Goal: Task Accomplishment & Management: Complete application form

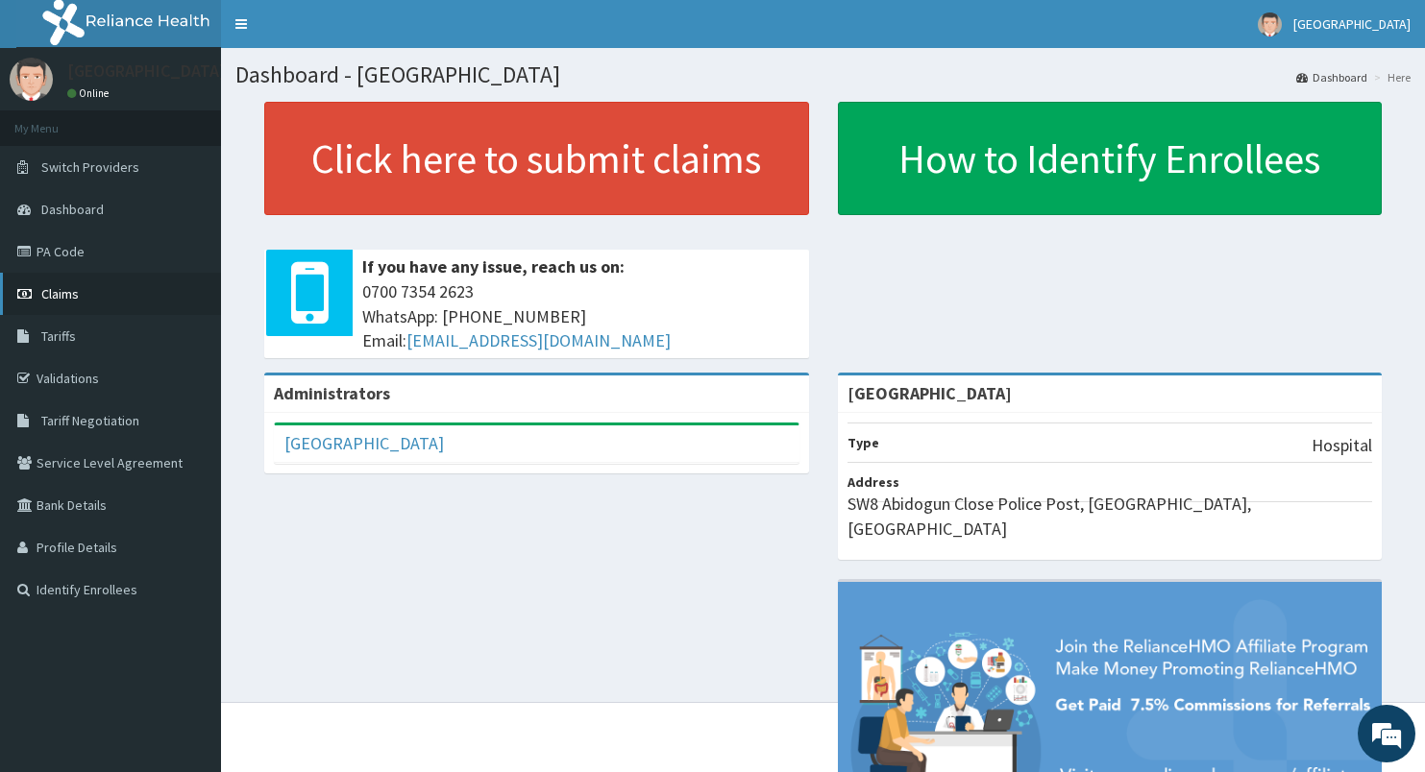
click at [56, 288] on span "Claims" at bounding box center [59, 293] width 37 height 17
click at [65, 385] on link "Validations" at bounding box center [110, 378] width 221 height 42
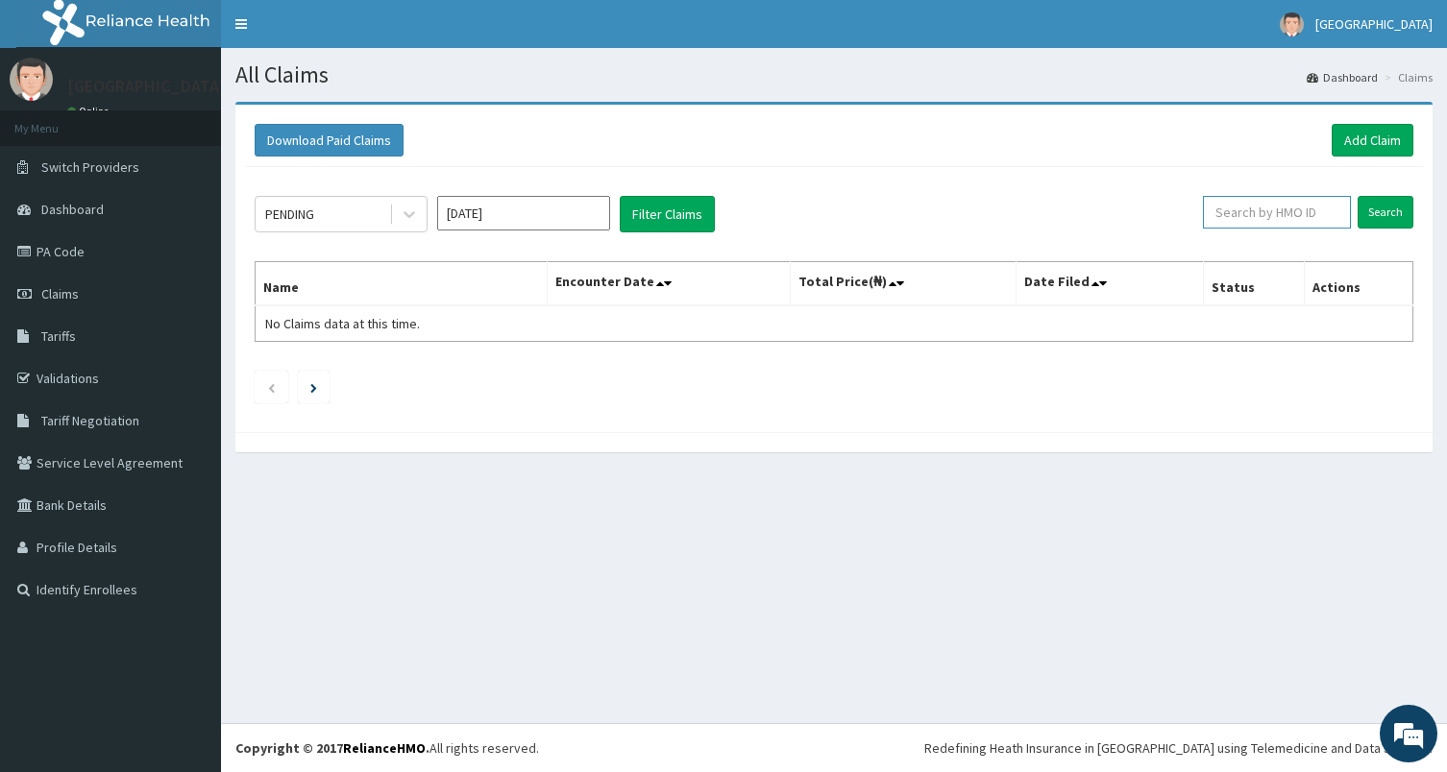
click at [1294, 198] on input "text" at bounding box center [1277, 212] width 148 height 33
paste input "EFM/10109"
type input "EFM/10109"
click at [1389, 204] on input "Search" at bounding box center [1385, 212] width 56 height 33
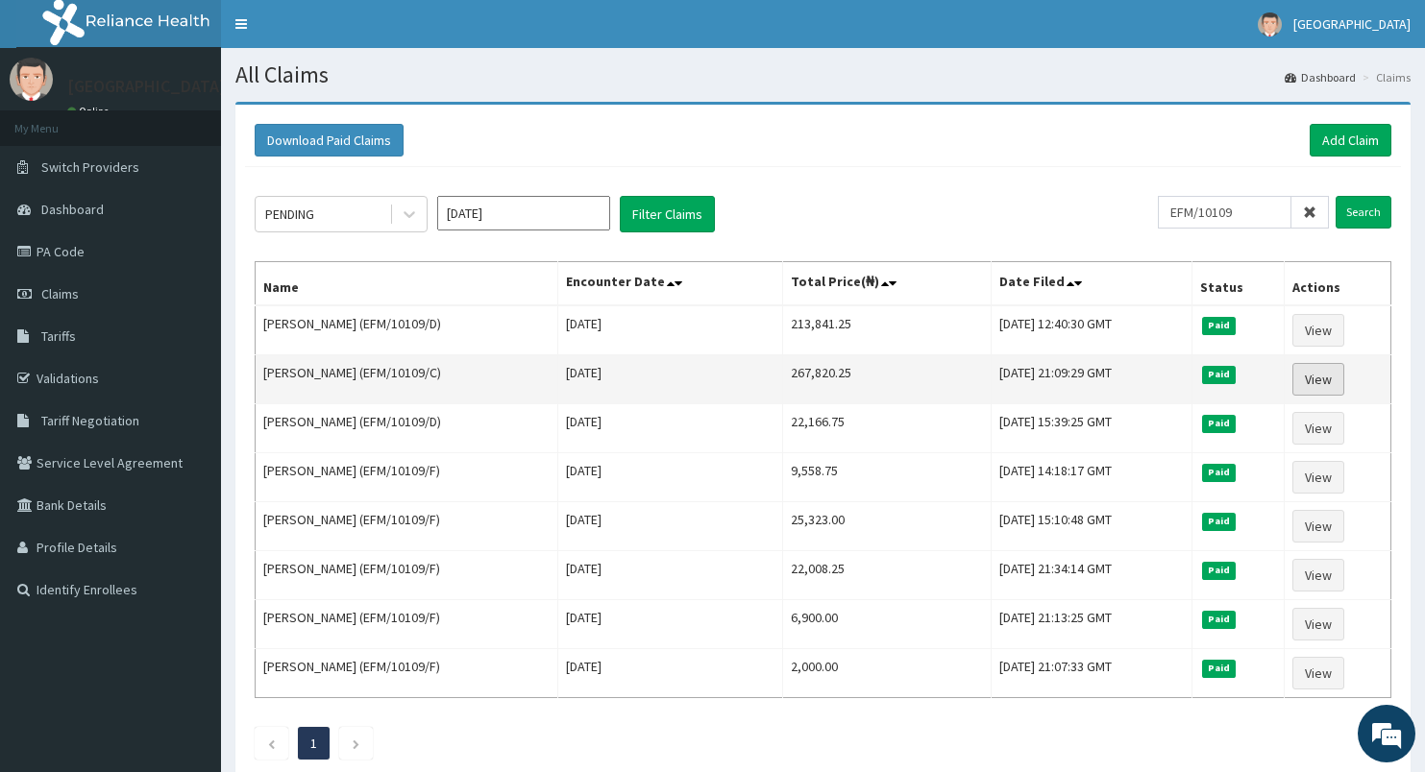
click at [1324, 381] on link "View" at bounding box center [1318, 379] width 52 height 33
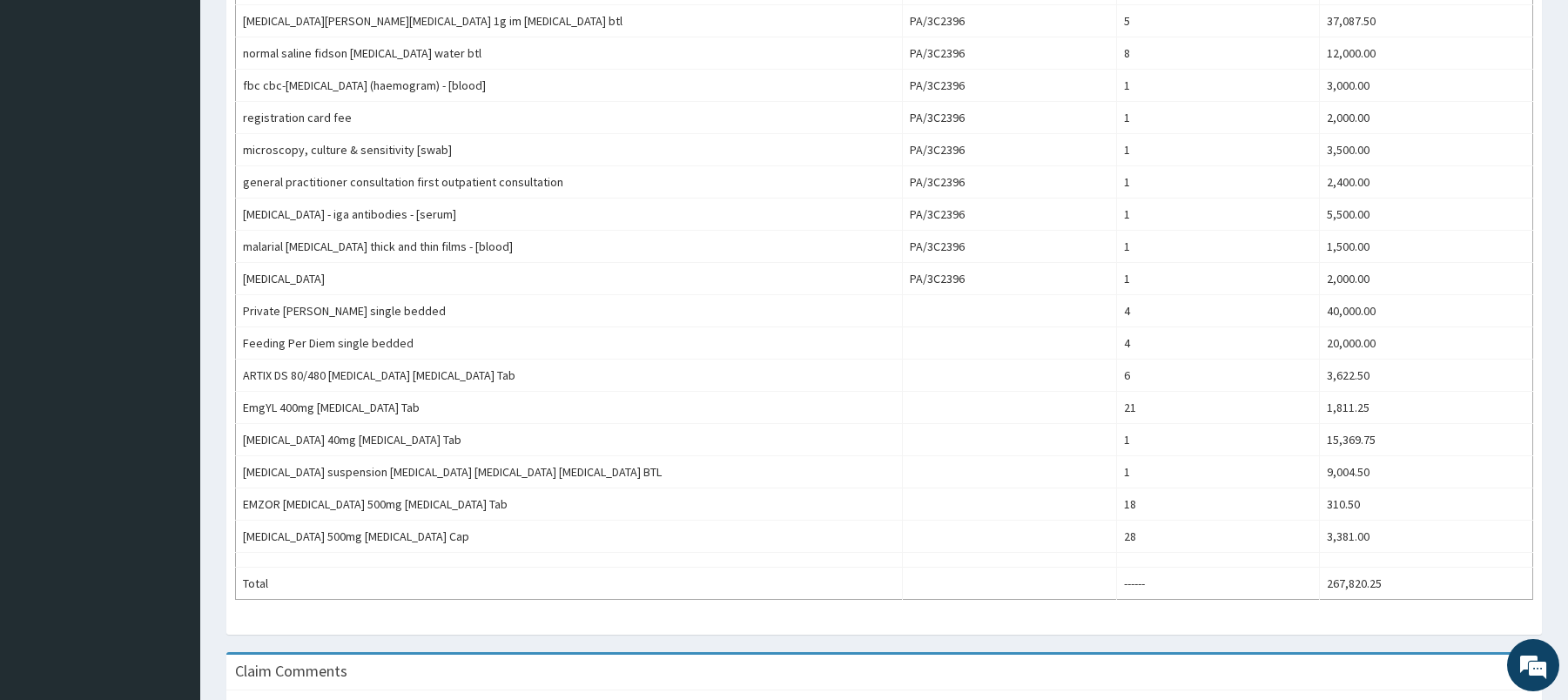
scroll to position [897, 0]
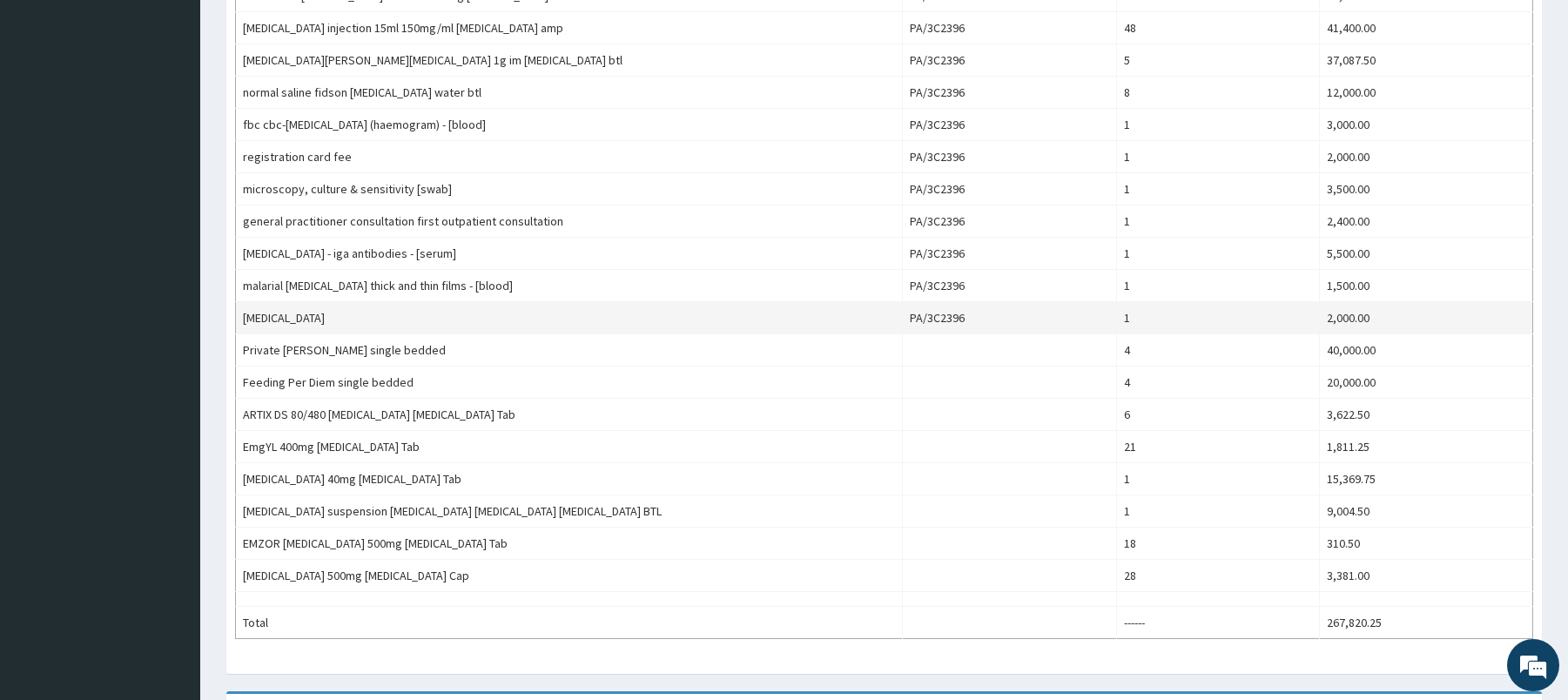
click at [266, 320] on td "urinalysis" at bounding box center [569, 318] width 667 height 33
copy td "urinalysis"
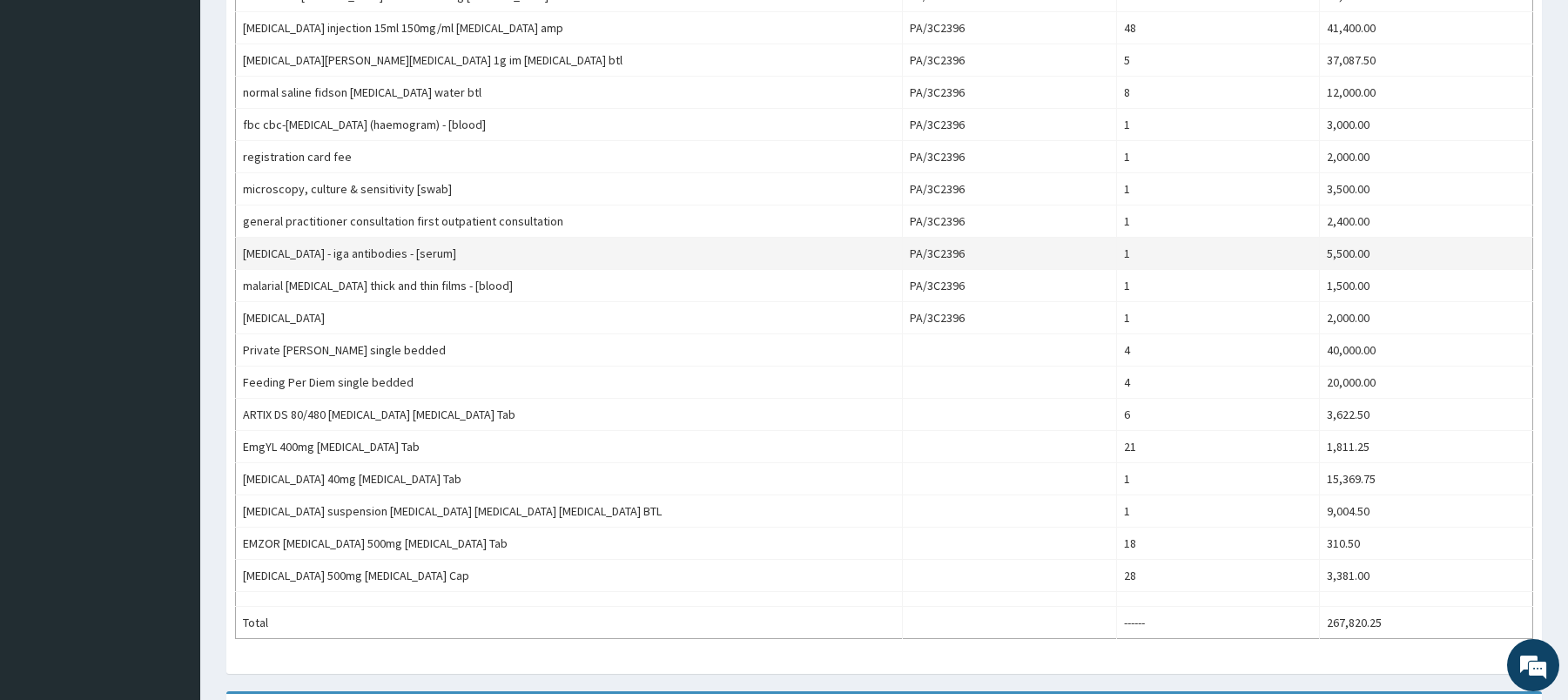
click at [266, 257] on td "helicobacter pylori - iga antibodies - [serum]" at bounding box center [569, 254] width 667 height 33
drag, startPoint x: 266, startPoint y: 257, endPoint x: 410, endPoint y: 255, distance: 144.0
click at [410, 255] on td "helicobacter pylori - iga antibodies - [serum]" at bounding box center [569, 254] width 667 height 33
copy td "helicobacter pylori - iga antibodies"
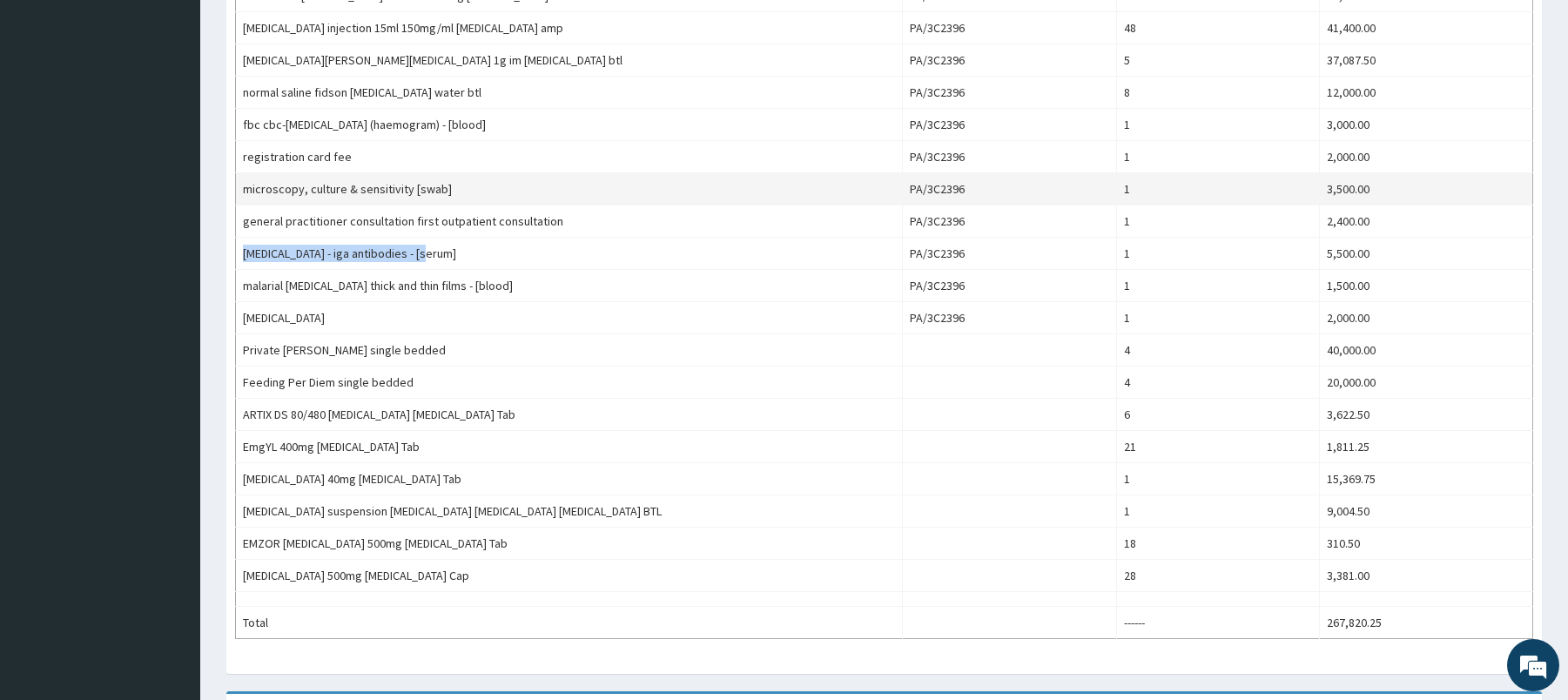
click at [275, 189] on td "microscopy, culture & sensitivity [swab]" at bounding box center [569, 190] width 667 height 33
drag, startPoint x: 276, startPoint y: 189, endPoint x: 357, endPoint y: 191, distance: 81.0
click at [357, 191] on td "microscopy, culture & sensitivity [swab]" at bounding box center [569, 190] width 667 height 33
copy td "microscopy, culture & sensitivity"
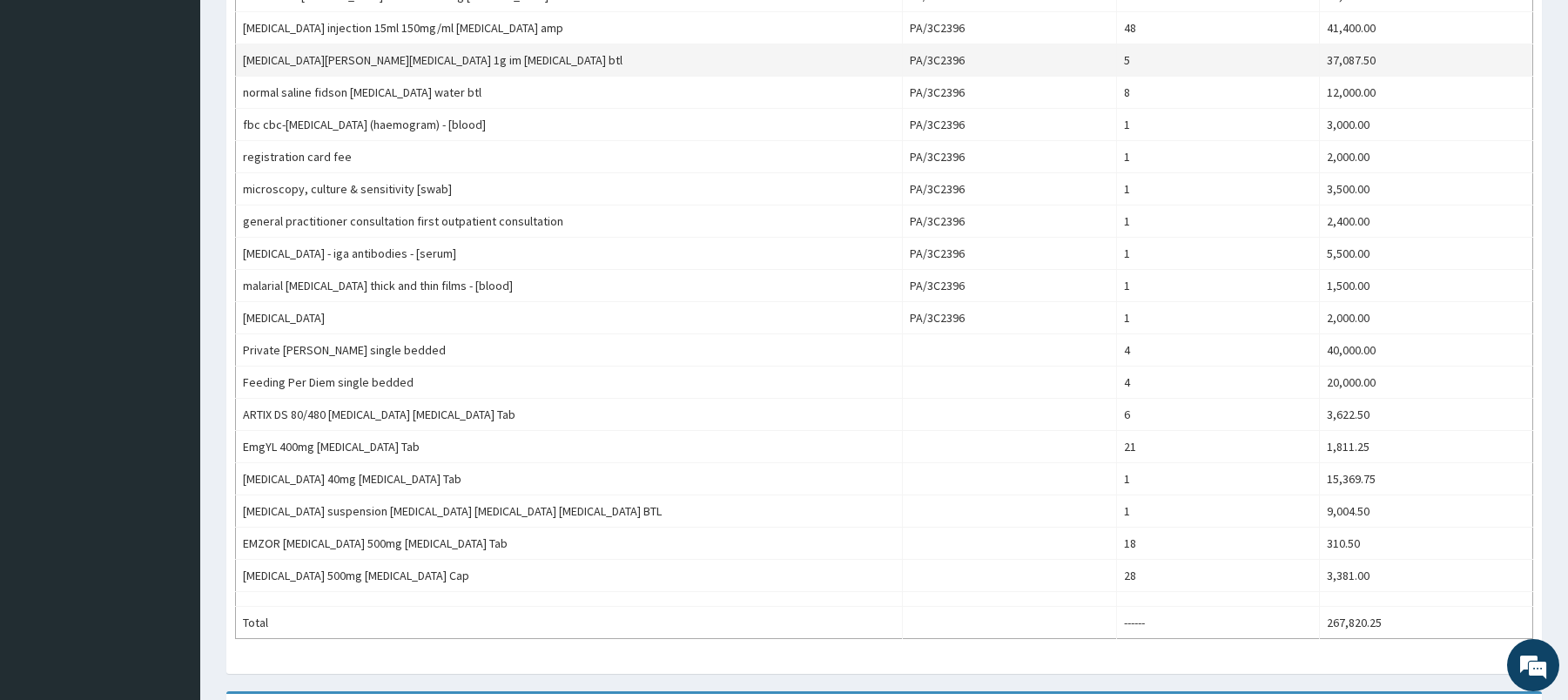
click at [263, 54] on td "rocephin ceftriaxone 1g im ceftriaxone btl" at bounding box center [569, 61] width 667 height 33
drag, startPoint x: 263, startPoint y: 54, endPoint x: 390, endPoint y: 56, distance: 127.0
click at [390, 56] on td "rocephin ceftriaxone 1g im ceftriaxone btl" at bounding box center [569, 61] width 667 height 33
copy td "rocephin ceftriaxone 1g im ceftriaxone"
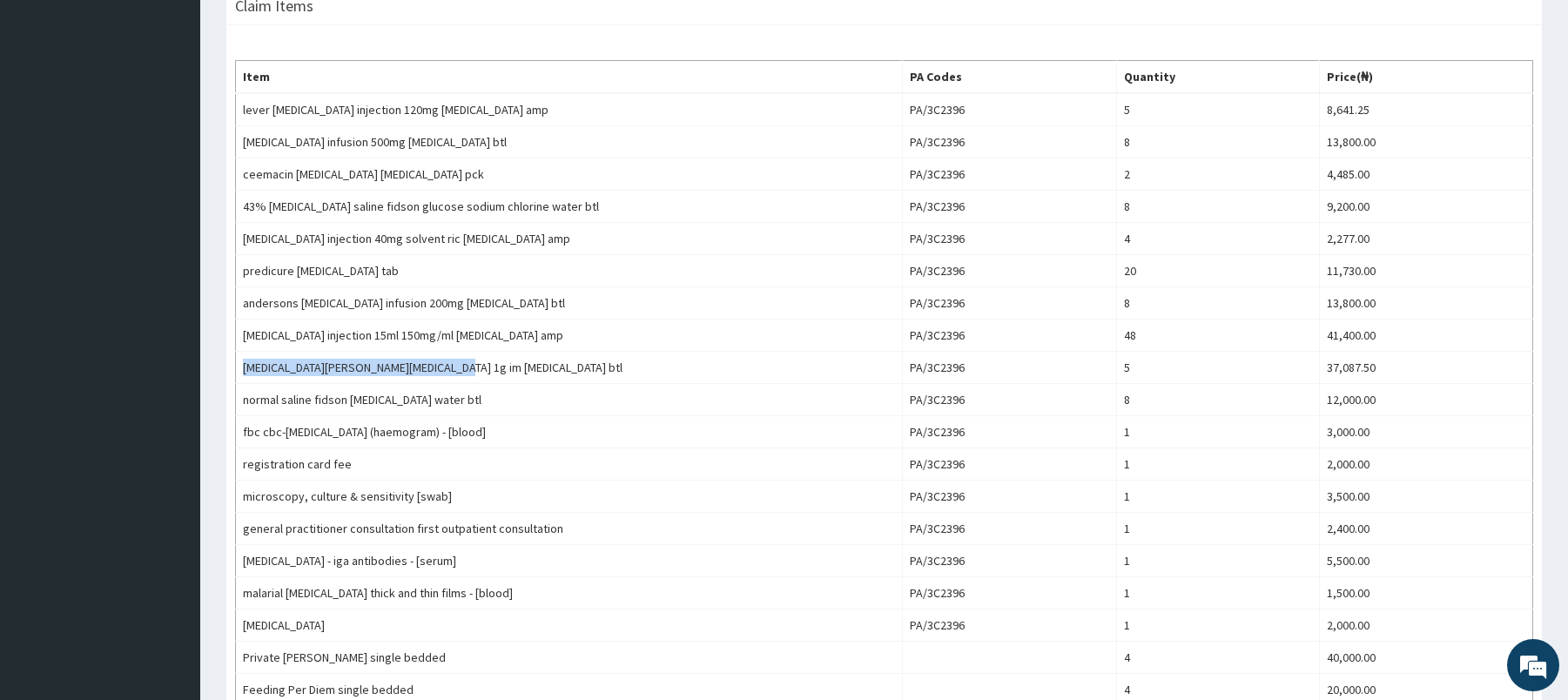
scroll to position [587, 0]
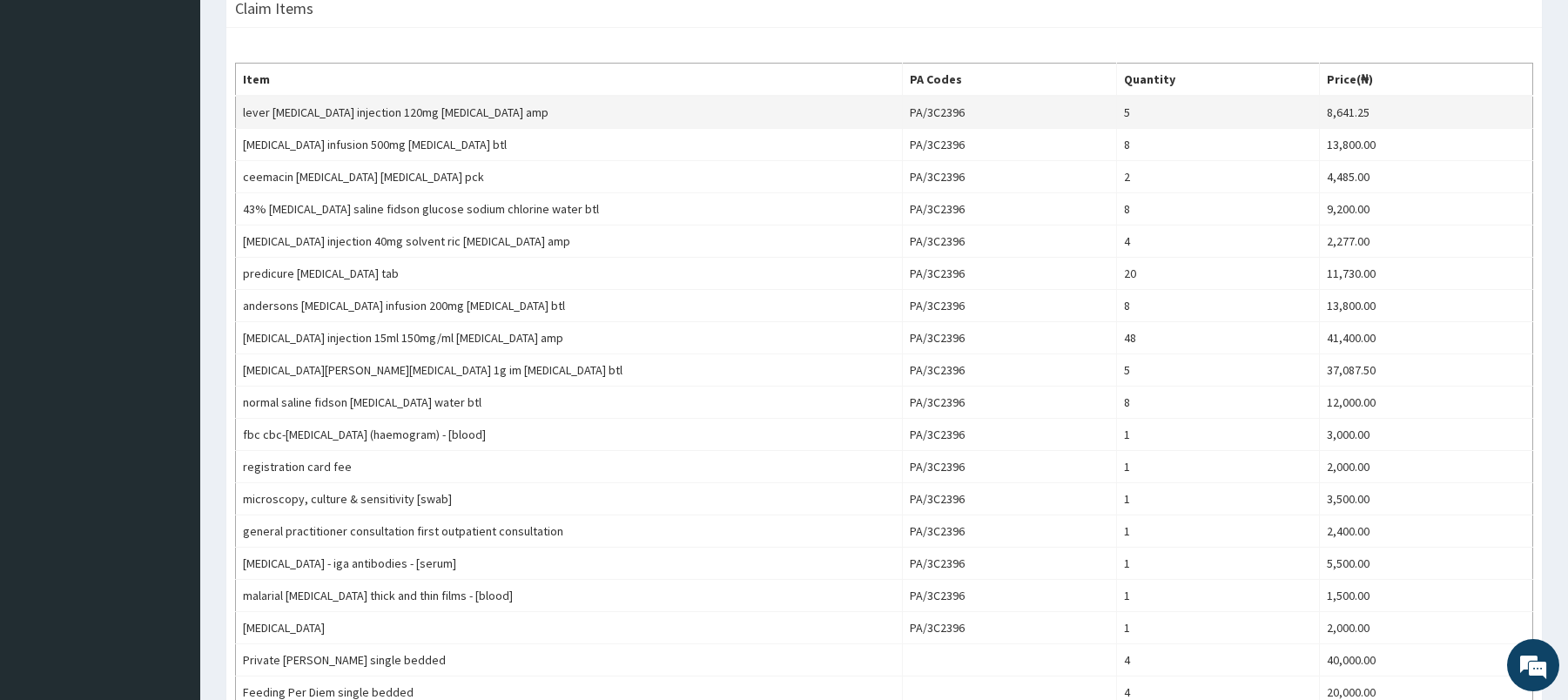
click at [246, 108] on td "lever artesunate injection 120mg artesunate amp" at bounding box center [569, 112] width 667 height 34
drag, startPoint x: 246, startPoint y: 108, endPoint x: 433, endPoint y: 112, distance: 187.0
click at [433, 112] on td "lever artesunate injection 120mg artesunate amp" at bounding box center [569, 112] width 667 height 34
copy td "lever artesunate injection 120mg artesunate"
click at [272, 151] on td "metronidazole infusion 500mg metronidazole btl" at bounding box center [569, 145] width 667 height 33
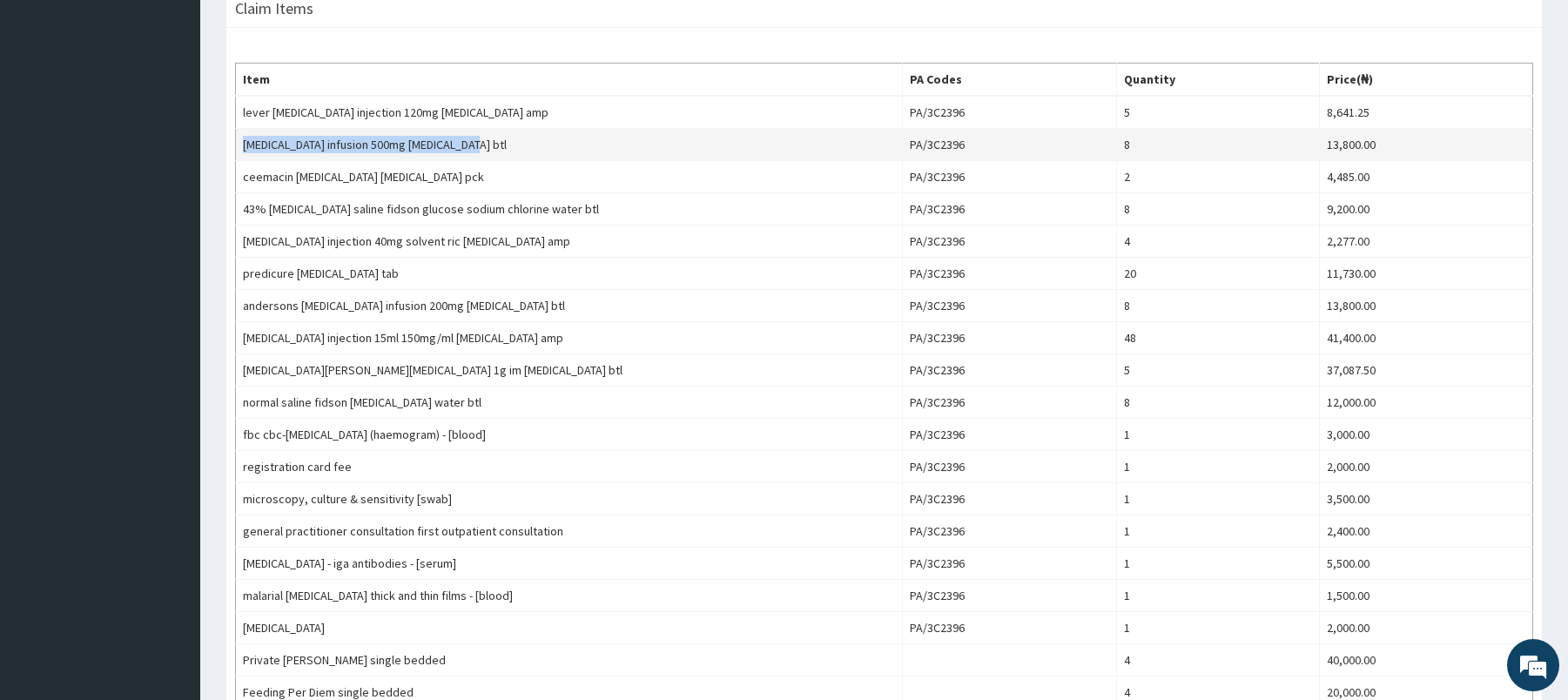
drag, startPoint x: 273, startPoint y: 151, endPoint x: 410, endPoint y: 144, distance: 137.2
click at [410, 144] on td "metronidazole infusion 500mg metronidazole btl" at bounding box center [569, 145] width 667 height 33
copy td "metronidazole infusion 500mg metronidazole"
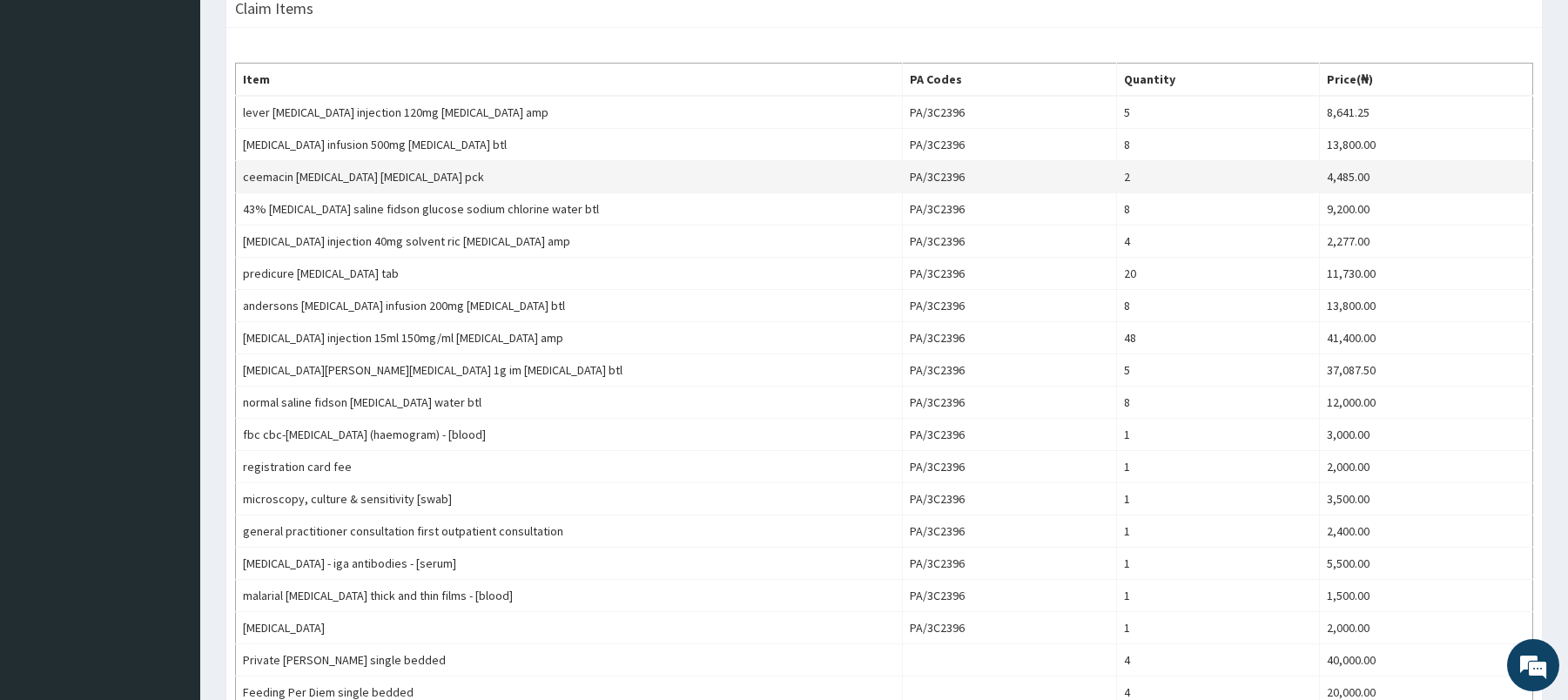
click at [260, 181] on td "ceemacin clarithromycin clarithromycin pck" at bounding box center [569, 178] width 667 height 33
drag, startPoint x: 260, startPoint y: 181, endPoint x: 392, endPoint y: 178, distance: 132.0
click at [392, 178] on td "ceemacin clarithromycin clarithromycin pck" at bounding box center [569, 178] width 667 height 33
copy td "ceemacin clarithromycin clarithromycin"
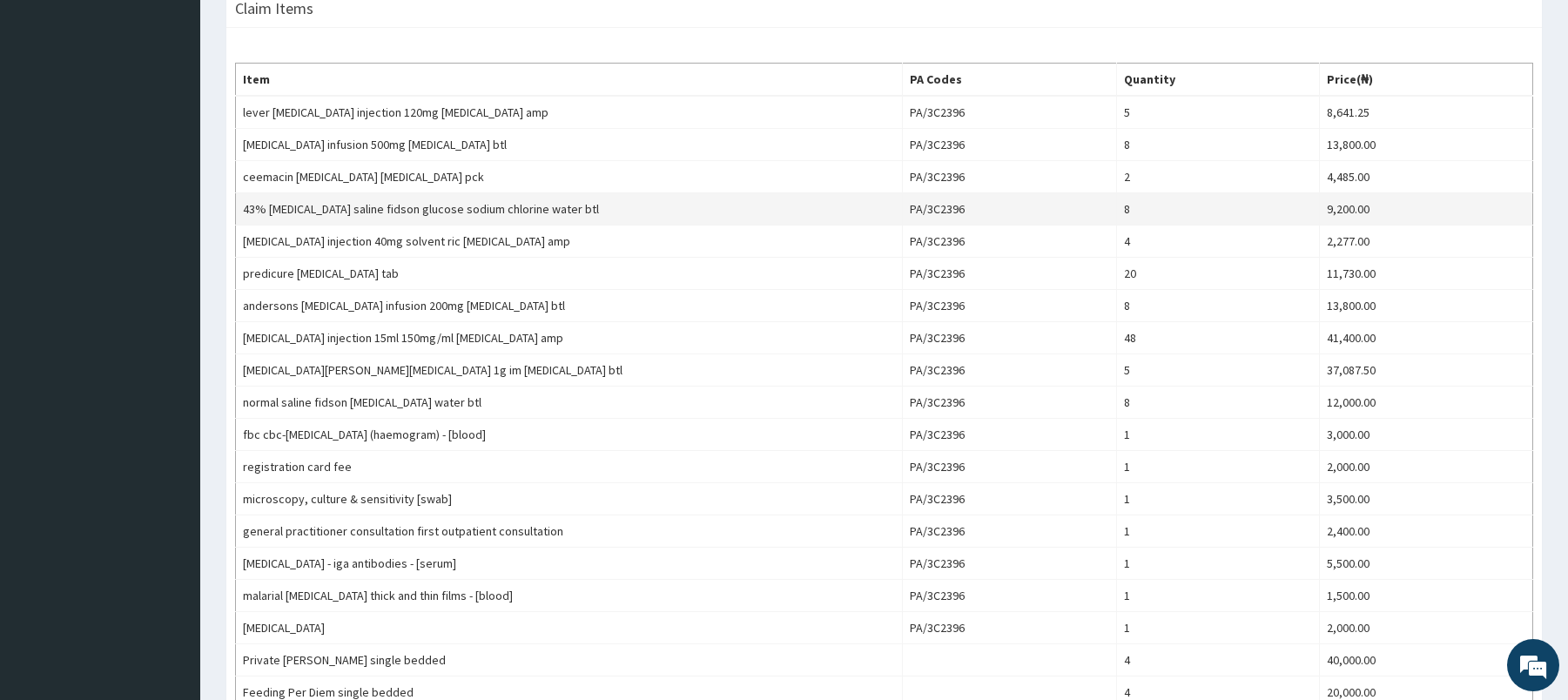
click at [245, 212] on td "43% dextrose saline fidson glucose sodium chlorine water btl" at bounding box center [569, 209] width 667 height 33
drag, startPoint x: 245, startPoint y: 212, endPoint x: 479, endPoint y: 216, distance: 234.0
click at [479, 216] on td "43% dextrose saline fidson glucose sodium chlorine water btl" at bounding box center [569, 209] width 667 height 33
copy td "43% dextrose saline fidson glucose sodium chlorine"
click at [275, 238] on td "omeprazole injection 40mg solvent ric omeprazole amp" at bounding box center [569, 242] width 667 height 33
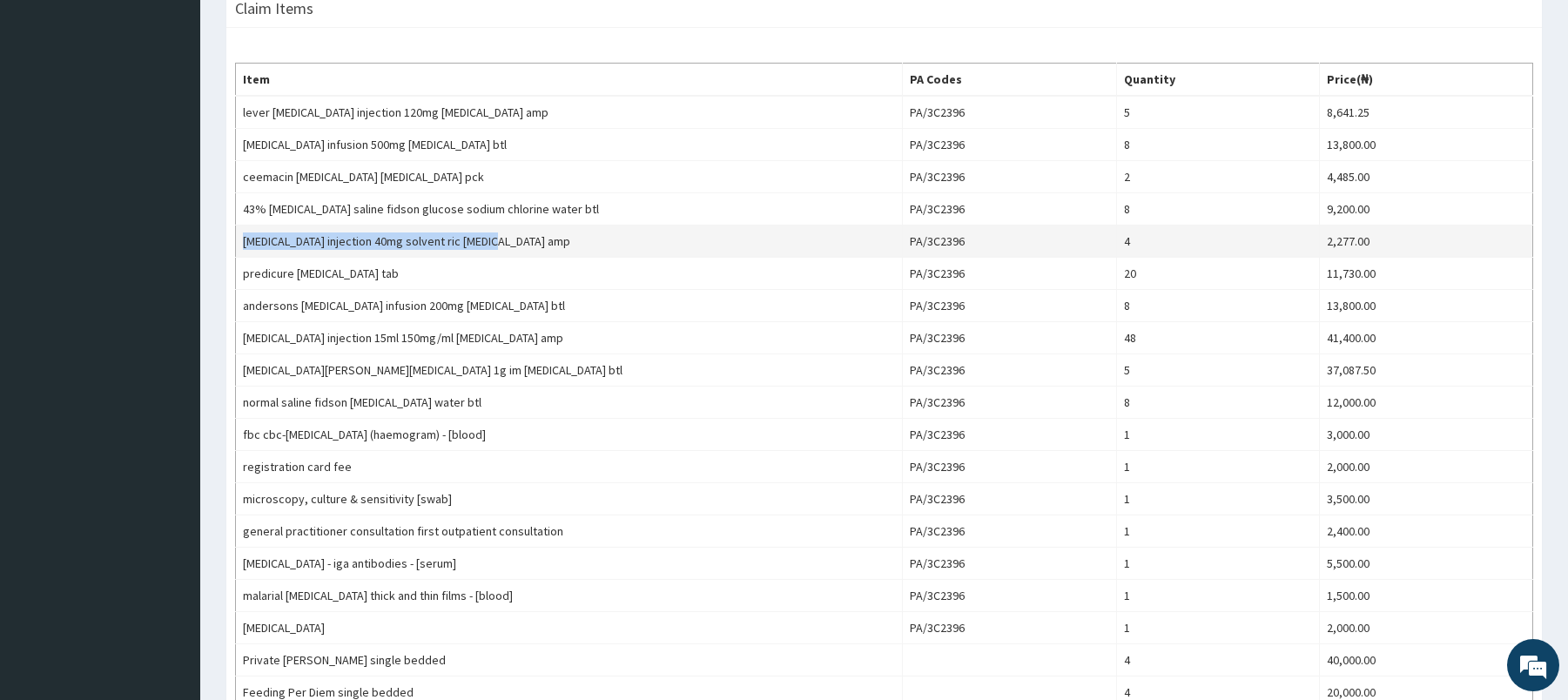
drag, startPoint x: 276, startPoint y: 238, endPoint x: 453, endPoint y: 237, distance: 177.0
click at [453, 237] on td "omeprazole injection 40mg solvent ric omeprazole amp" at bounding box center [569, 242] width 667 height 33
copy td "omeprazole injection 40mg solvent ric omeprazole"
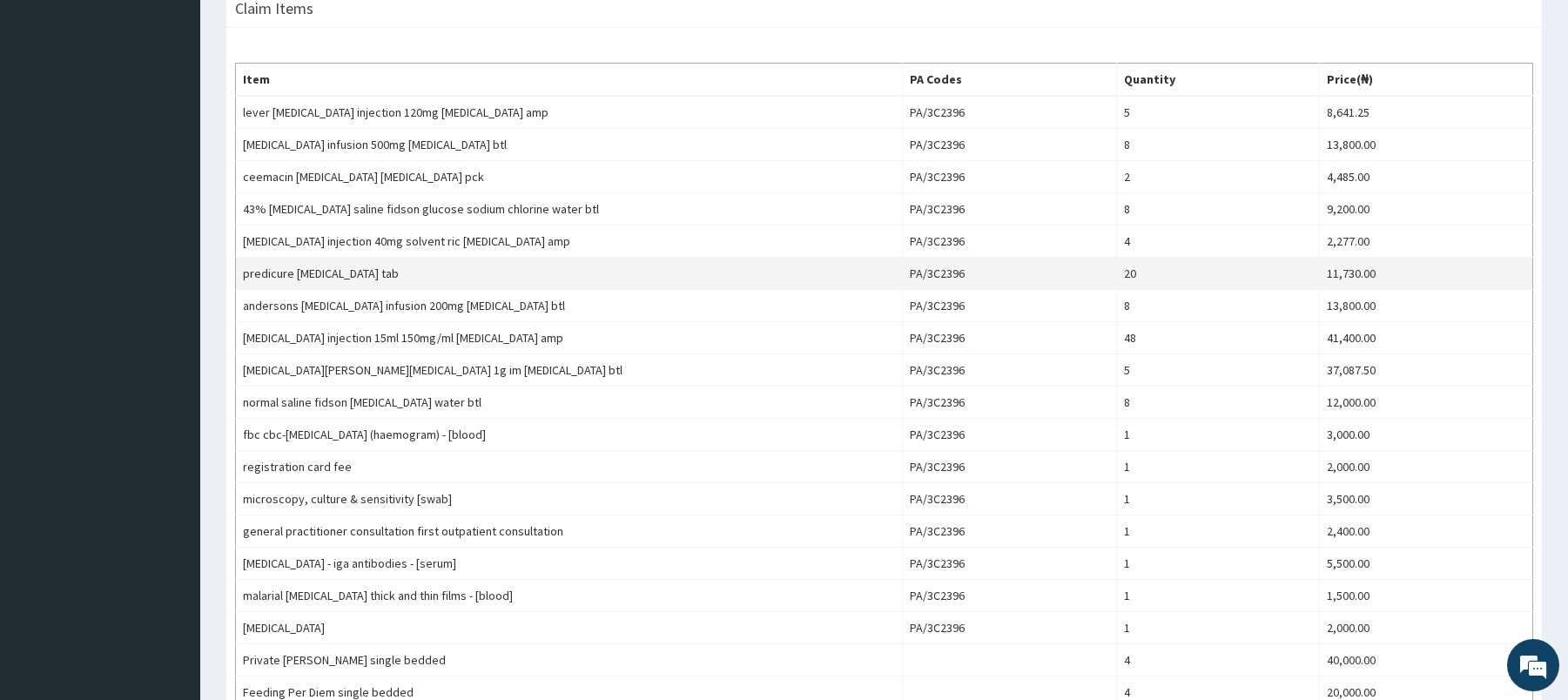
click at [259, 269] on td "predicure prednisolone tab" at bounding box center [569, 274] width 667 height 33
drag, startPoint x: 259, startPoint y: 269, endPoint x: 349, endPoint y: 268, distance: 90.0
click at [349, 268] on td "predicure prednisolone tab" at bounding box center [569, 274] width 667 height 33
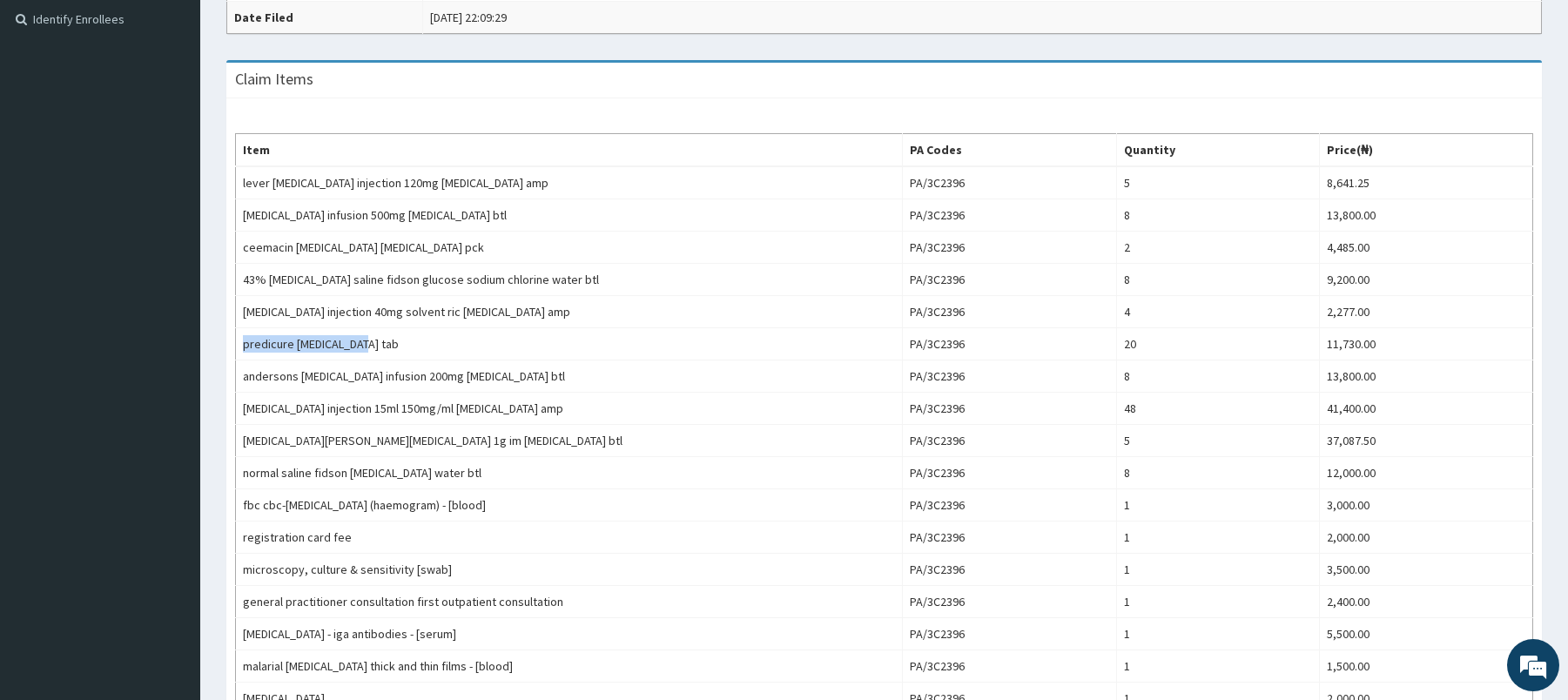
scroll to position [510, 0]
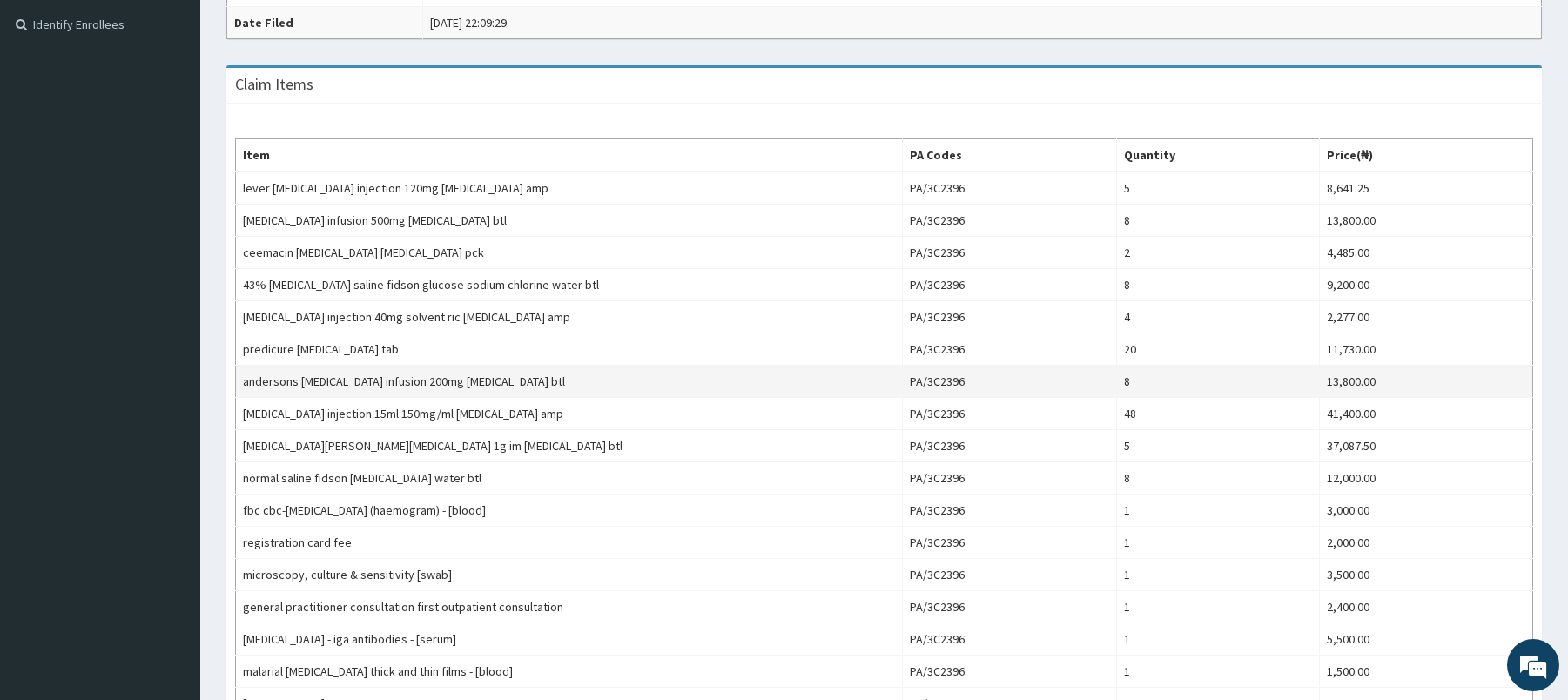
click at [256, 380] on td "andersons ciprofloxacin infusion 200mg ciprofloxacin btl" at bounding box center [569, 382] width 667 height 33
drag, startPoint x: 256, startPoint y: 381, endPoint x: 421, endPoint y: 381, distance: 165.0
click at [421, 381] on td "andersons ciprofloxacin infusion 200mg ciprofloxacin btl" at bounding box center [569, 382] width 667 height 33
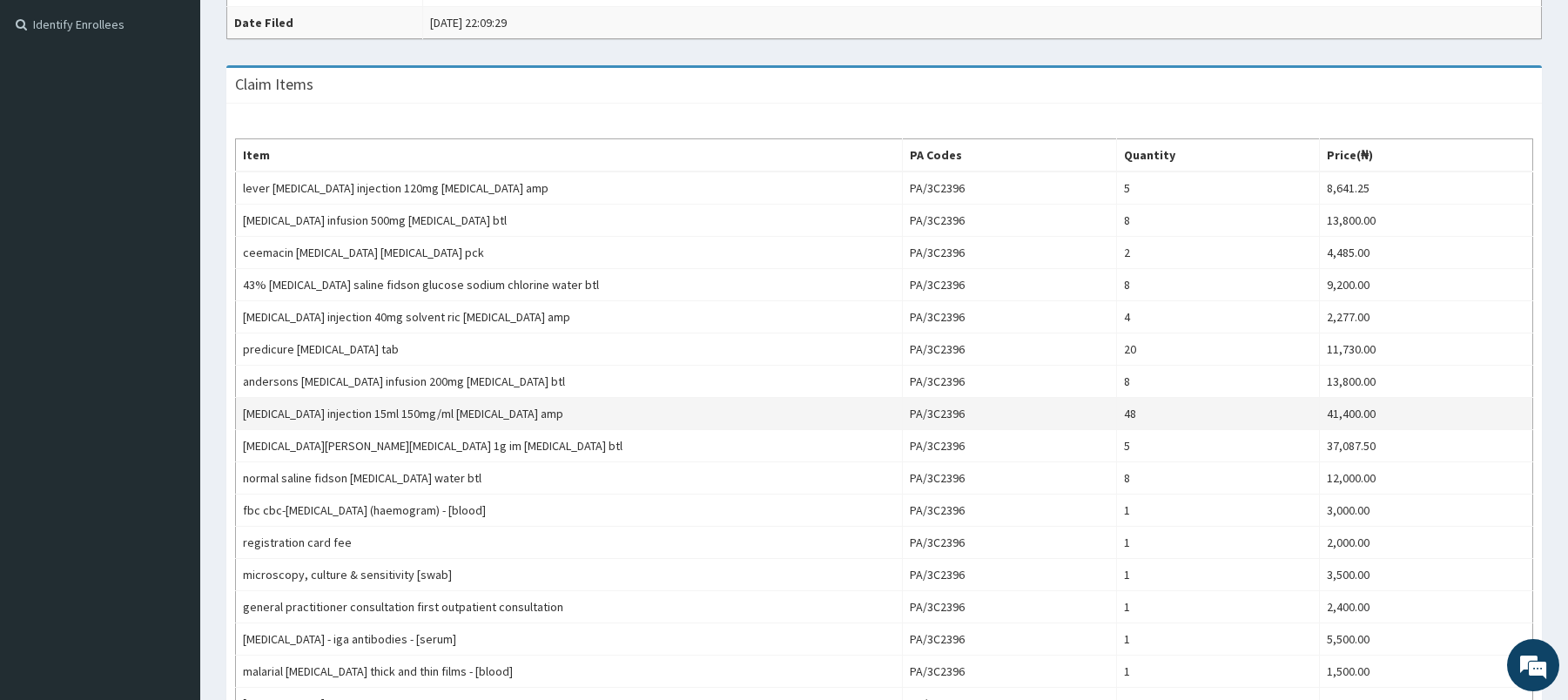
click at [274, 419] on td "paracetamol injection 15ml 150mg/ml acetaminophen amp" at bounding box center [569, 414] width 667 height 33
drag, startPoint x: 274, startPoint y: 419, endPoint x: 449, endPoint y: 415, distance: 175.0
click at [449, 415] on td "paracetamol injection 15ml 150mg/ml acetaminophen amp" at bounding box center [569, 414] width 667 height 33
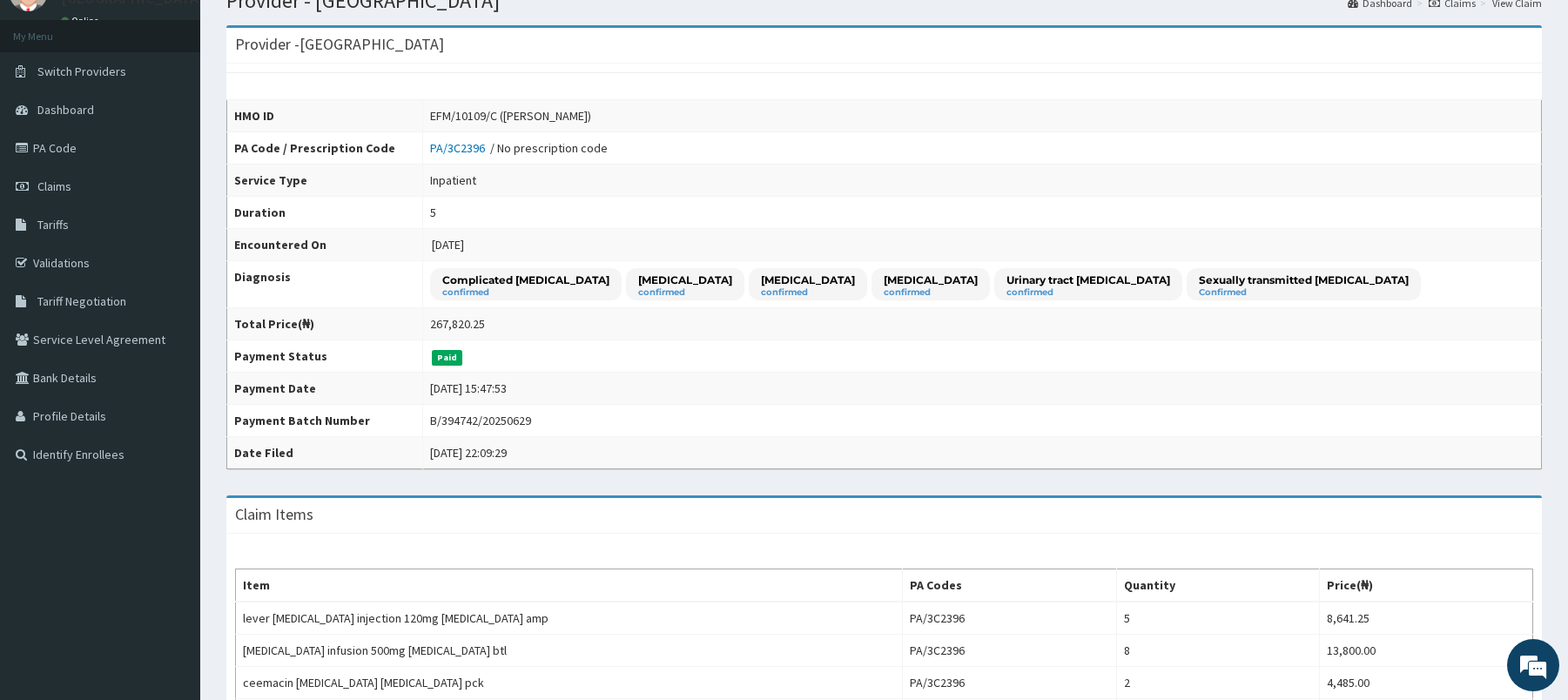
scroll to position [0, 0]
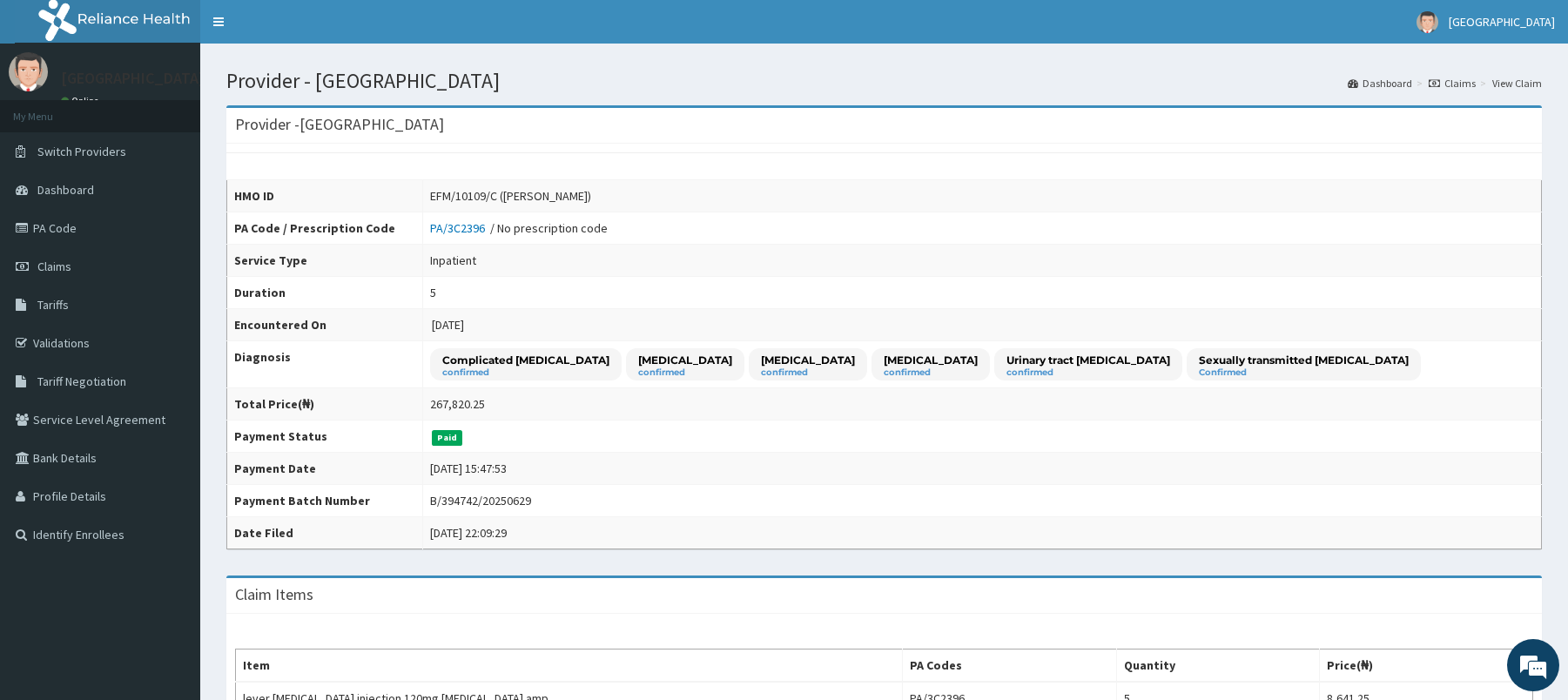
click at [452, 198] on div "EFM/10109/C (Olaoluwa Keshinro)" at bounding box center [511, 196] width 161 height 17
drag, startPoint x: 477, startPoint y: 194, endPoint x: 450, endPoint y: 194, distance: 27.0
click at [450, 194] on div "EFM/10109/C (Olaoluwa Keshinro)" at bounding box center [511, 196] width 161 height 17
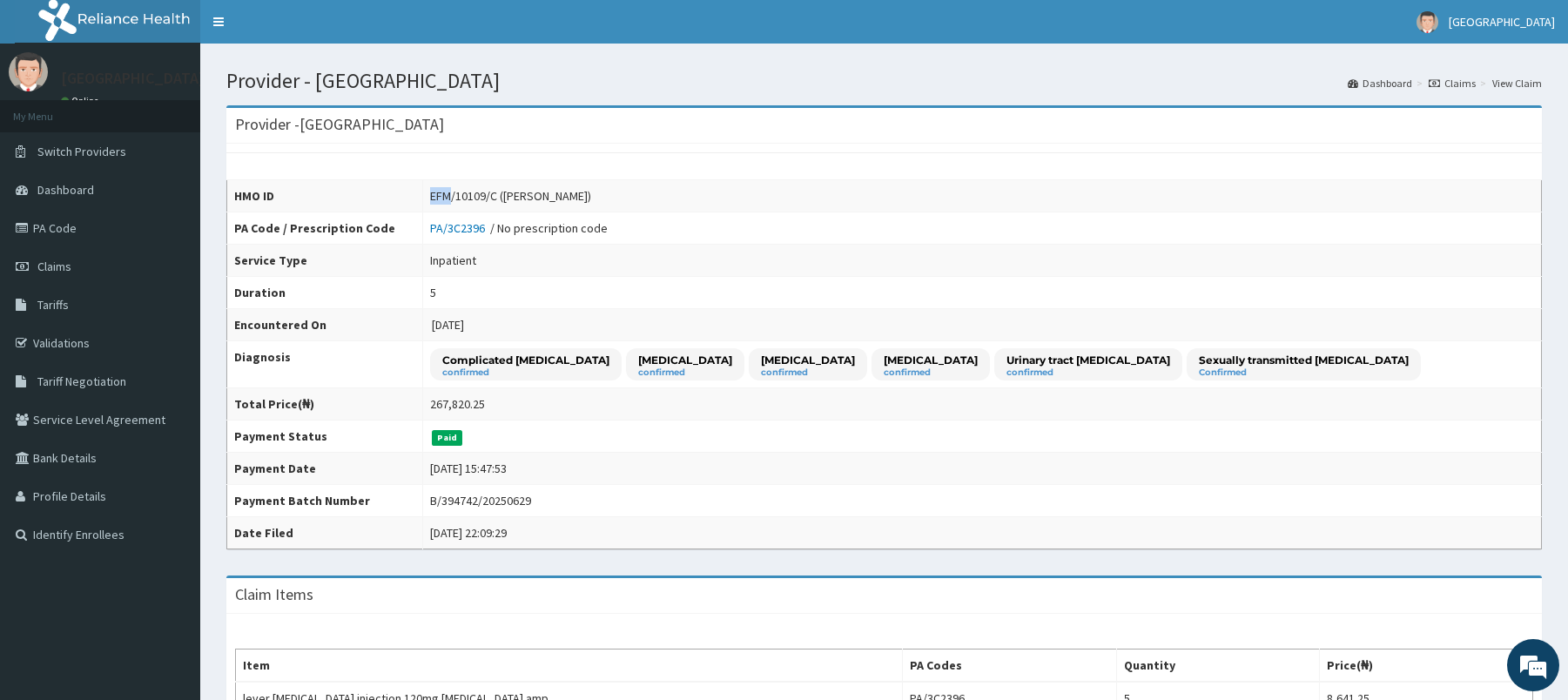
click at [450, 194] on div "EFM/10109/C (Olaoluwa Keshinro)" at bounding box center [511, 196] width 161 height 17
drag, startPoint x: 450, startPoint y: 194, endPoint x: 492, endPoint y: 193, distance: 42.0
click at [492, 193] on div "EFM/10109/C (Olaoluwa Keshinro)" at bounding box center [511, 196] width 161 height 17
click at [455, 197] on div "EFM/10109/C (Olaoluwa Keshinro)" at bounding box center [511, 196] width 161 height 17
drag, startPoint x: 442, startPoint y: 197, endPoint x: 512, endPoint y: 193, distance: 70.1
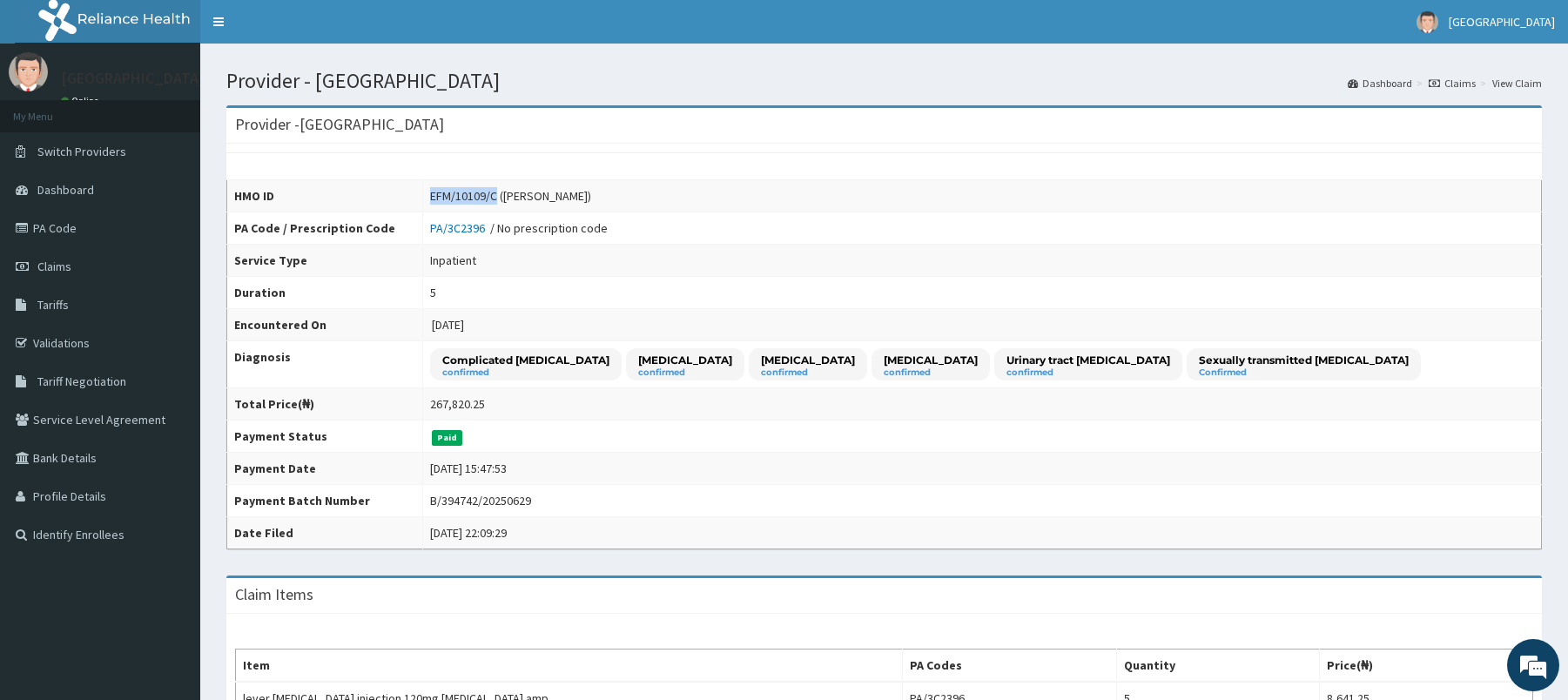
click at [512, 193] on td "EFM/10109/C (Olaoluwa Keshinro)" at bounding box center [982, 197] width 1119 height 33
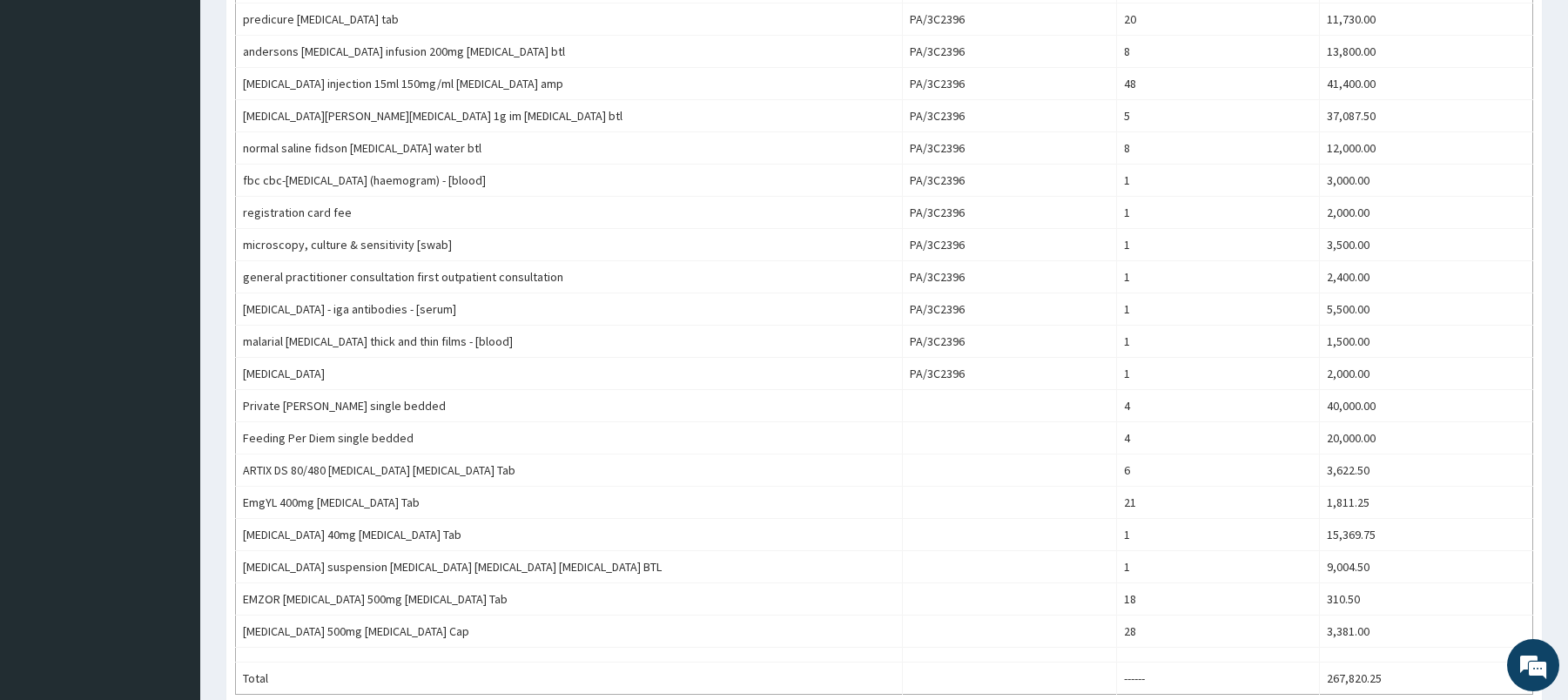
scroll to position [851, 0]
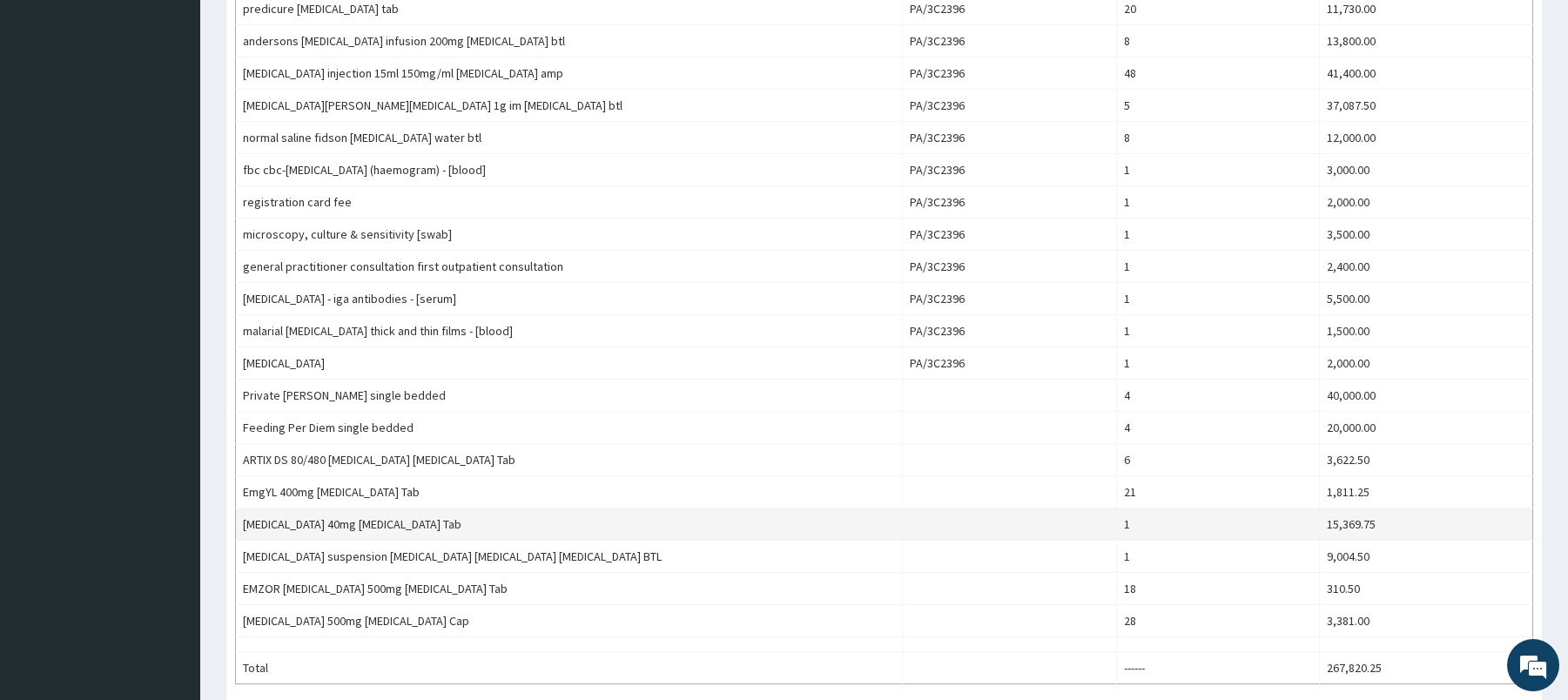
click at [253, 526] on td "[MEDICAL_DATA] 40mg [MEDICAL_DATA] Tab" at bounding box center [569, 525] width 667 height 33
drag, startPoint x: 253, startPoint y: 527, endPoint x: 342, endPoint y: 530, distance: 89.1
click at [342, 530] on td "[MEDICAL_DATA] 40mg [MEDICAL_DATA] Tab" at bounding box center [569, 525] width 667 height 33
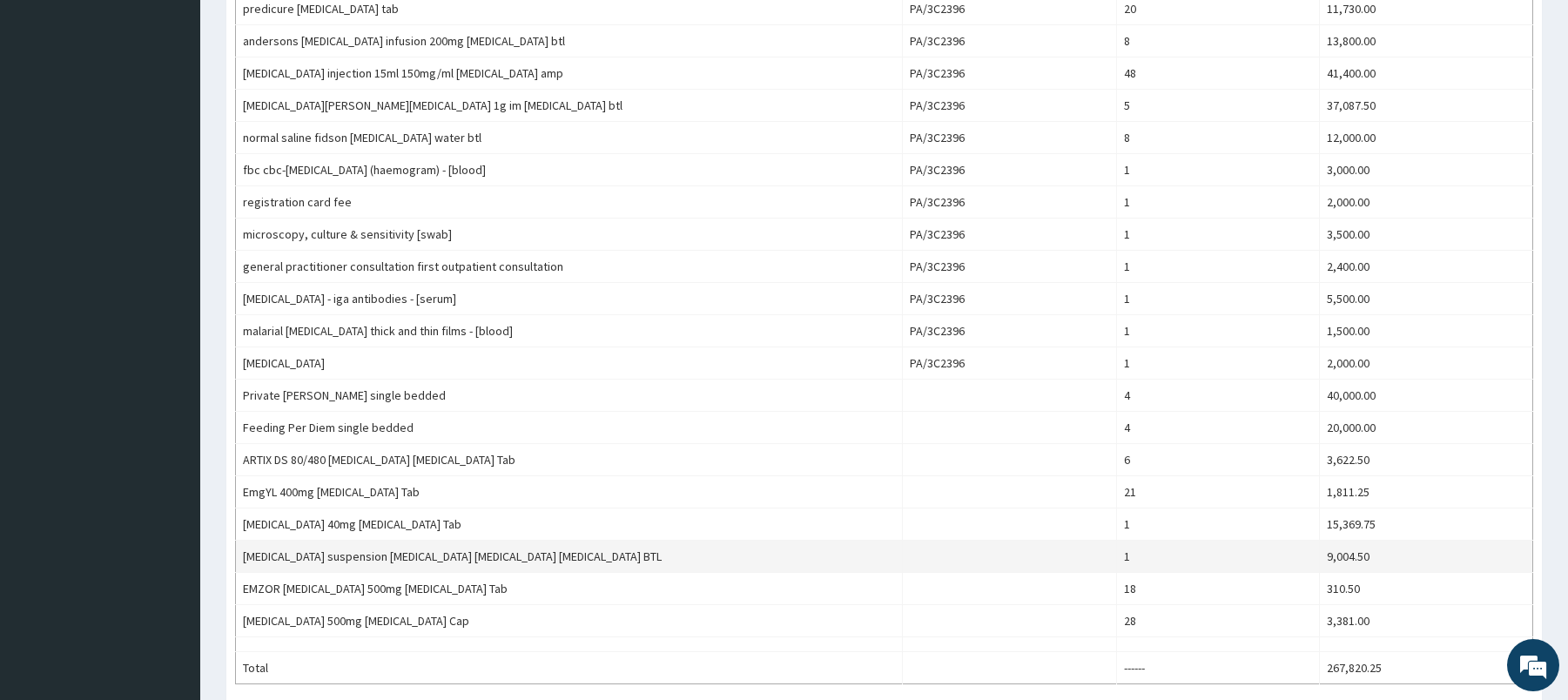
click at [268, 559] on td "[MEDICAL_DATA] suspension [MEDICAL_DATA] [MEDICAL_DATA] [MEDICAL_DATA] BTL" at bounding box center [569, 558] width 667 height 33
drag, startPoint x: 268, startPoint y: 559, endPoint x: 535, endPoint y: 559, distance: 267.0
click at [535, 559] on td "[MEDICAL_DATA] suspension [MEDICAL_DATA] [MEDICAL_DATA] [MEDICAL_DATA] BTL" at bounding box center [569, 558] width 667 height 33
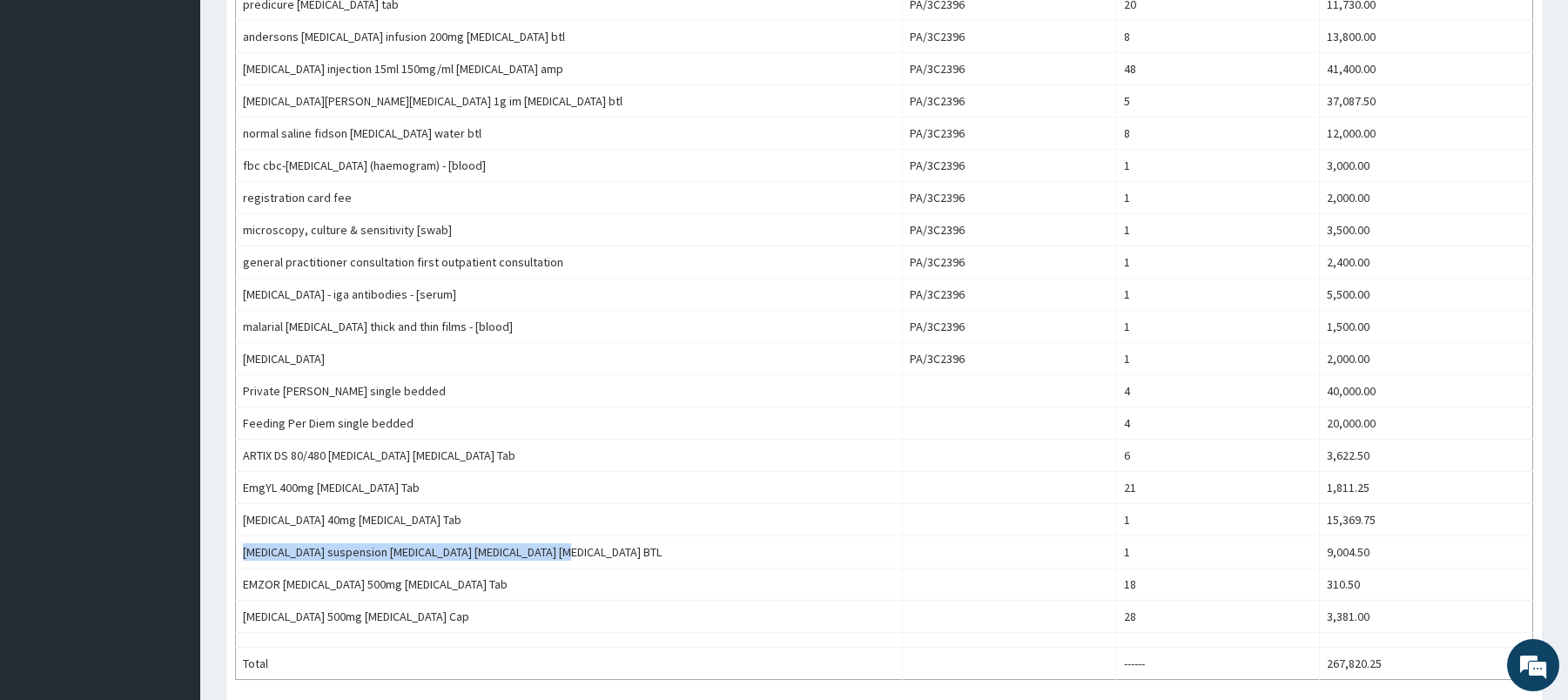
scroll to position [868, 0]
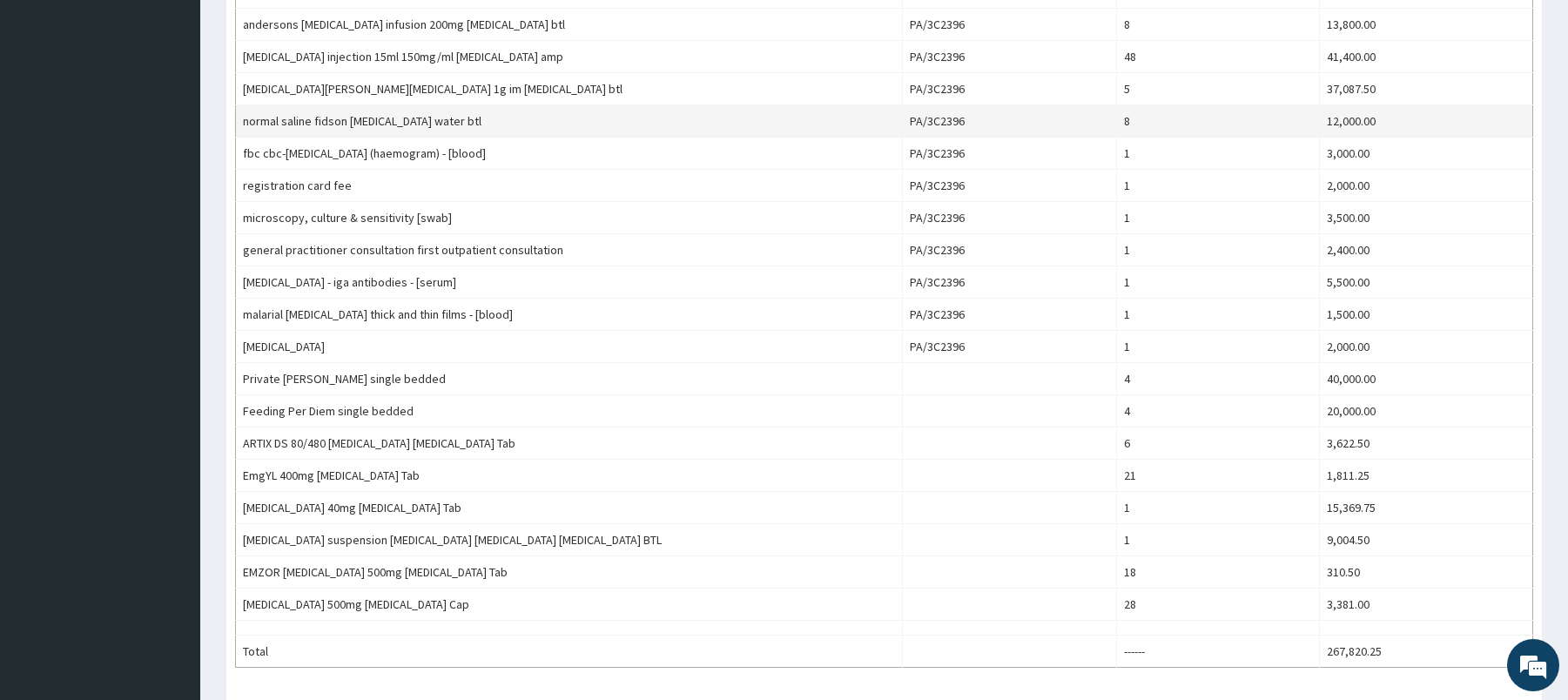
click at [257, 119] on td "normal saline fidson sodium chloride water btl" at bounding box center [569, 122] width 667 height 33
drag, startPoint x: 257, startPoint y: 119, endPoint x: 399, endPoint y: 122, distance: 142.0
click at [399, 122] on td "normal saline fidson sodium chloride water btl" at bounding box center [569, 122] width 667 height 33
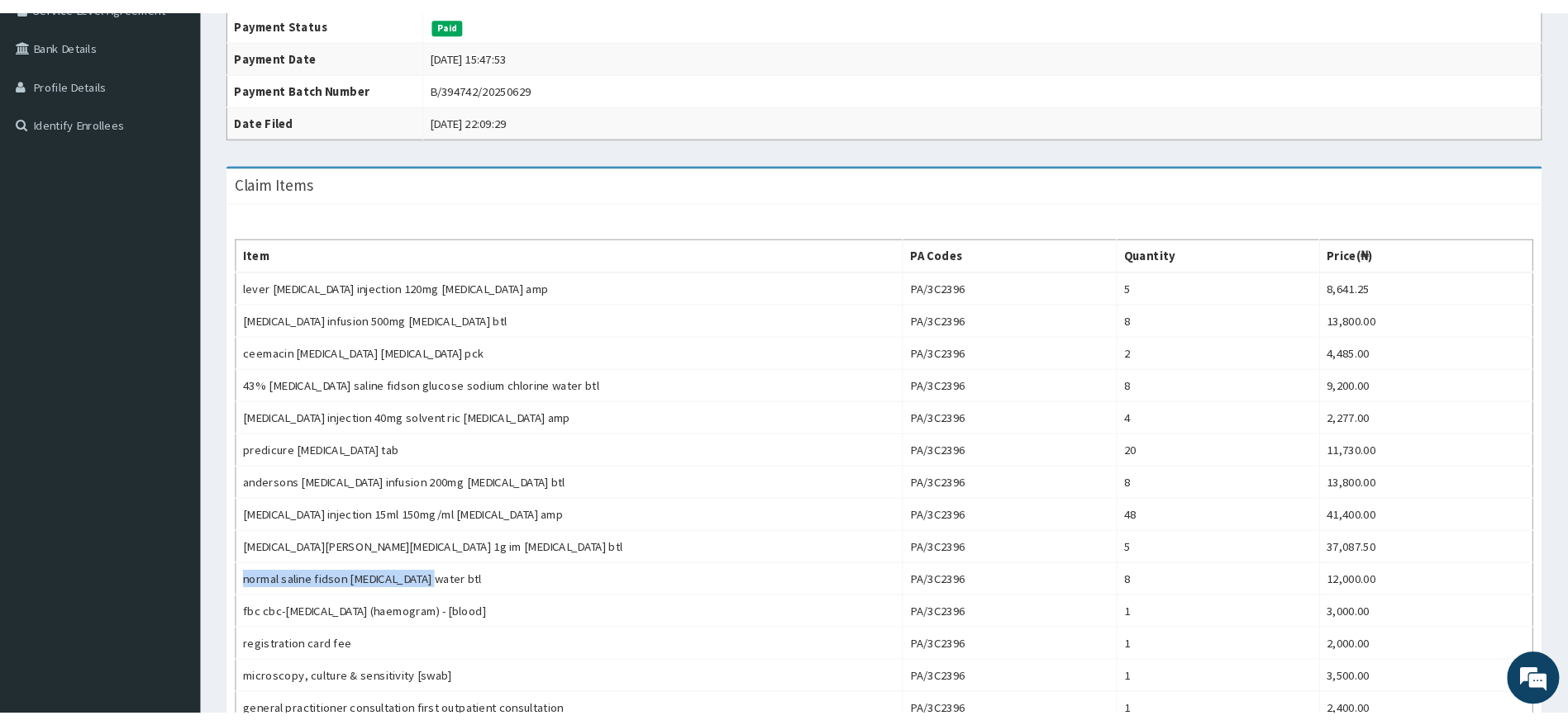
scroll to position [326, 0]
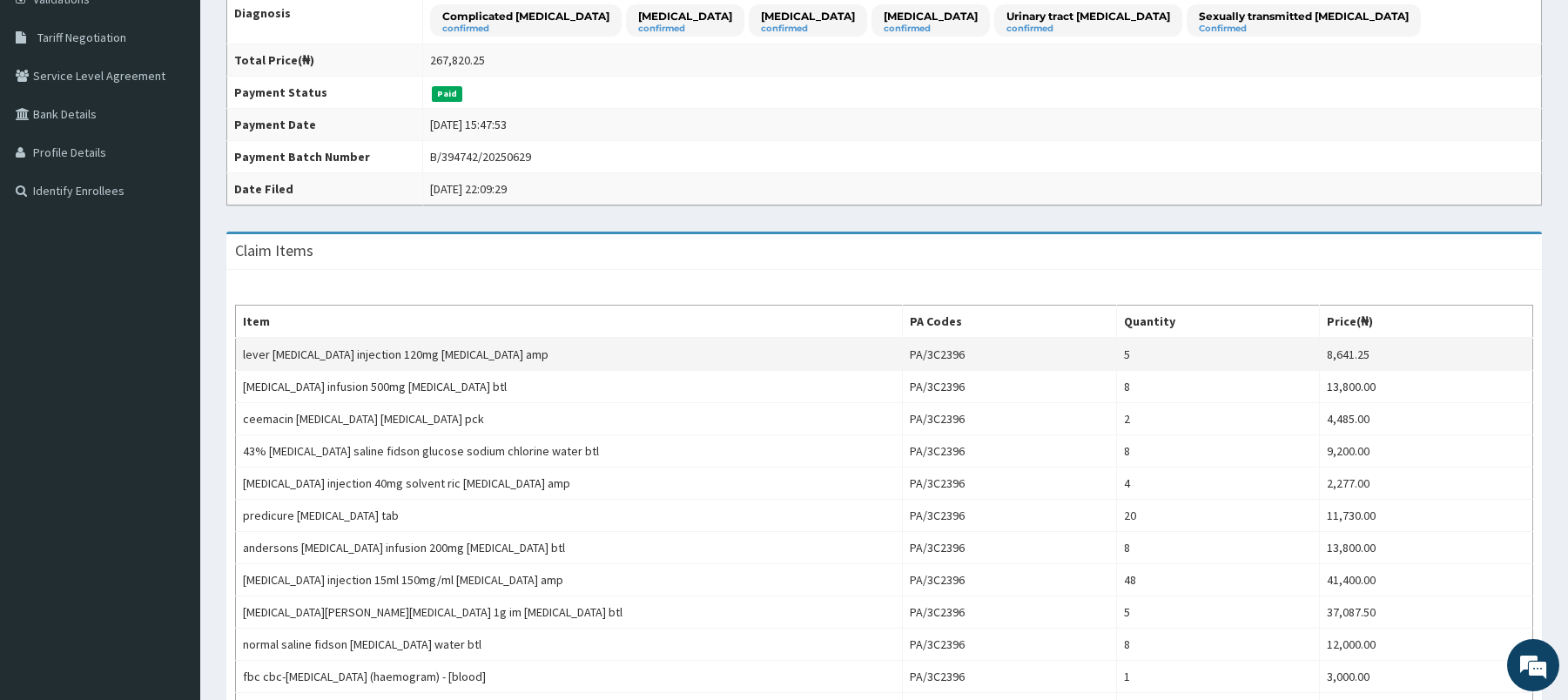
click at [616, 357] on td "lever artesunate injection 120mg artesunate amp" at bounding box center [569, 355] width 667 height 34
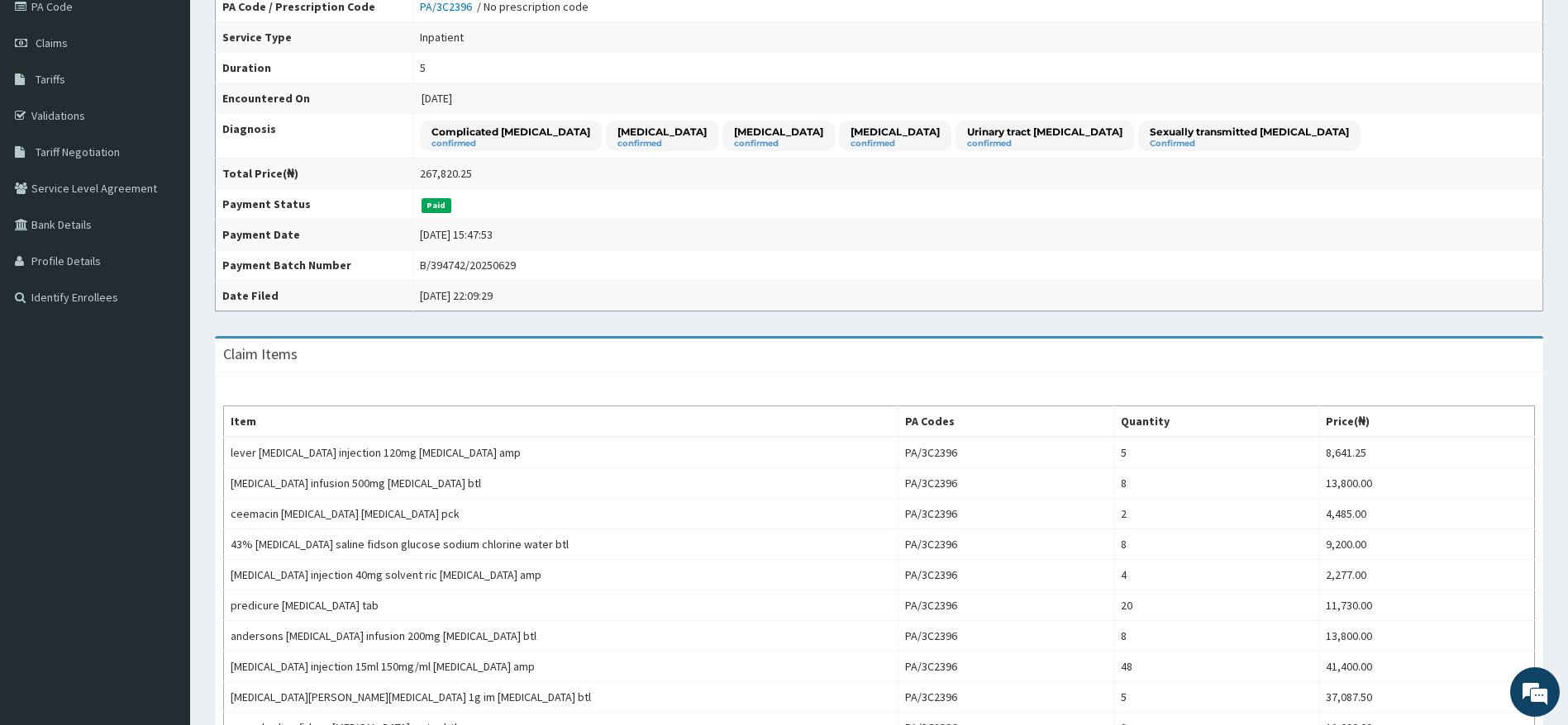
scroll to position [0, 0]
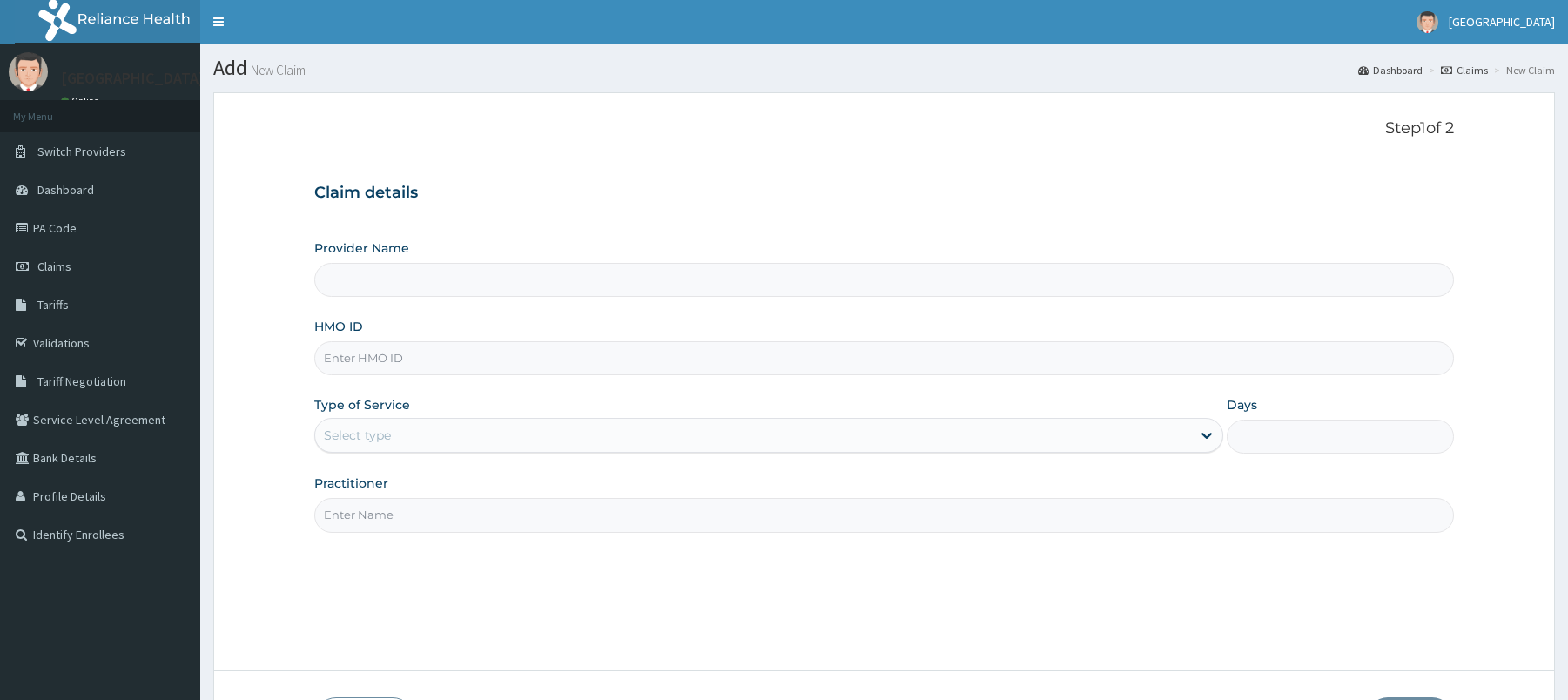
drag, startPoint x: 0, startPoint y: 0, endPoint x: 708, endPoint y: 361, distance: 794.7
click at [708, 361] on input "HMO ID" at bounding box center [884, 358] width 1139 height 34
paste input "EFM/10109/C"
type input "EFM/10109/C"
type input "[GEOGRAPHIC_DATA]"
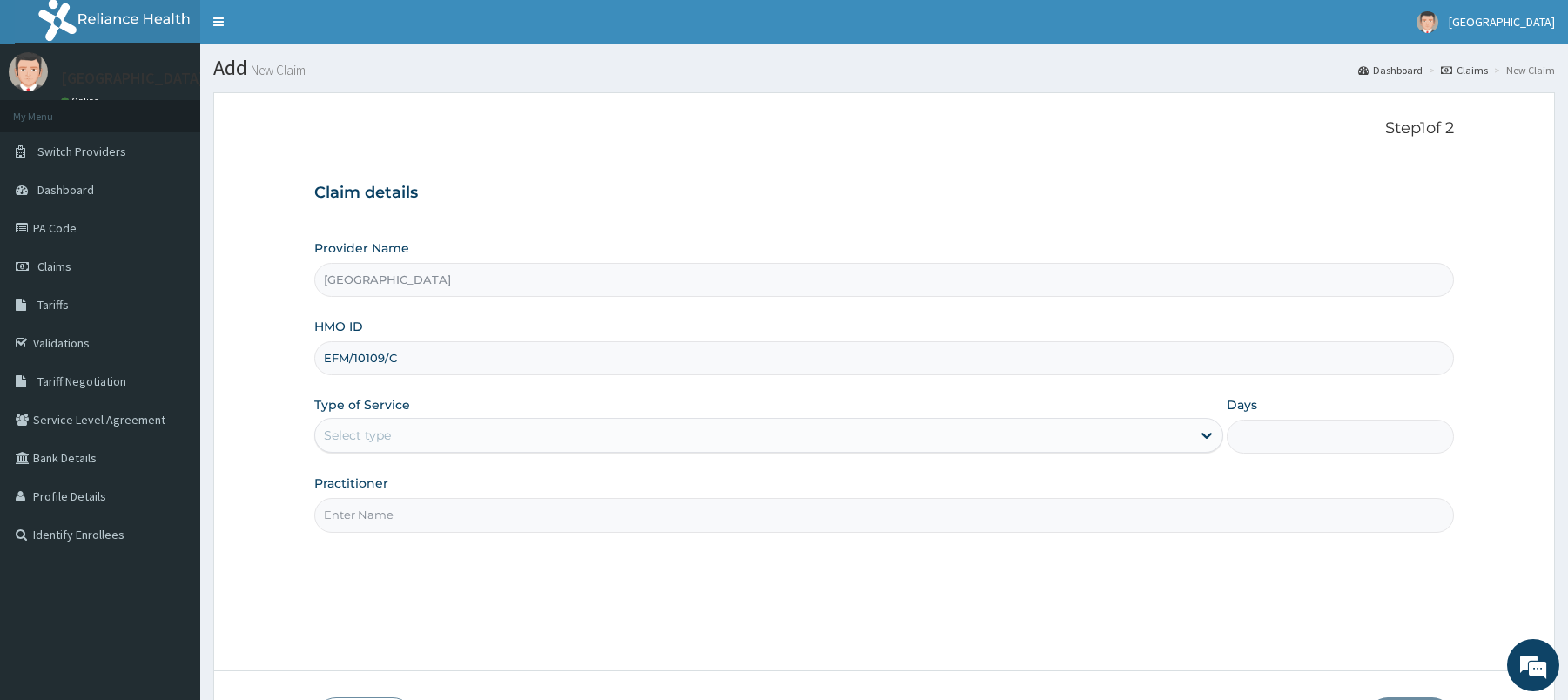
click at [587, 462] on div "Provider Name [GEOGRAPHIC_DATA] HMO ID EFM/10109/C Type of Service Select type …" at bounding box center [884, 385] width 1139 height 293
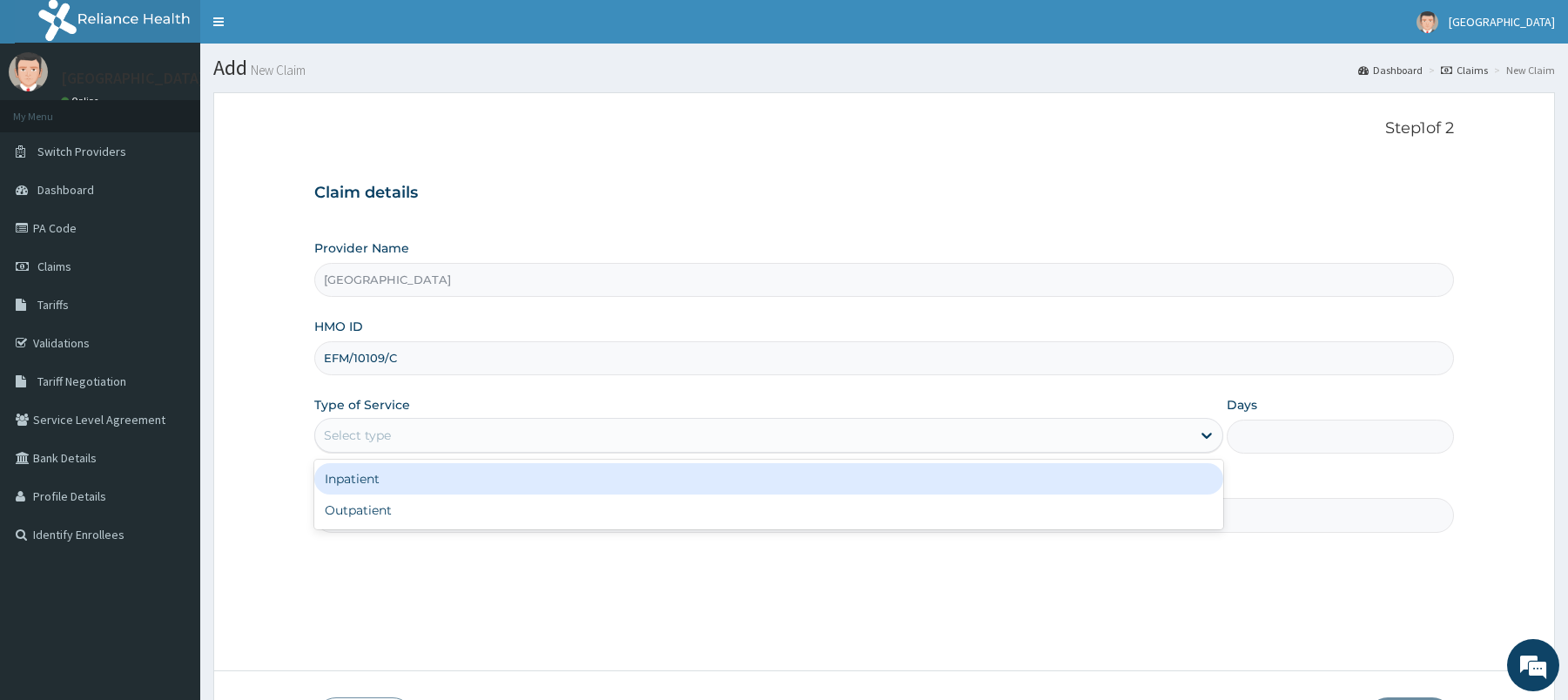
click at [540, 437] on div "Select type" at bounding box center [753, 435] width 876 height 28
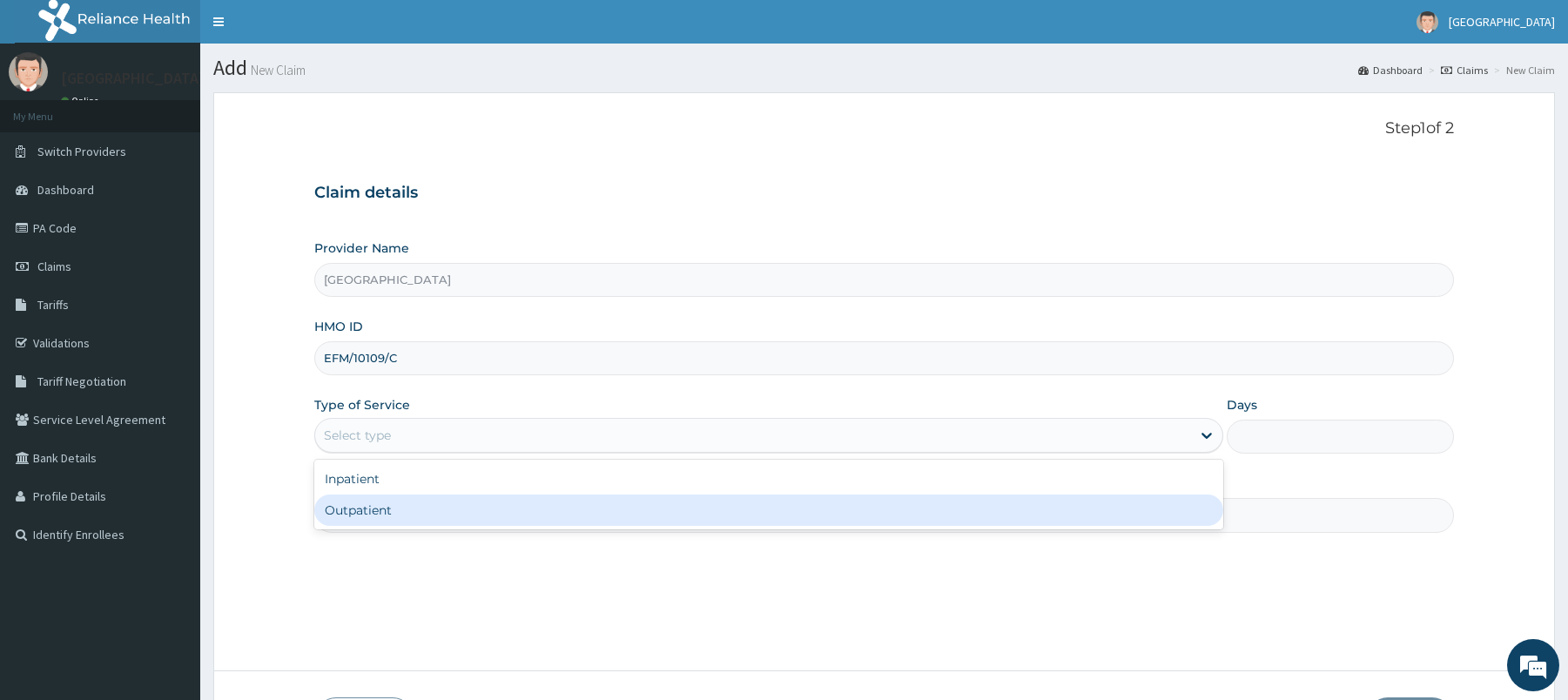
click at [502, 513] on div "Outpatient" at bounding box center [769, 510] width 908 height 32
type input "1"
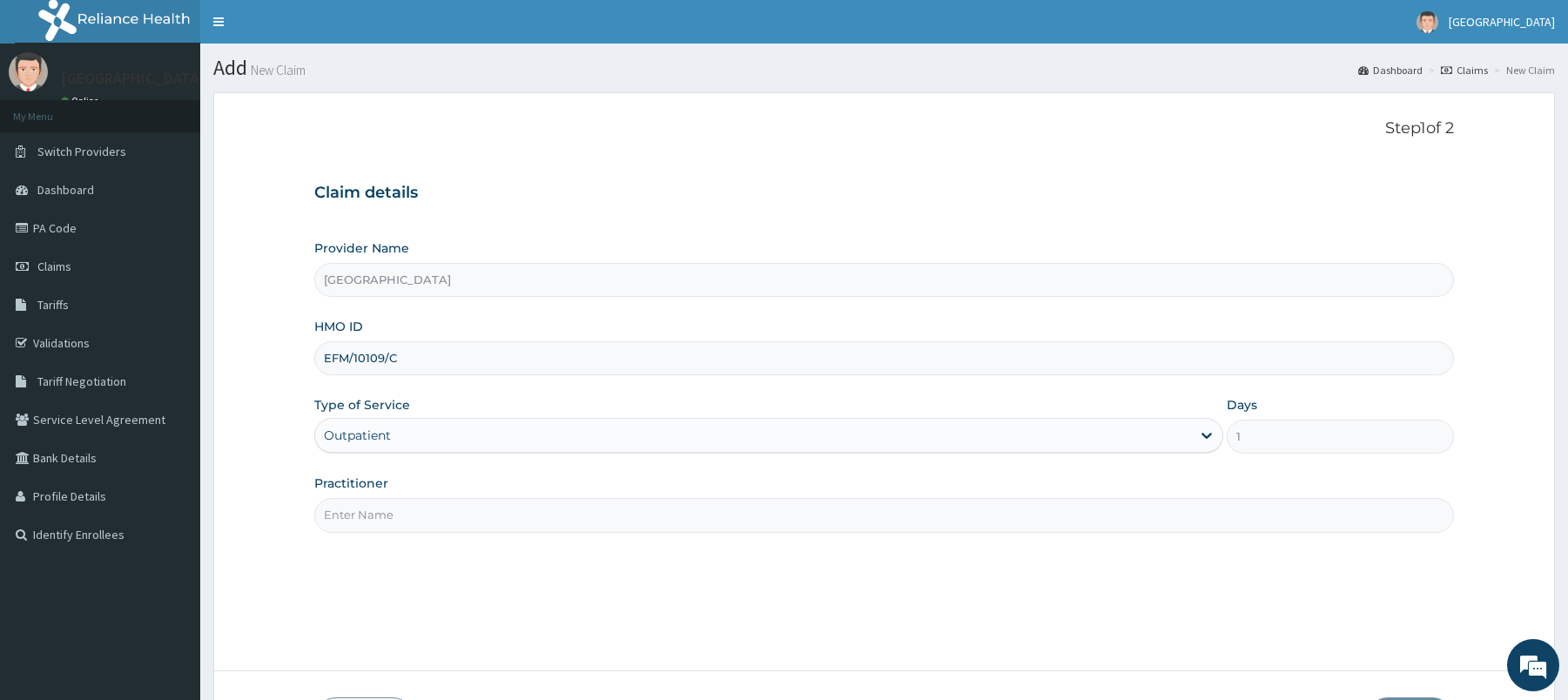
click at [502, 513] on input "Practitioner" at bounding box center [884, 515] width 1139 height 34
type input "[PERSON_NAME]"
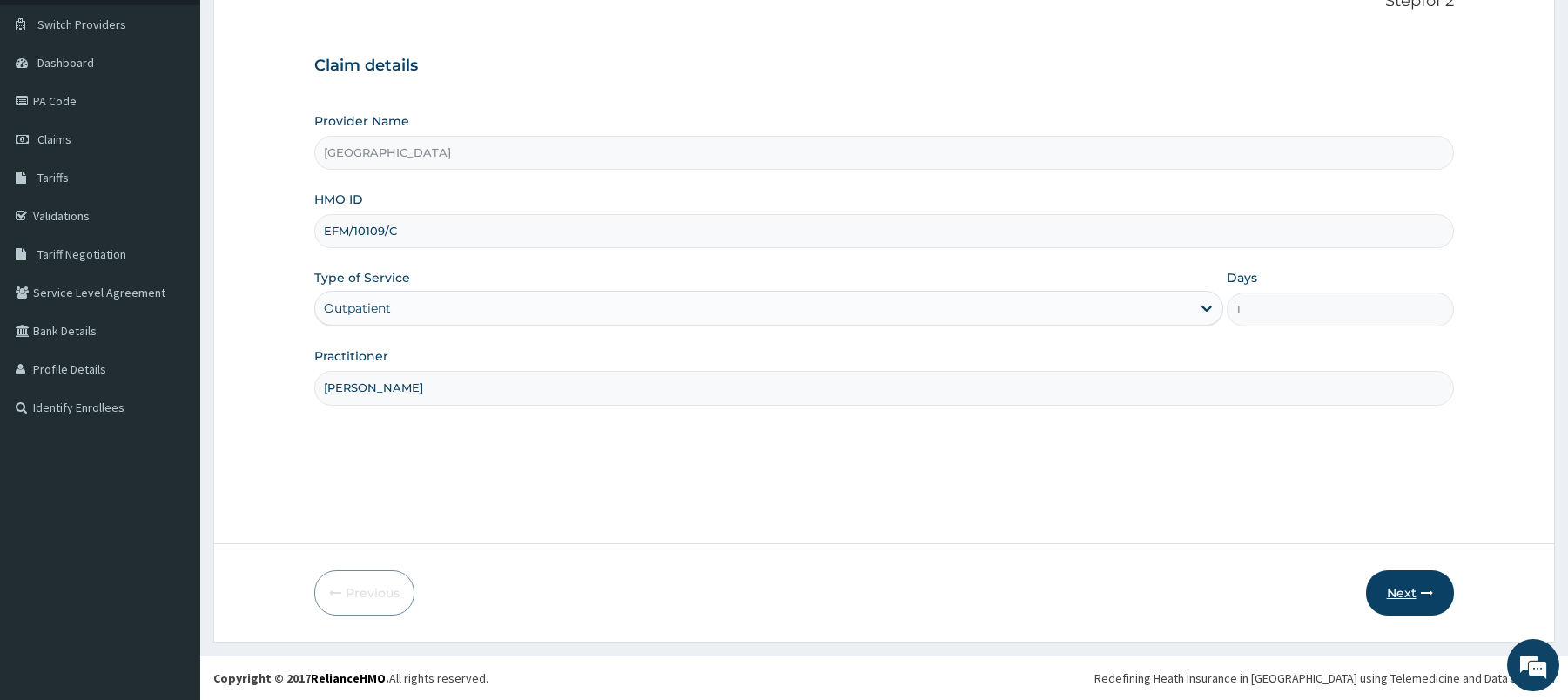
click at [1399, 598] on button "Next" at bounding box center [1409, 593] width 88 height 45
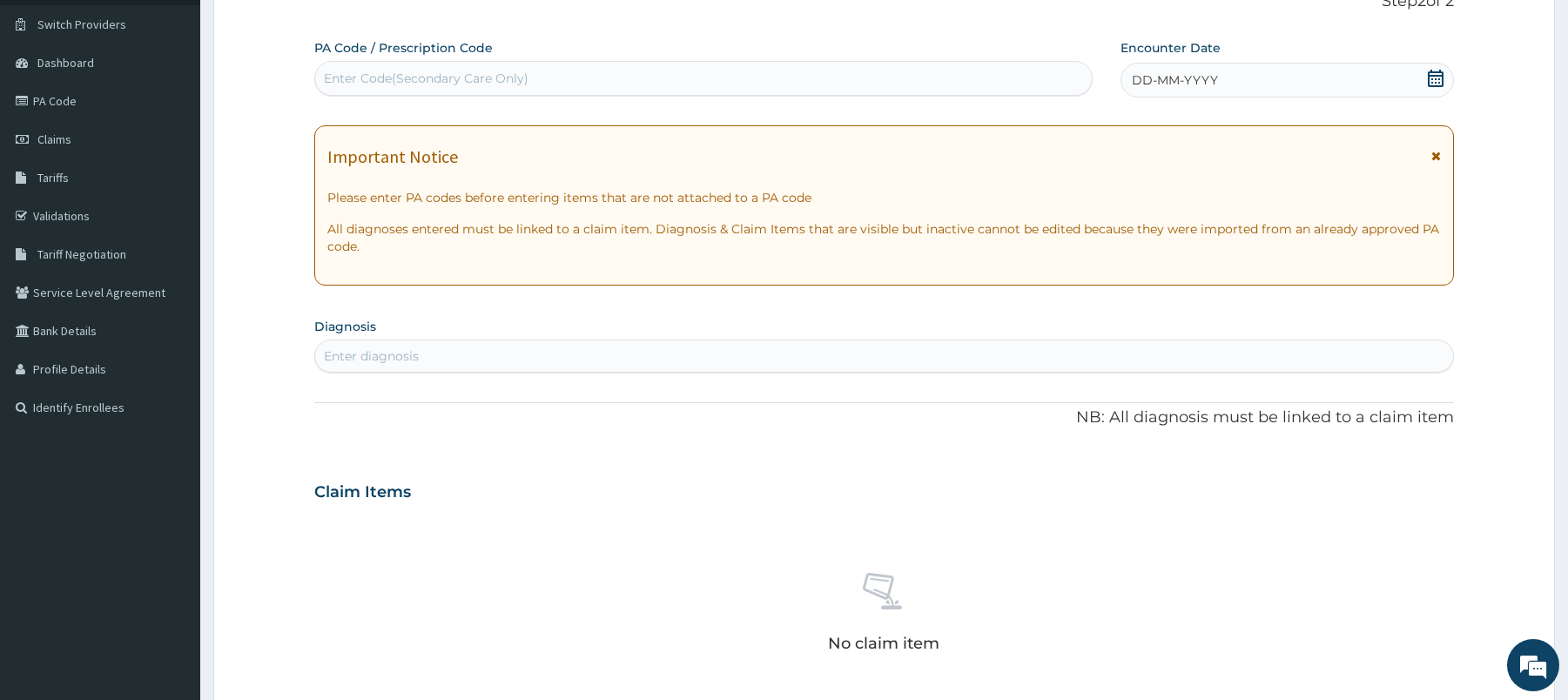
scroll to position [0, 0]
click at [773, 355] on div "Enter diagnosis" at bounding box center [884, 356] width 1137 height 28
type input "[MEDICAL_DATA]"
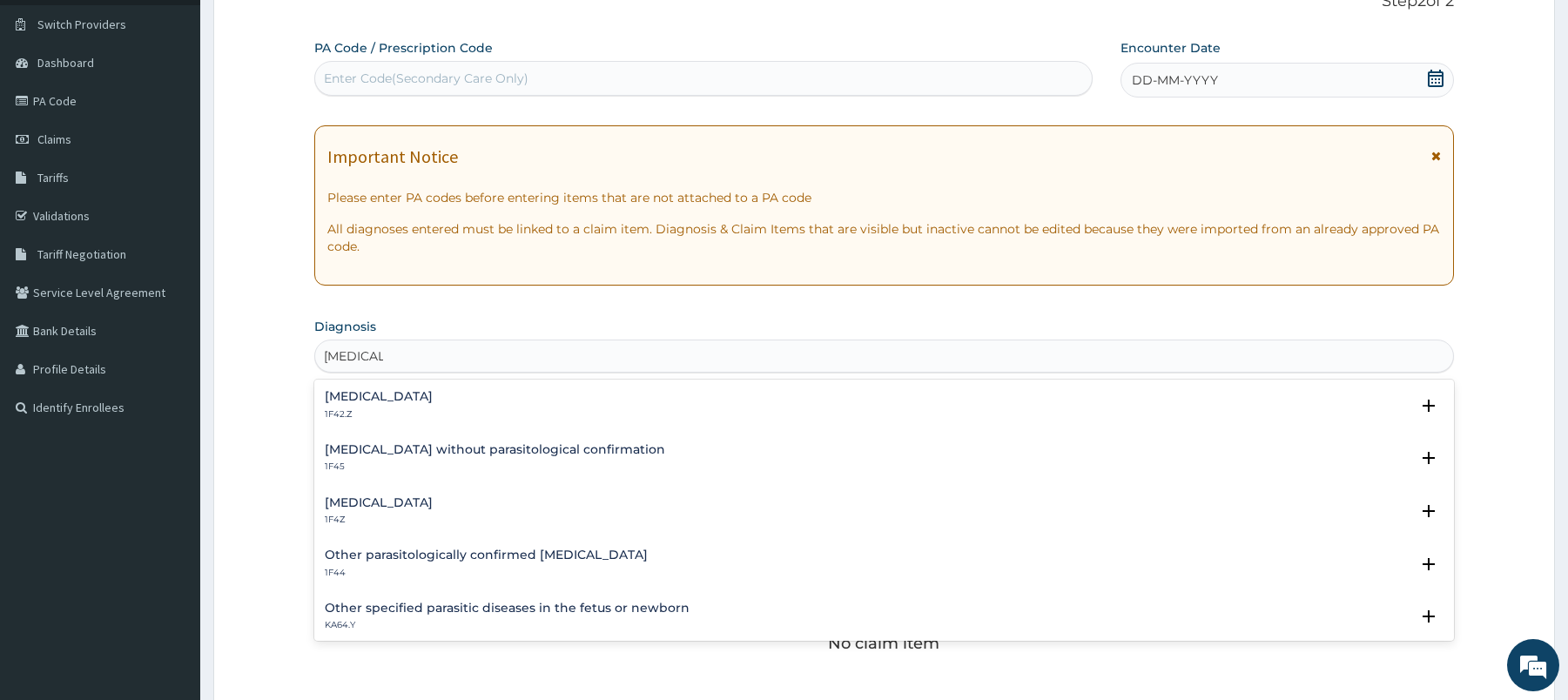
click at [432, 402] on h4 "[MEDICAL_DATA]" at bounding box center [378, 396] width 108 height 13
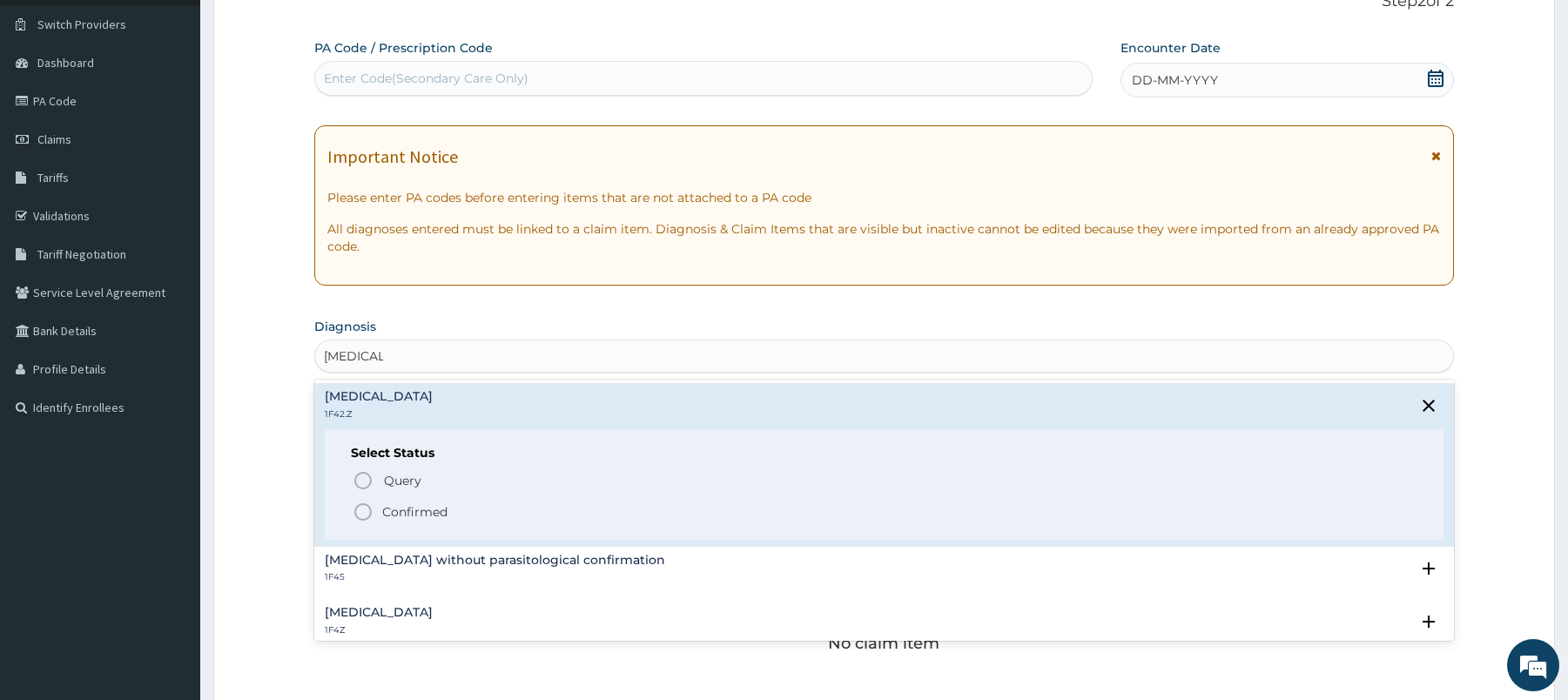
click at [414, 514] on p "Confirmed" at bounding box center [415, 511] width 65 height 17
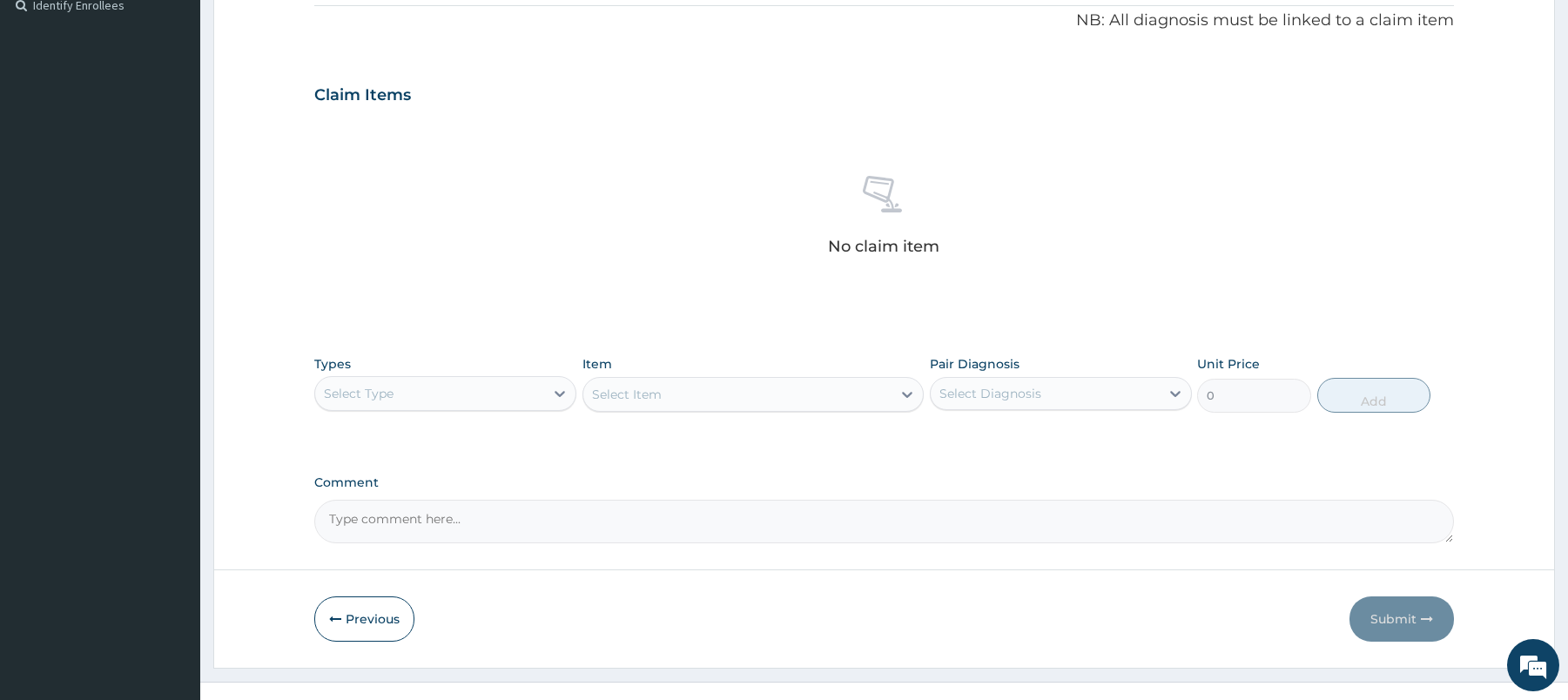
scroll to position [556, 0]
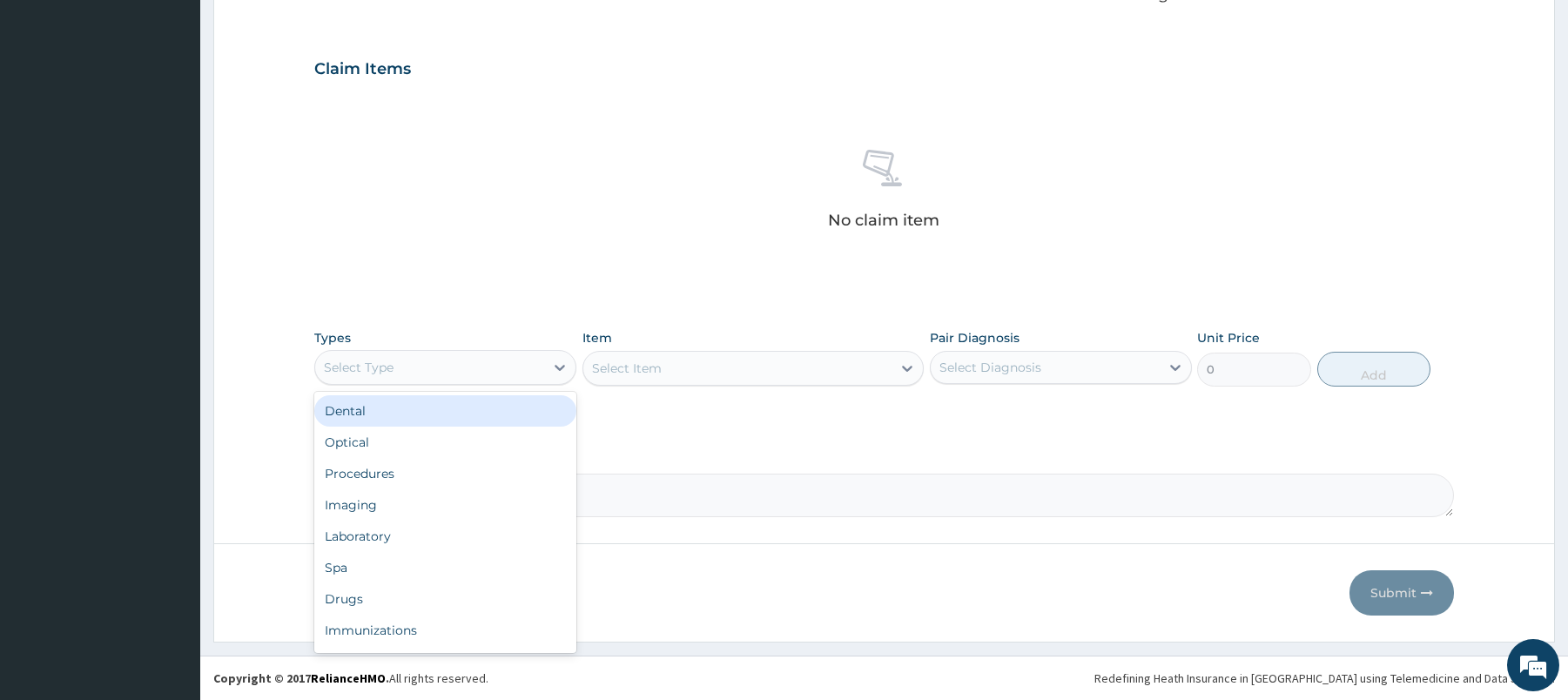
click at [486, 366] on div "Select Type" at bounding box center [430, 367] width 229 height 28
type input "DR"
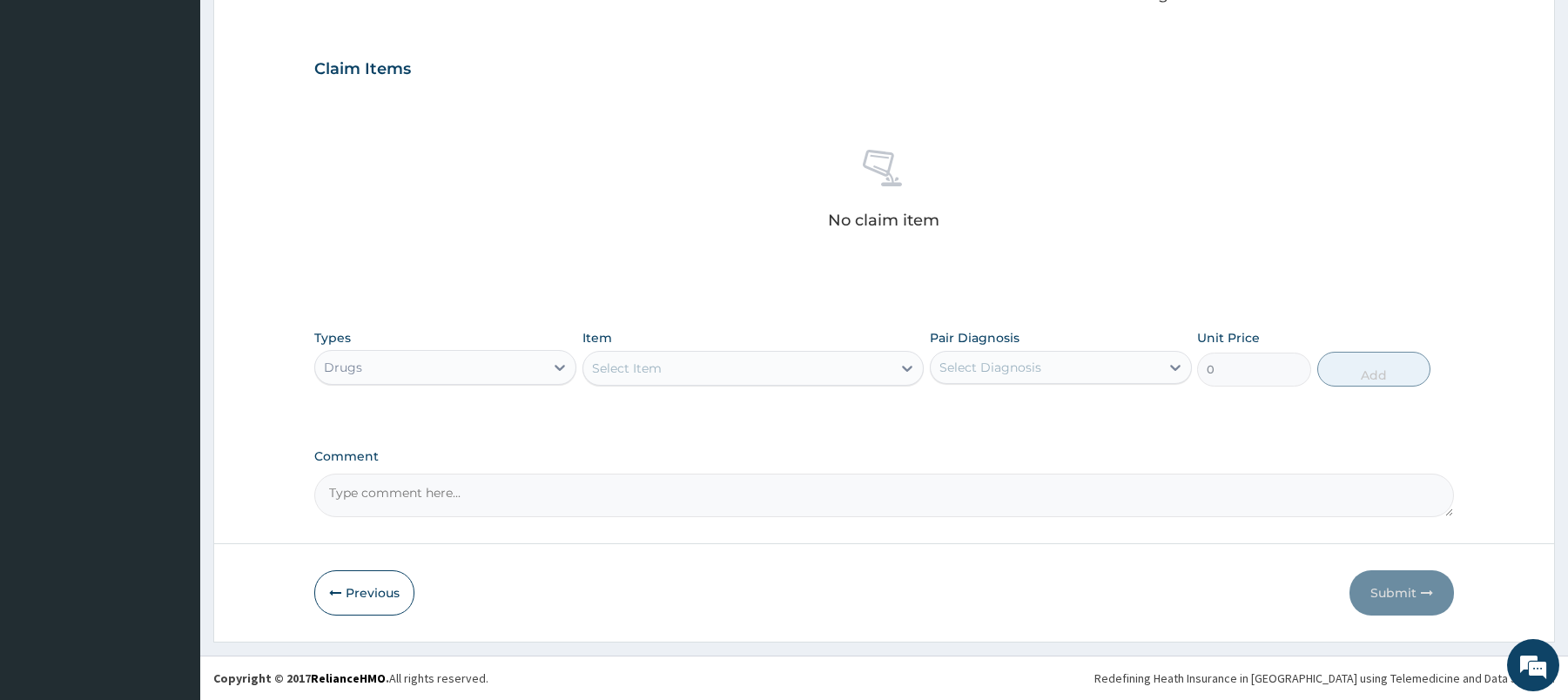
click at [745, 375] on div "Select Item" at bounding box center [738, 368] width 308 height 28
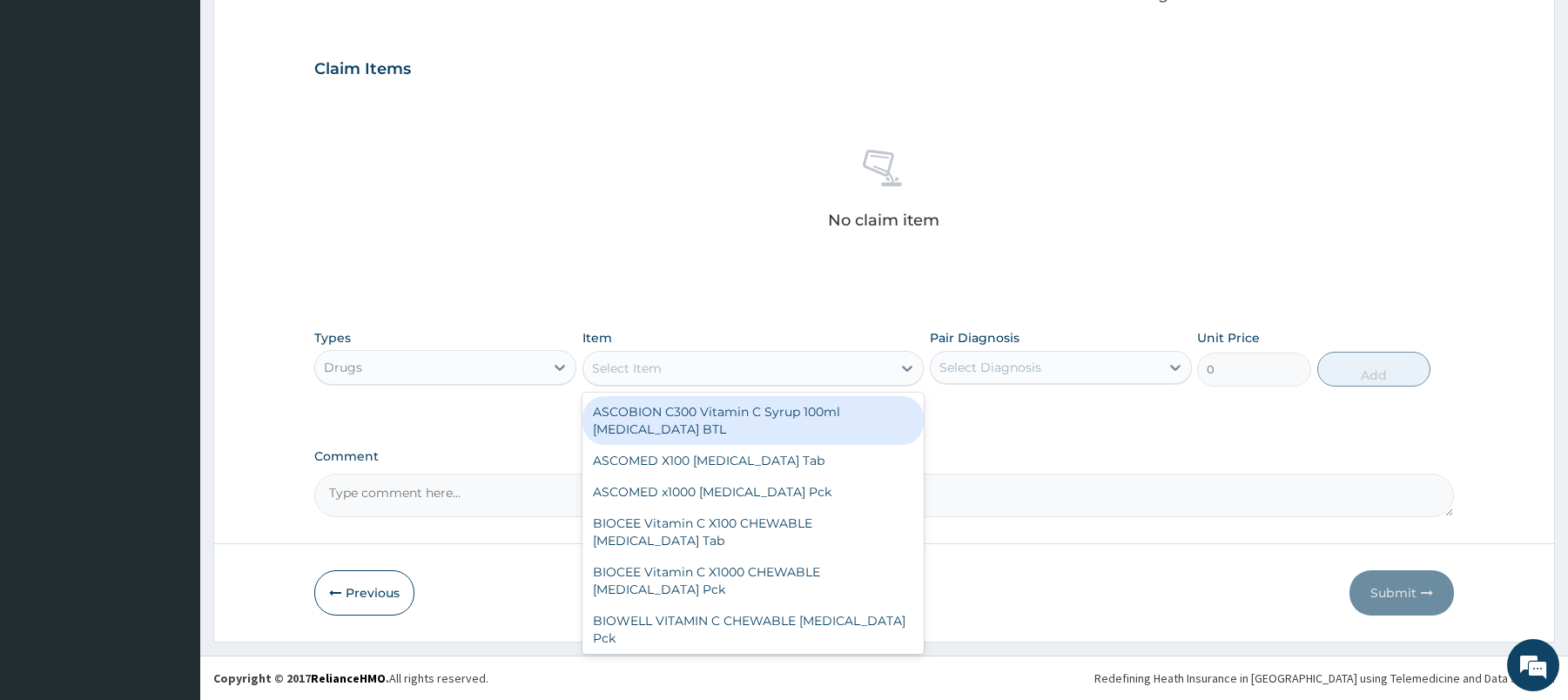
paste input "EFM/10109/C"
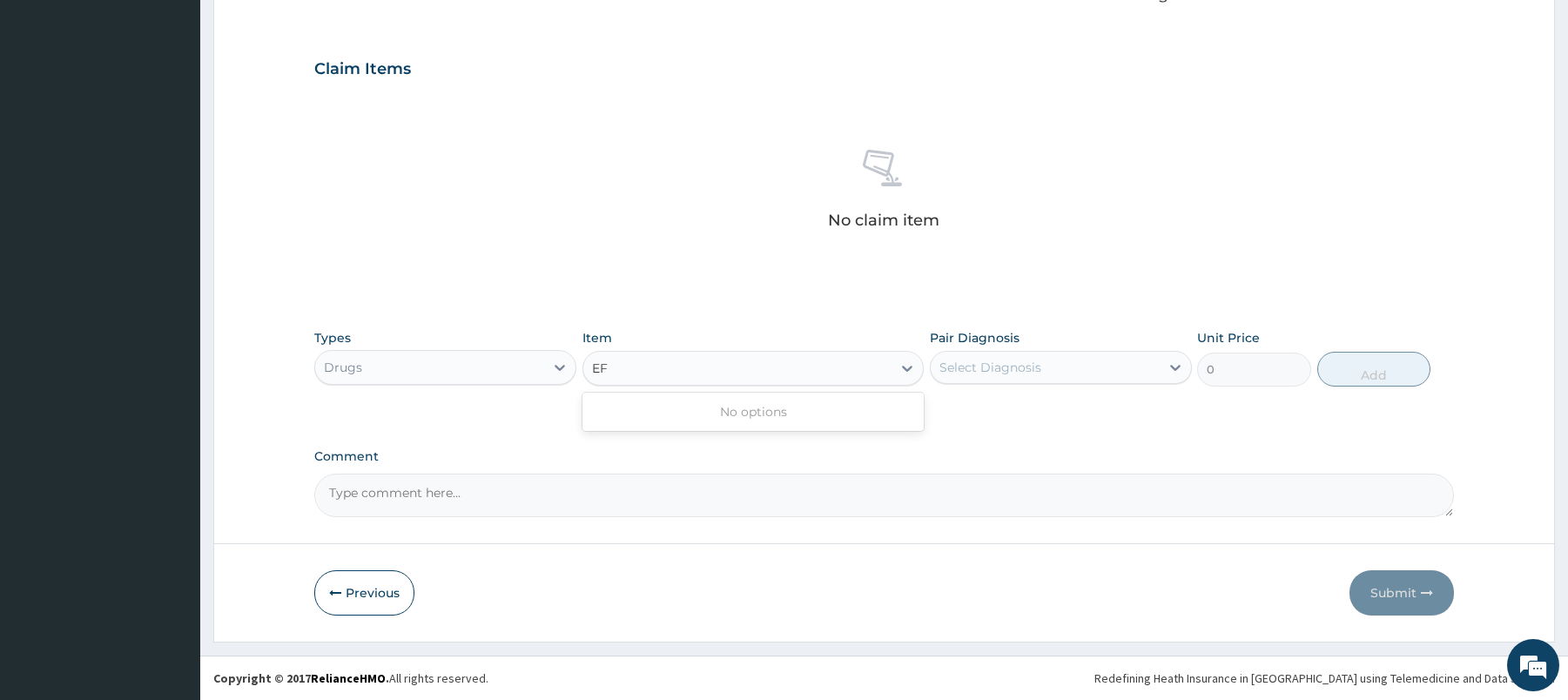
type input "E"
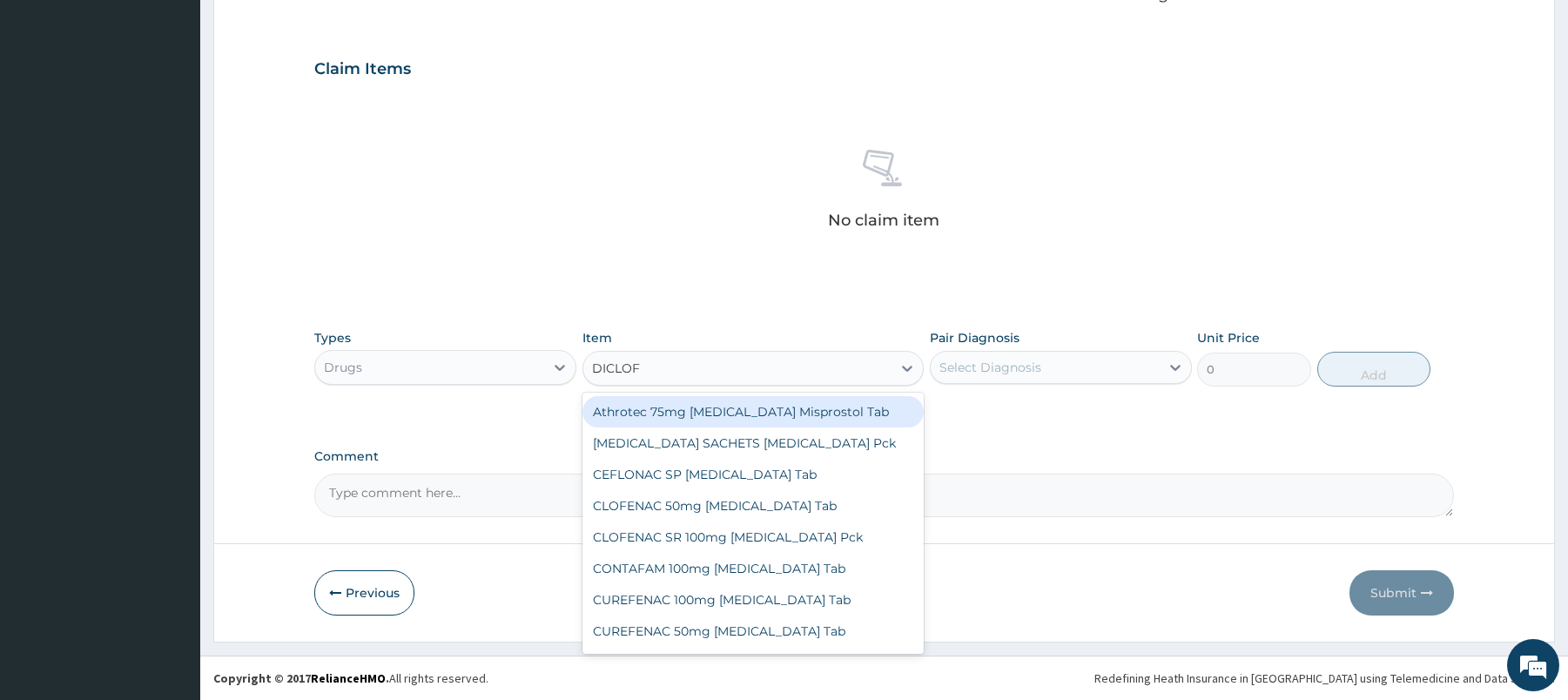
type input "DICLOFE"
click at [778, 412] on div "Athrotec 75mg [MEDICAL_DATA] Misprostol Tab" at bounding box center [753, 412] width 342 height 32
type input "293.25"
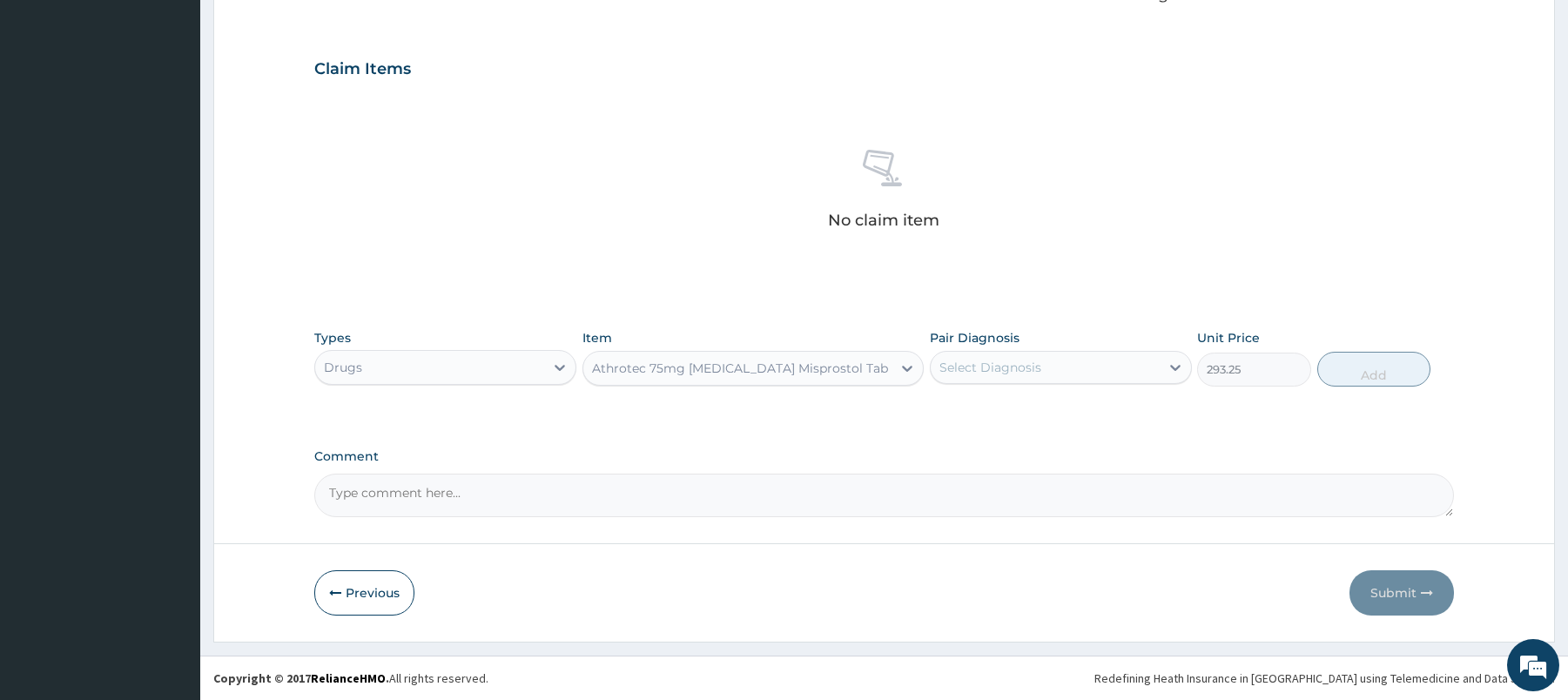
click at [829, 371] on div "Athrotec 75mg [MEDICAL_DATA] Misprostol Tab" at bounding box center [740, 368] width 296 height 17
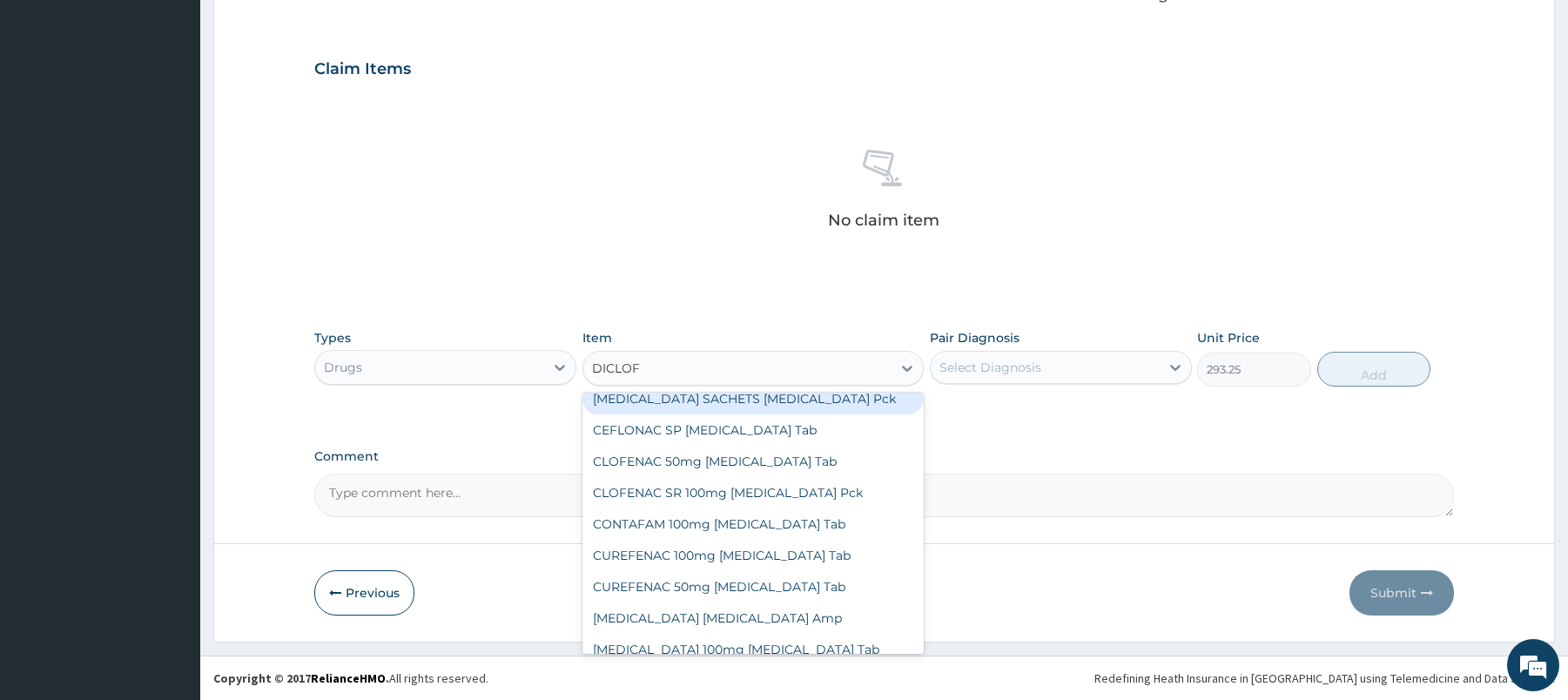
scroll to position [0, 0]
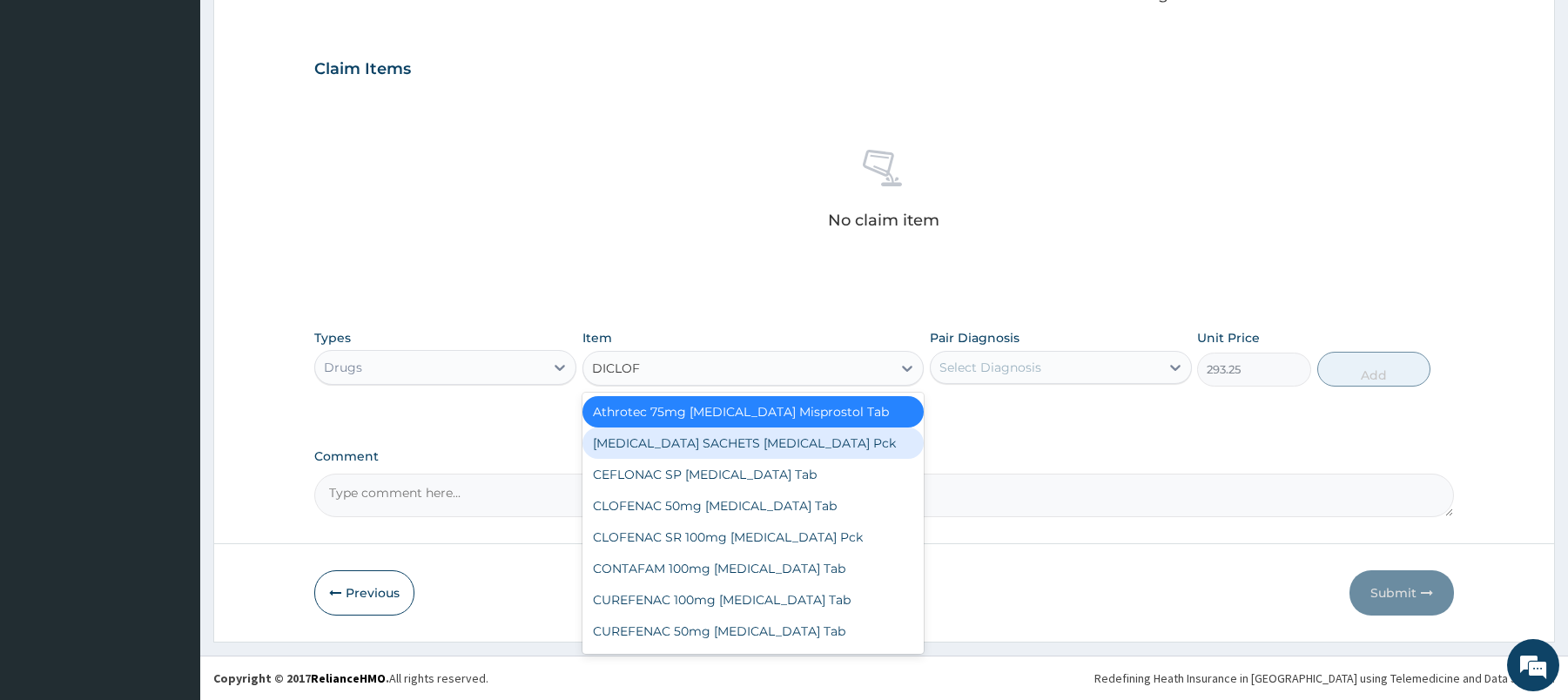
type input "DICLOF"
click at [1036, 420] on div "Types Drugs Item option Athrotec 75mg [MEDICAL_DATA] Misprostol Tab, selected. …" at bounding box center [884, 371] width 1139 height 101
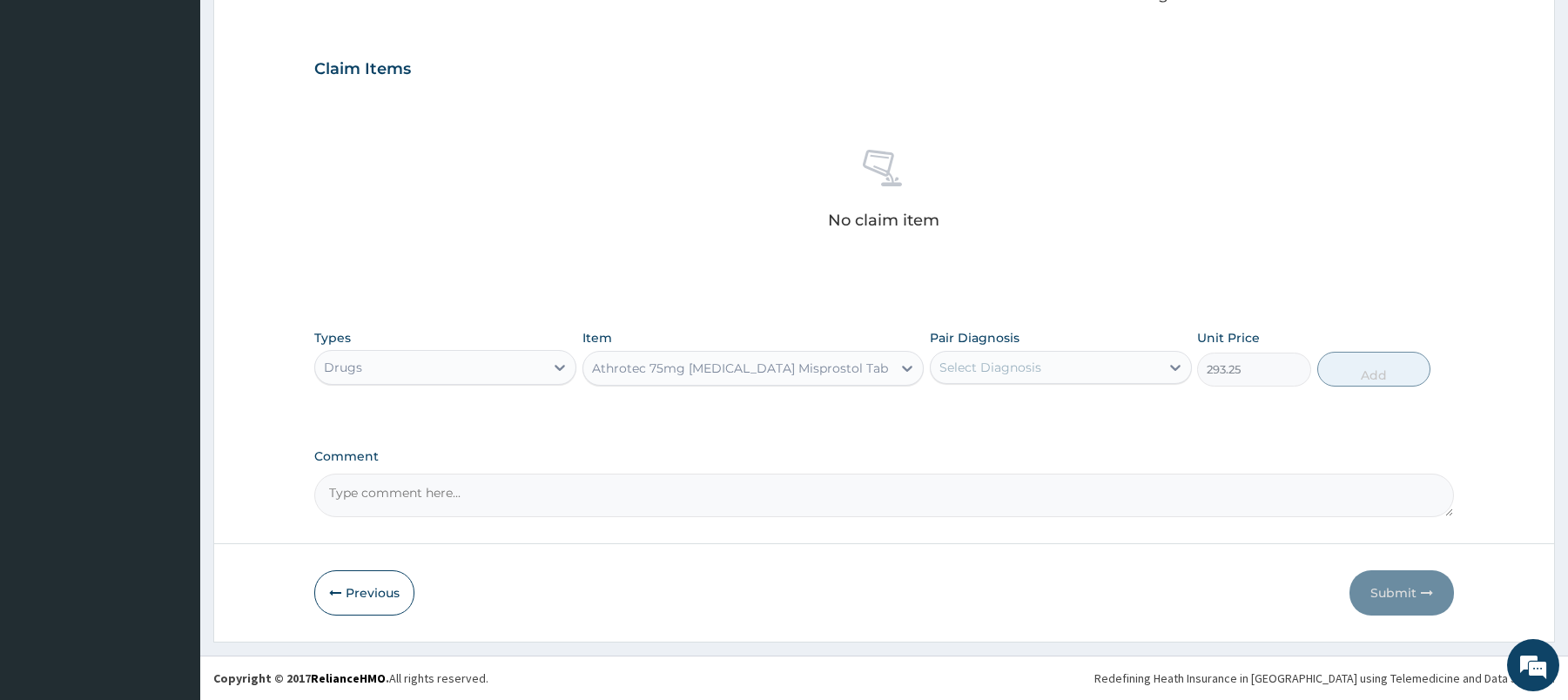
click at [808, 381] on div "Athrotec 75mg [MEDICAL_DATA] Misprostol Tab" at bounding box center [738, 368] width 308 height 28
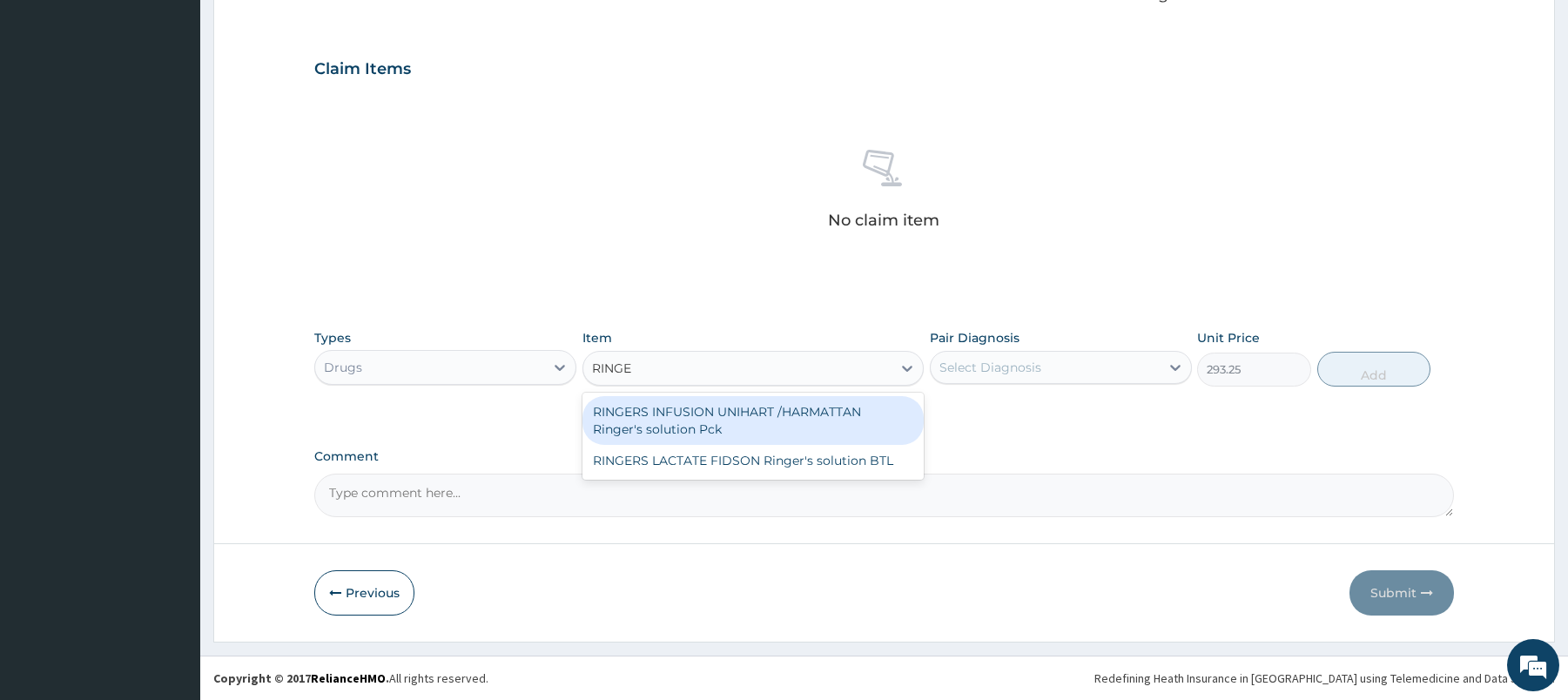
type input "RINGER"
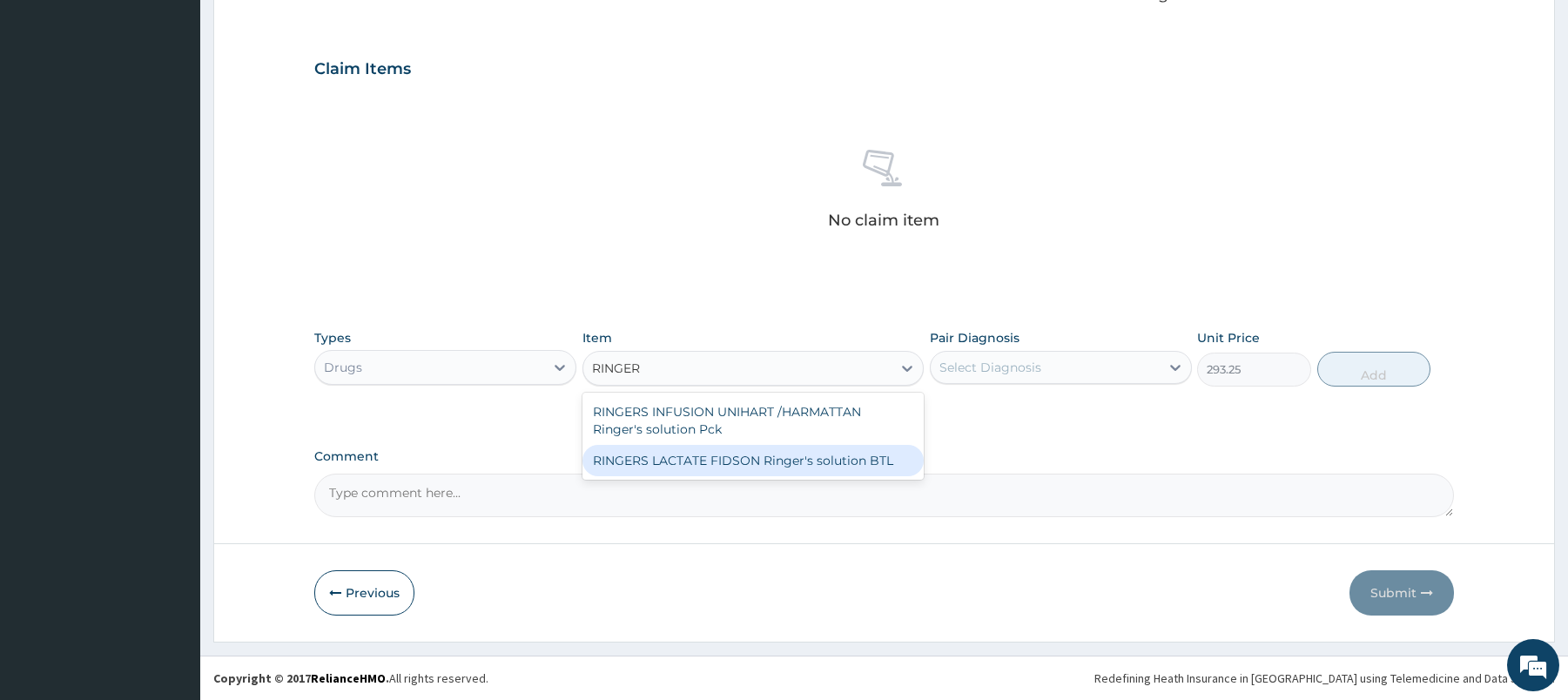
click at [855, 462] on div "RINGERS LACTATE FIDSON Ringer's solution BTL" at bounding box center [753, 461] width 342 height 32
type input "1500"
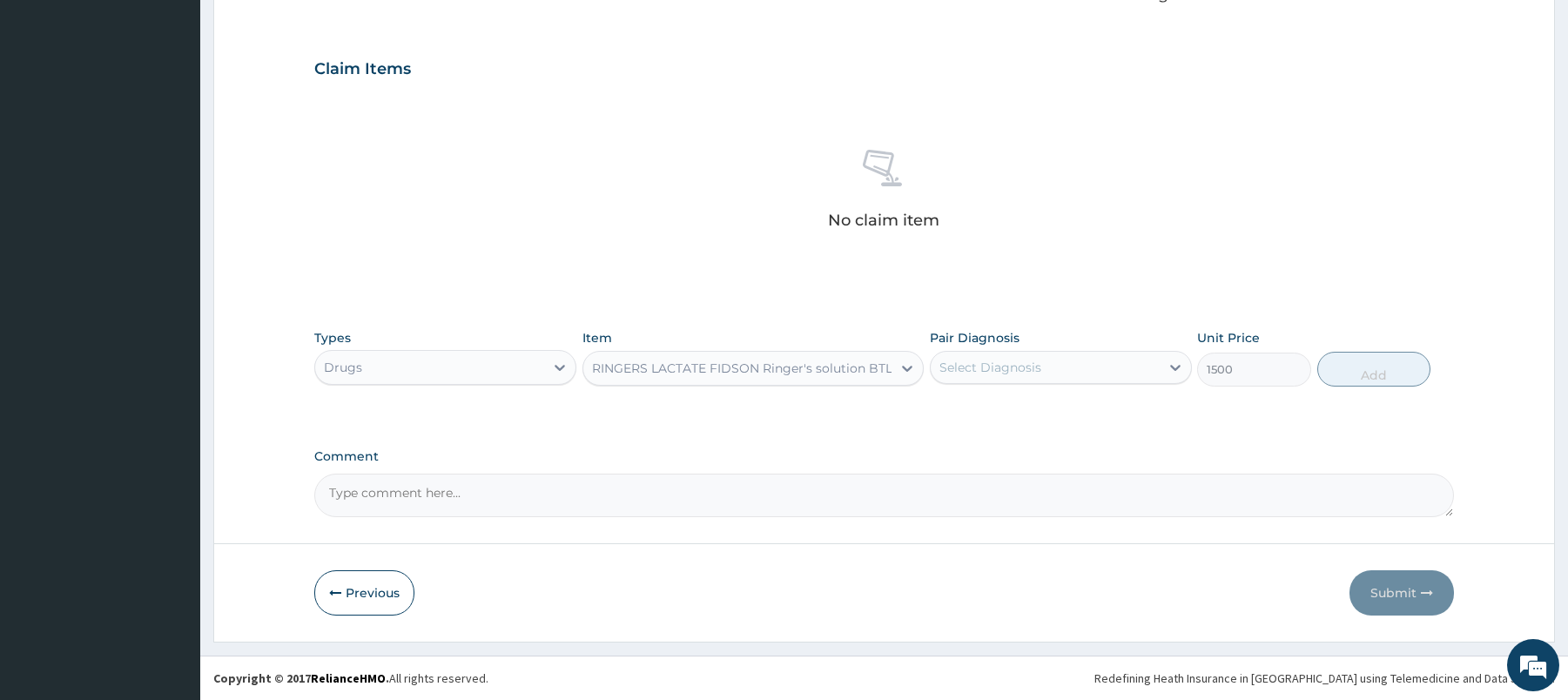
click at [788, 372] on div "RINGERS LACTATE FIDSON Ringer's solution BTL" at bounding box center [741, 368] width 300 height 17
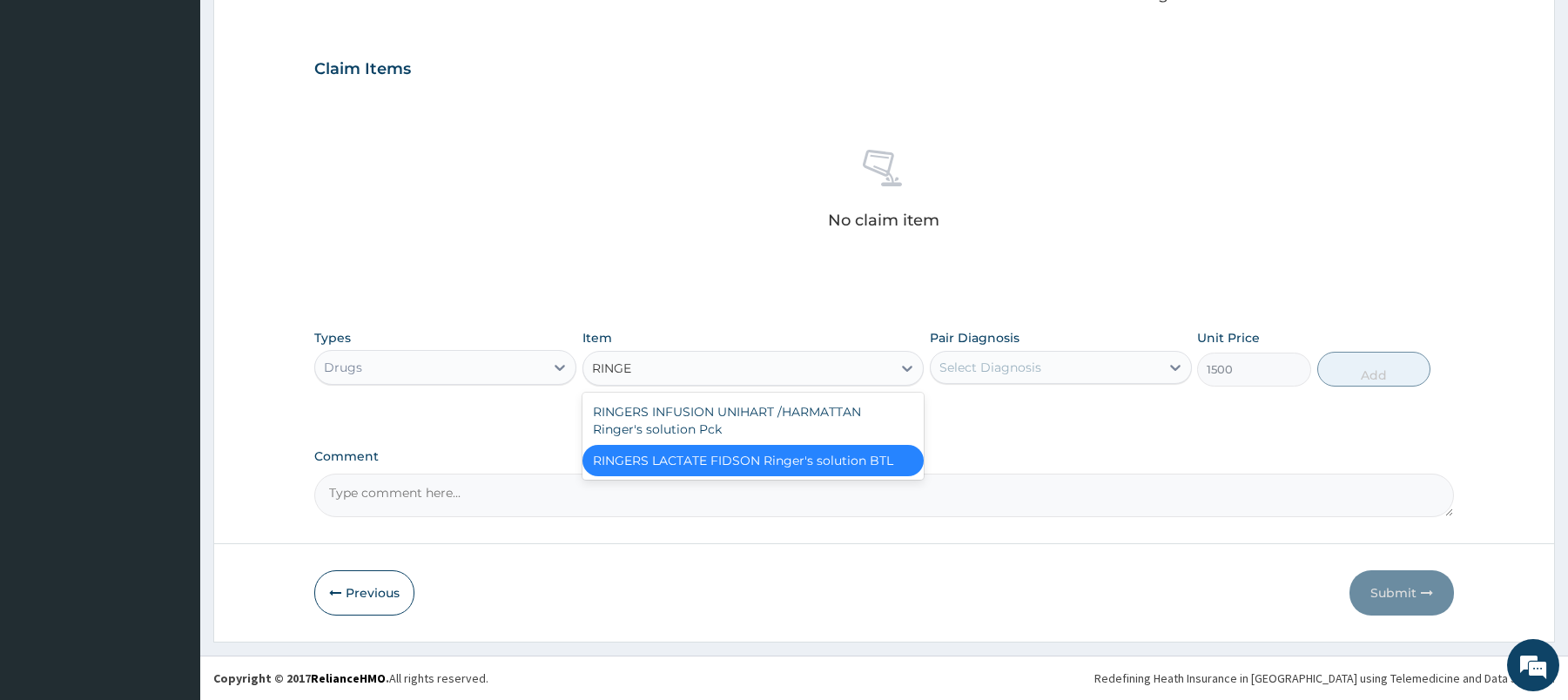
type input "RINGER"
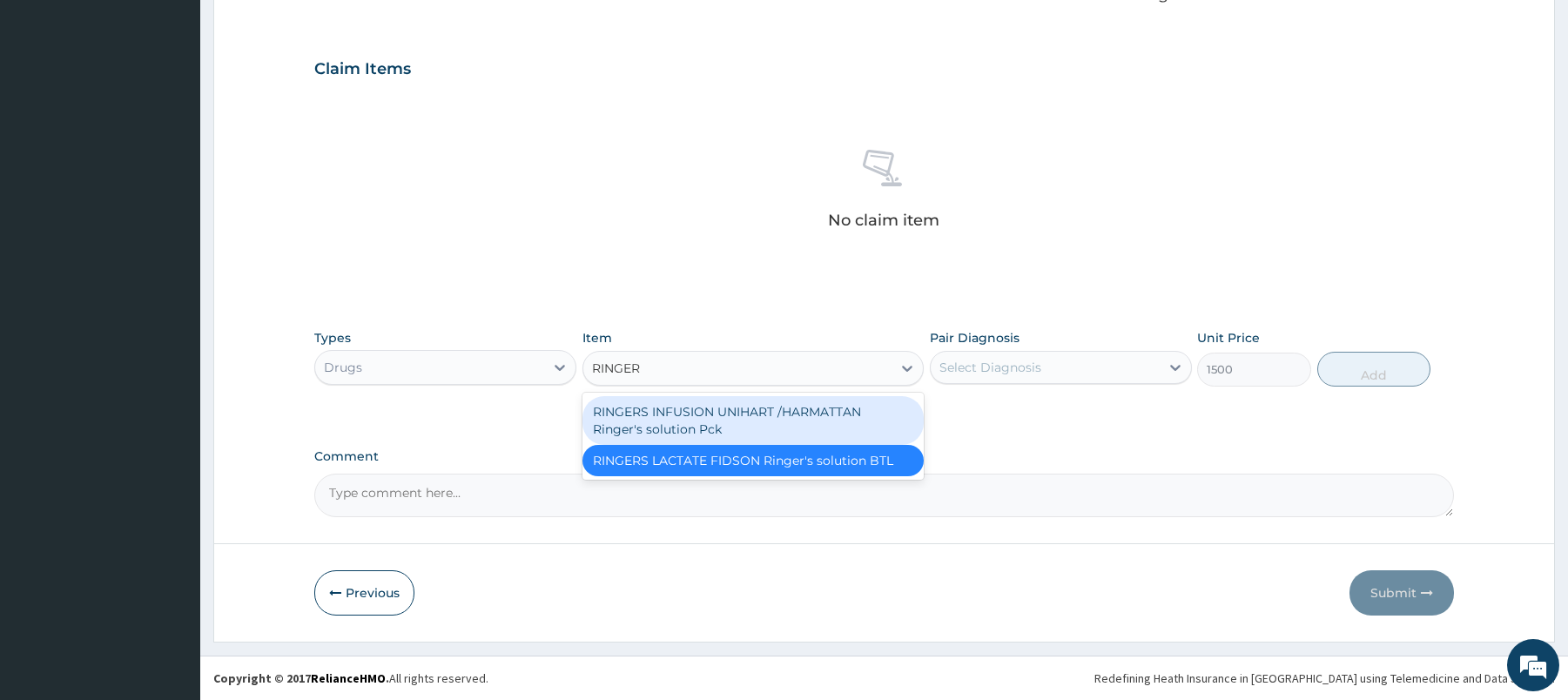
click at [779, 403] on div "RINGERS INFUSION UNIHART /HARMATTAN Ringer's solution Pck" at bounding box center [753, 421] width 342 height 49
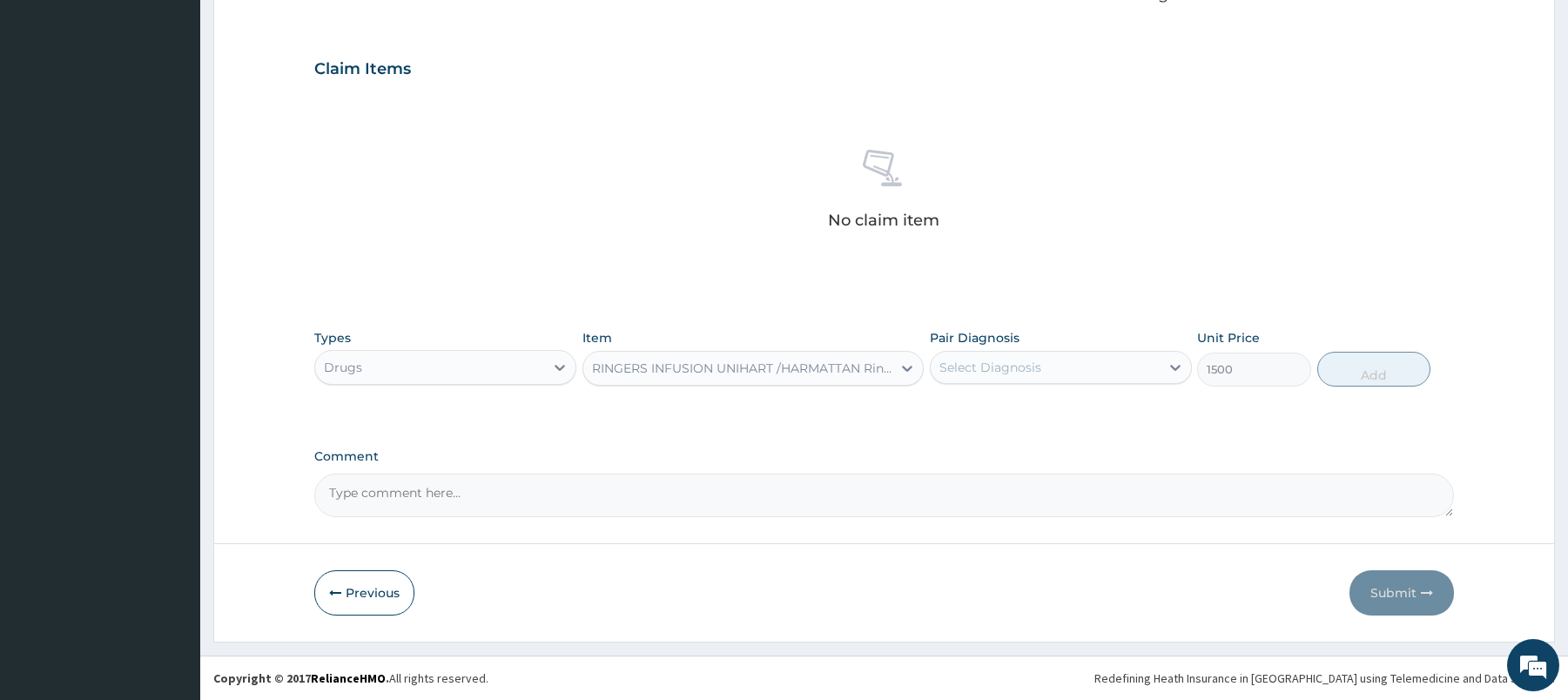
click at [861, 433] on div "PA Code / Prescription Code Enter Code(Secondary Care Only) Encounter Date DD-M…" at bounding box center [884, 64] width 1139 height 907
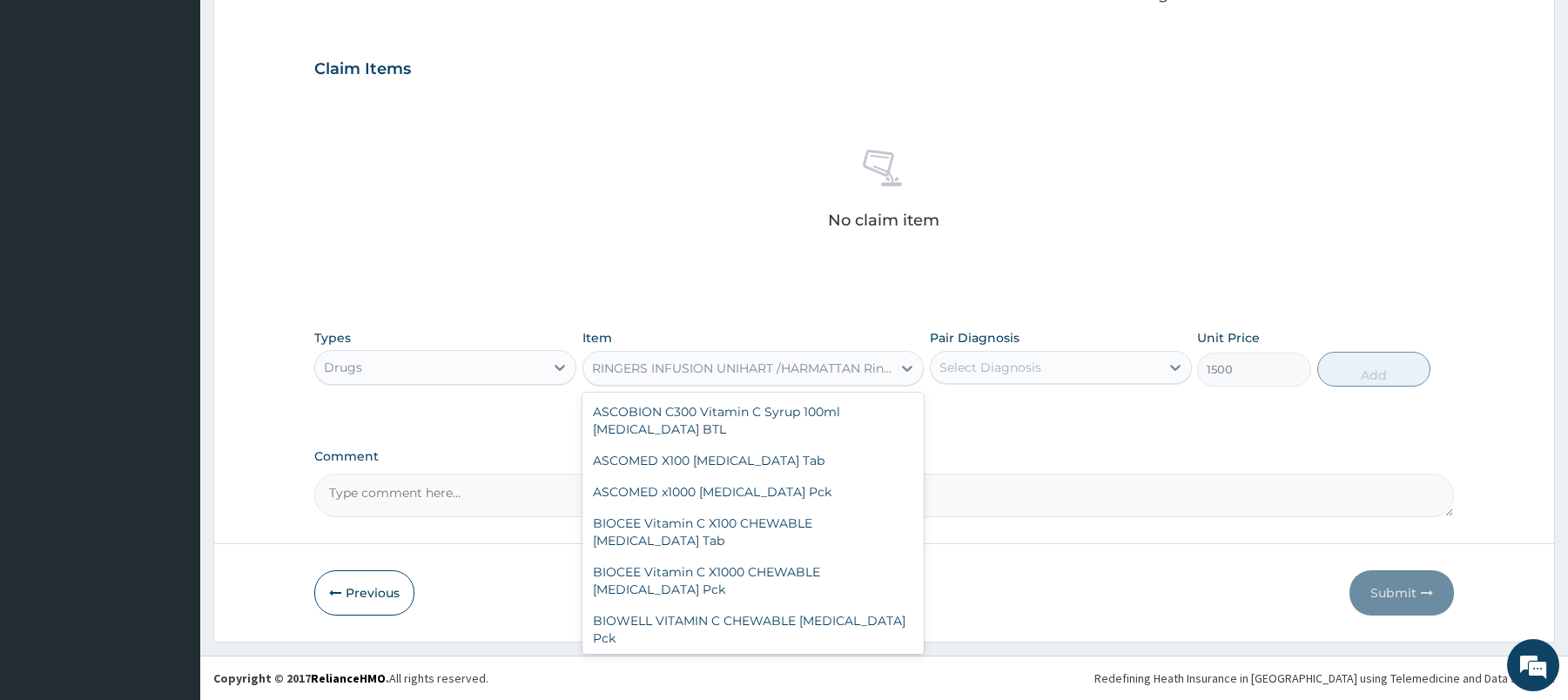
click at [841, 369] on div "RINGERS INFUSION UNIHART /HARMATTAN Ringer's solution Pck" at bounding box center [742, 368] width 301 height 17
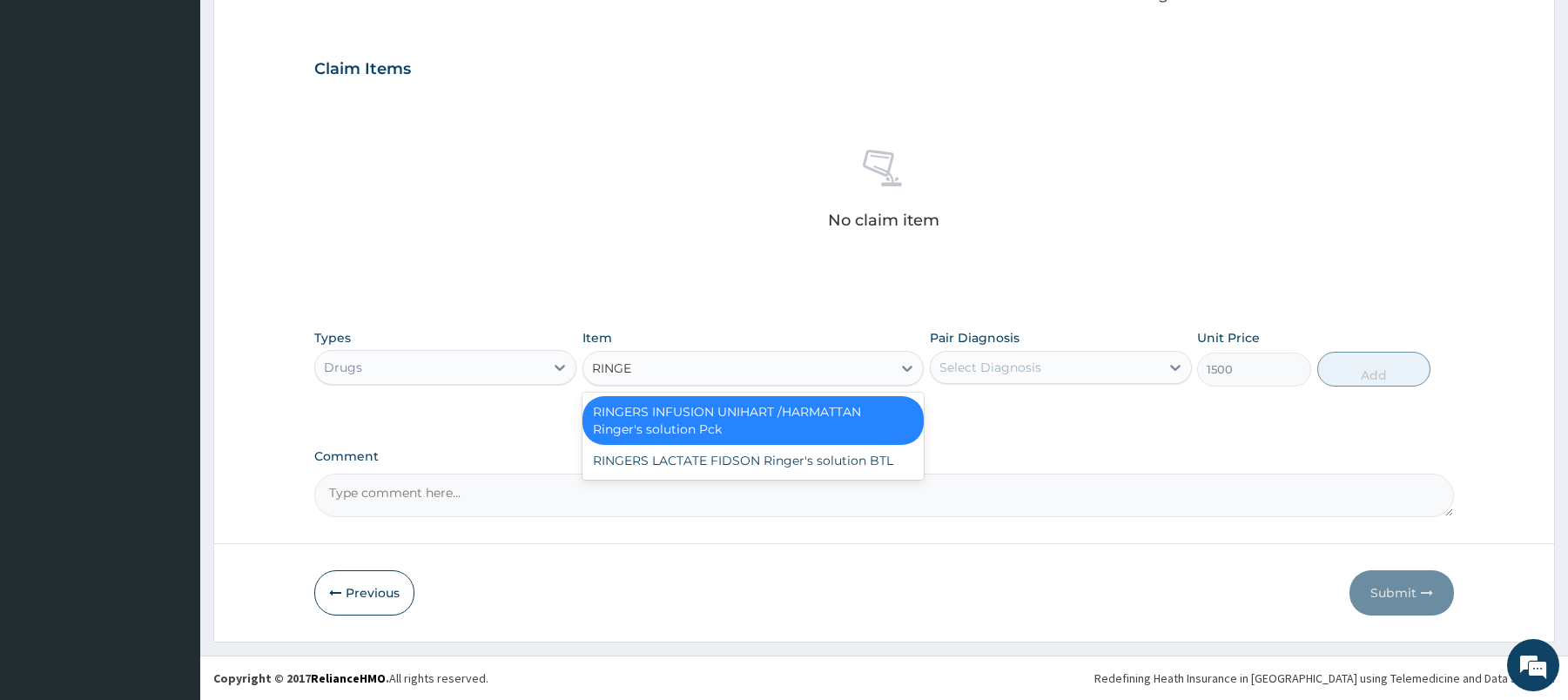
type input "RINGER"
click at [850, 454] on div "RINGERS LACTATE FIDSON Ringer's solution BTL" at bounding box center [753, 461] width 342 height 32
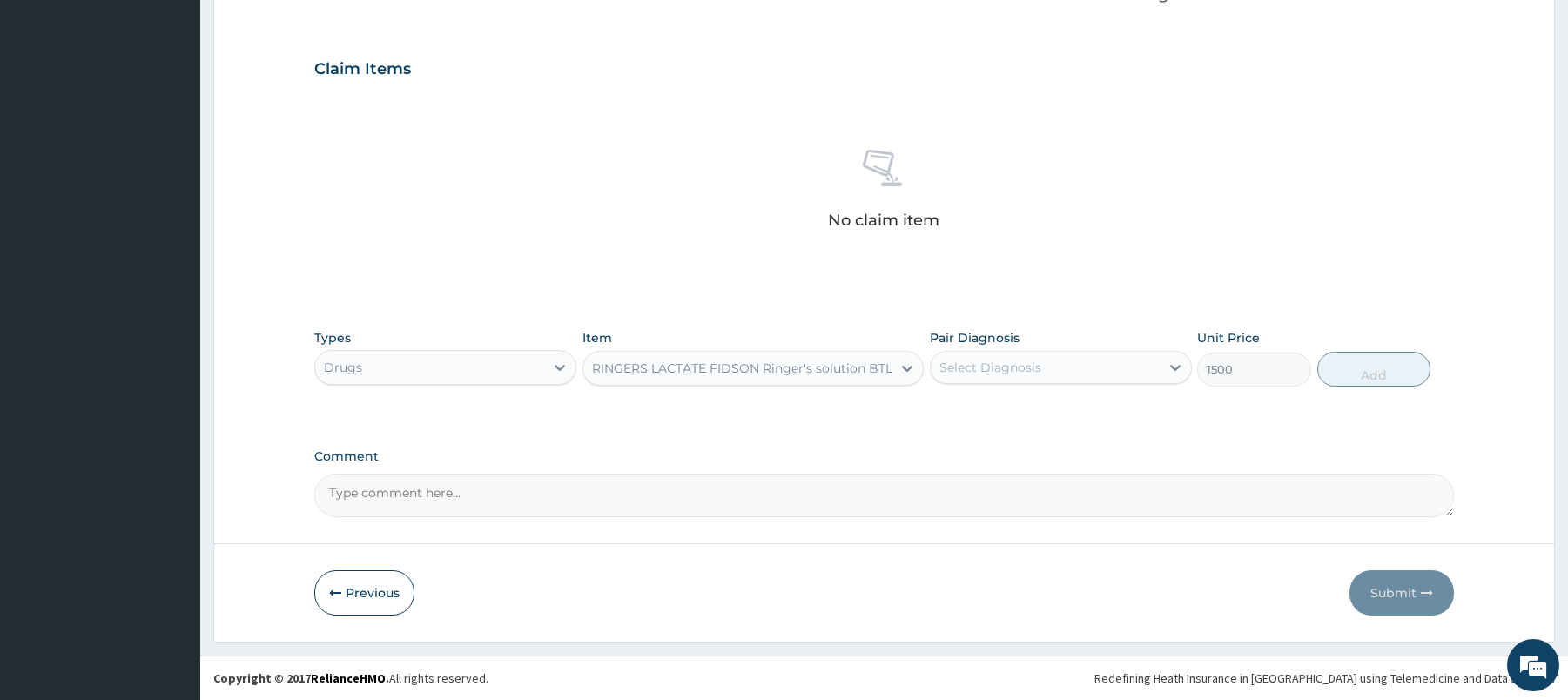
click at [713, 365] on div "RINGERS LACTATE FIDSON Ringer's solution BTL" at bounding box center [741, 368] width 300 height 17
type input "A"
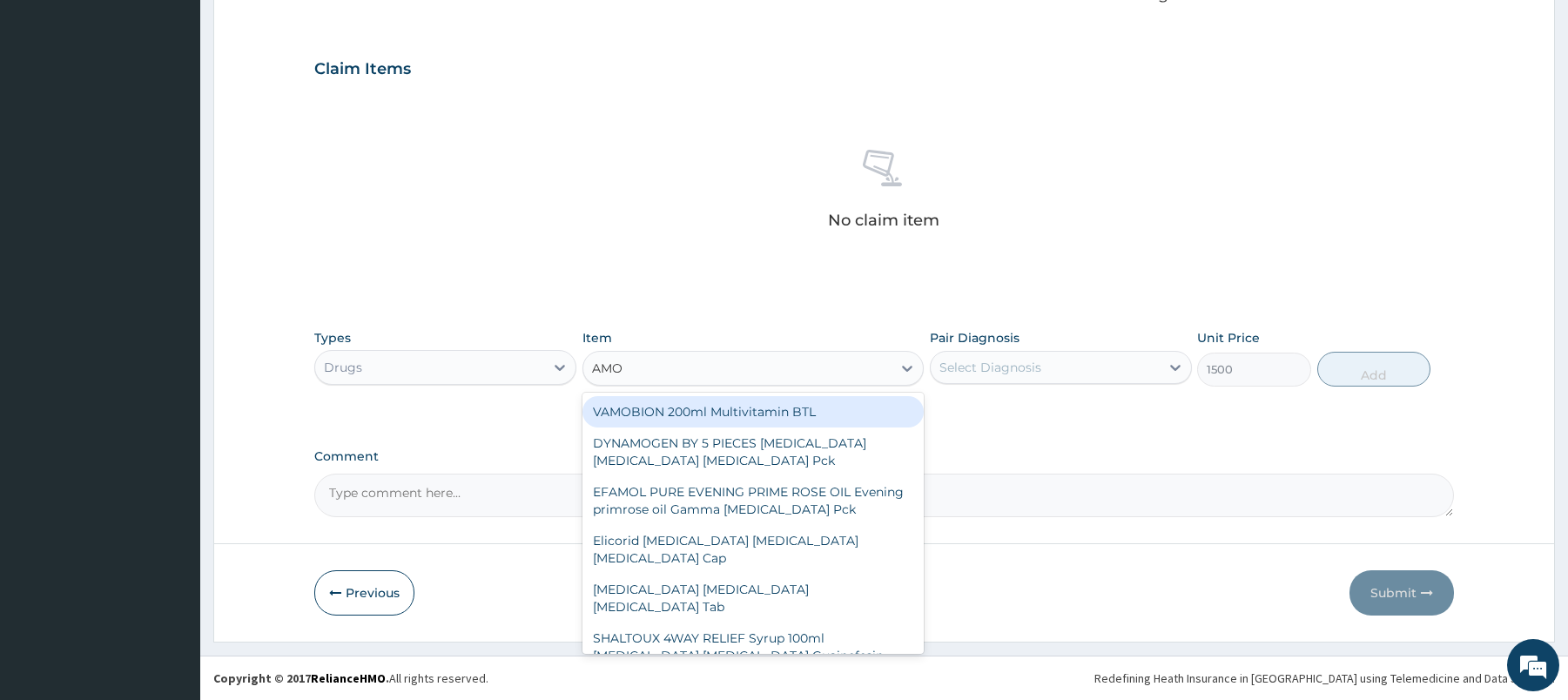
type input "AMO"
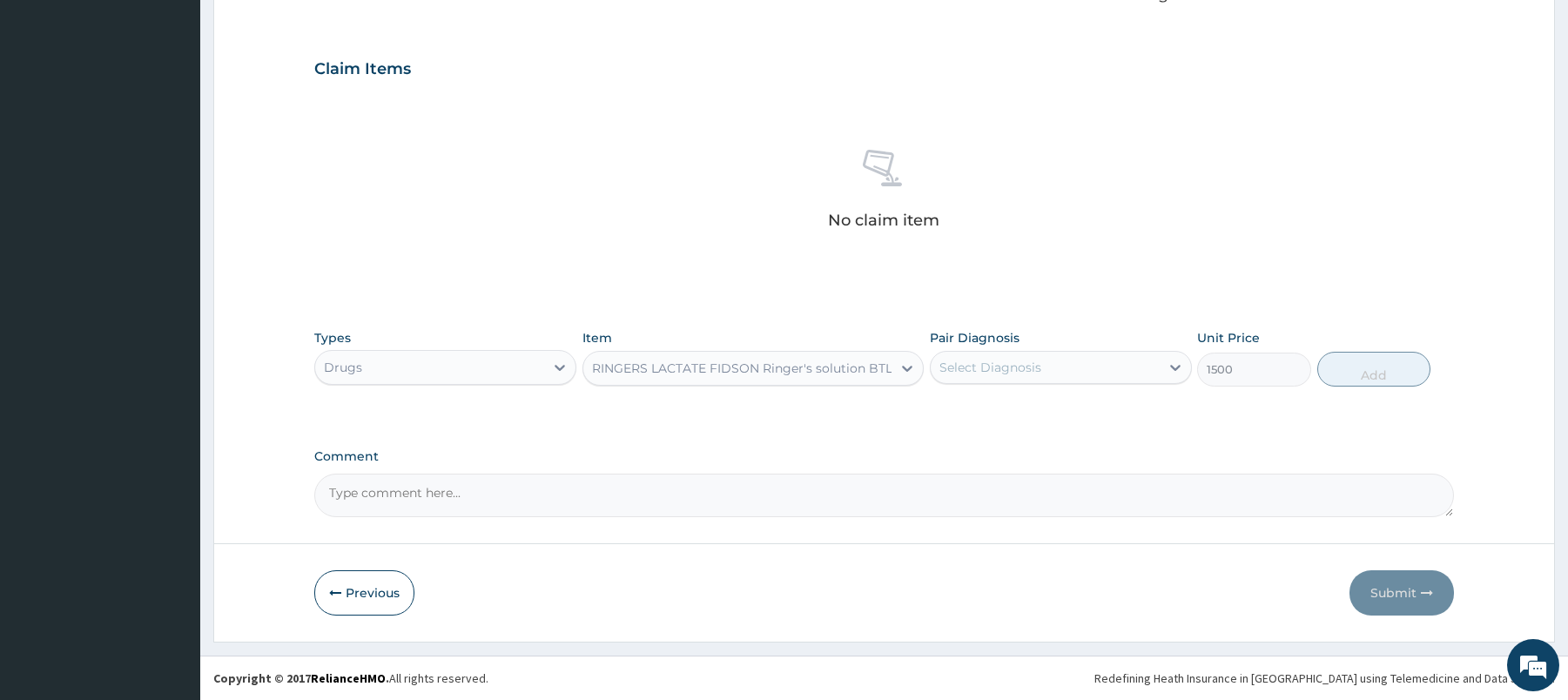
click at [758, 371] on div "RINGERS LACTATE FIDSON Ringer's solution BTL" at bounding box center [741, 368] width 300 height 17
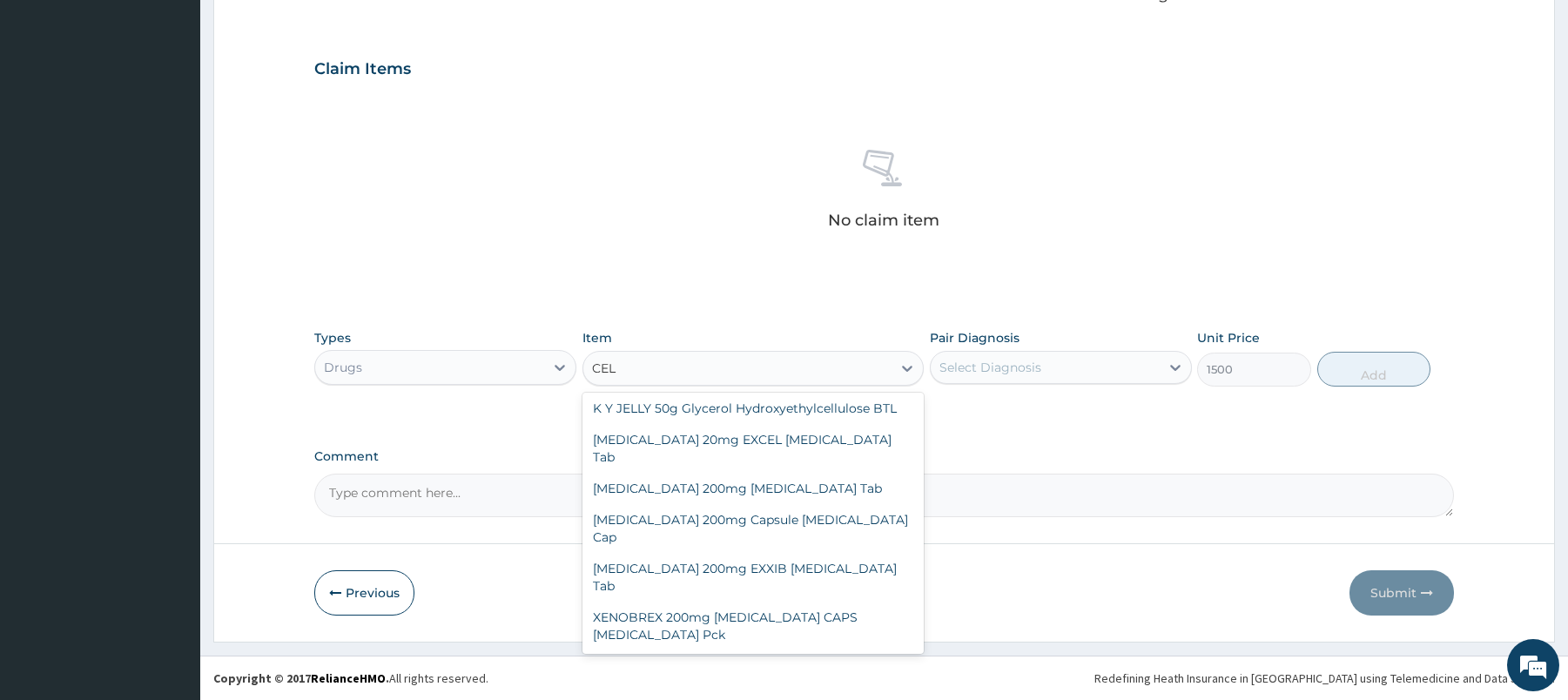
scroll to position [32, 0]
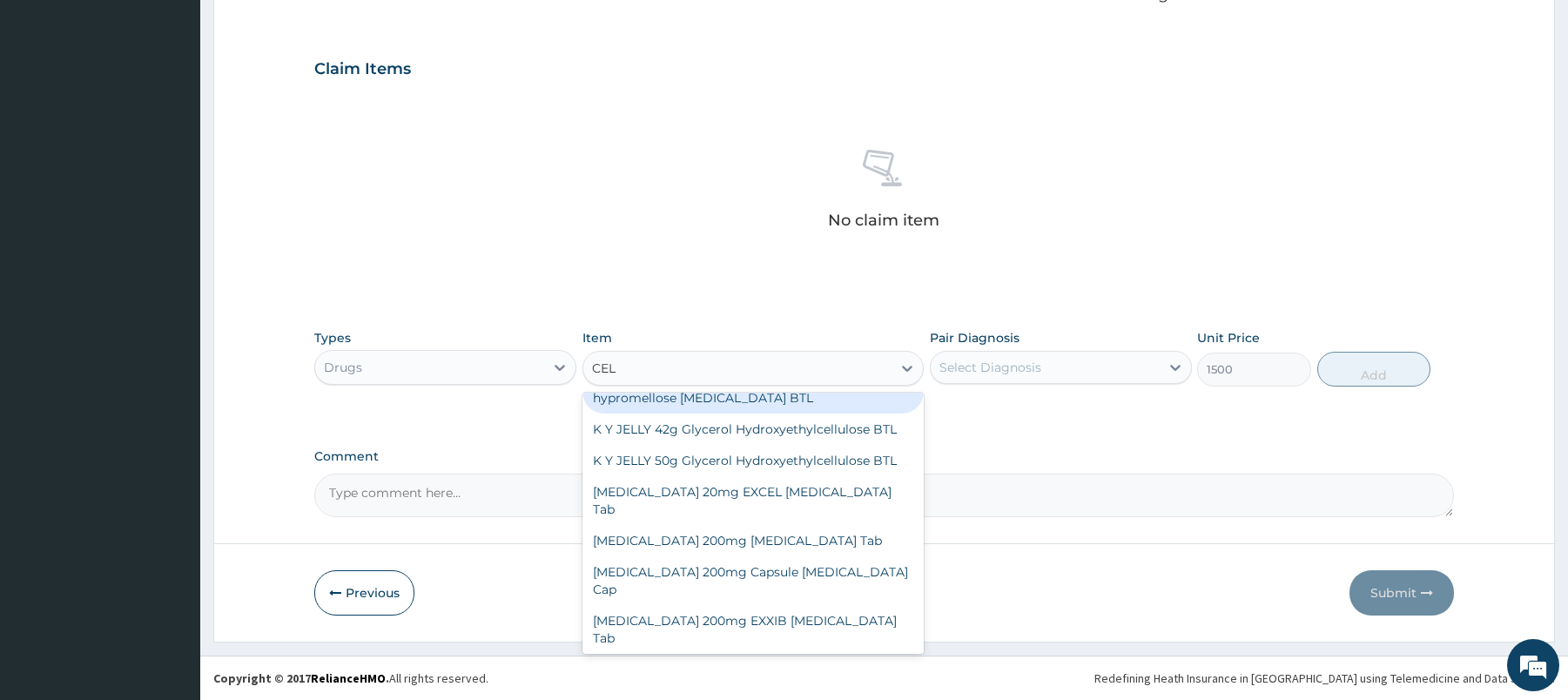
type input "CELE"
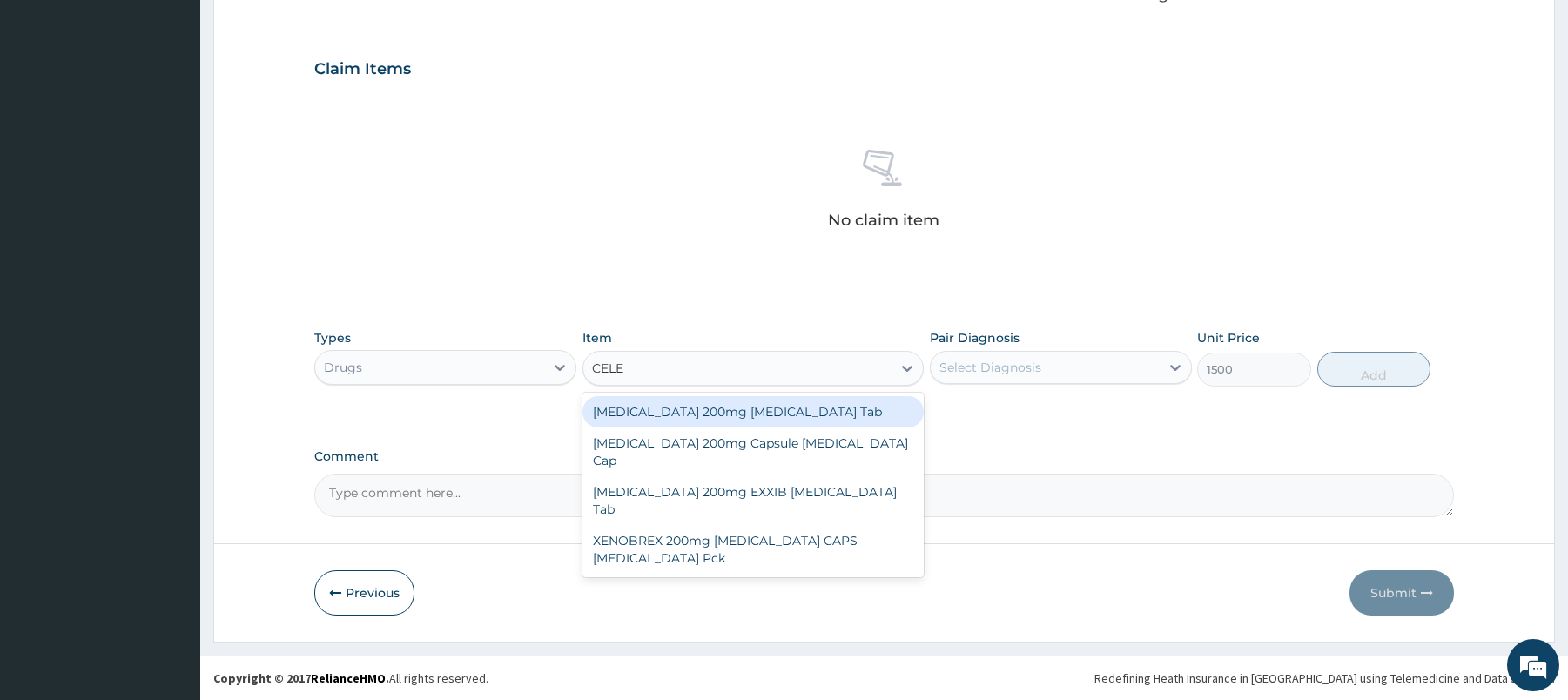
scroll to position [0, 0]
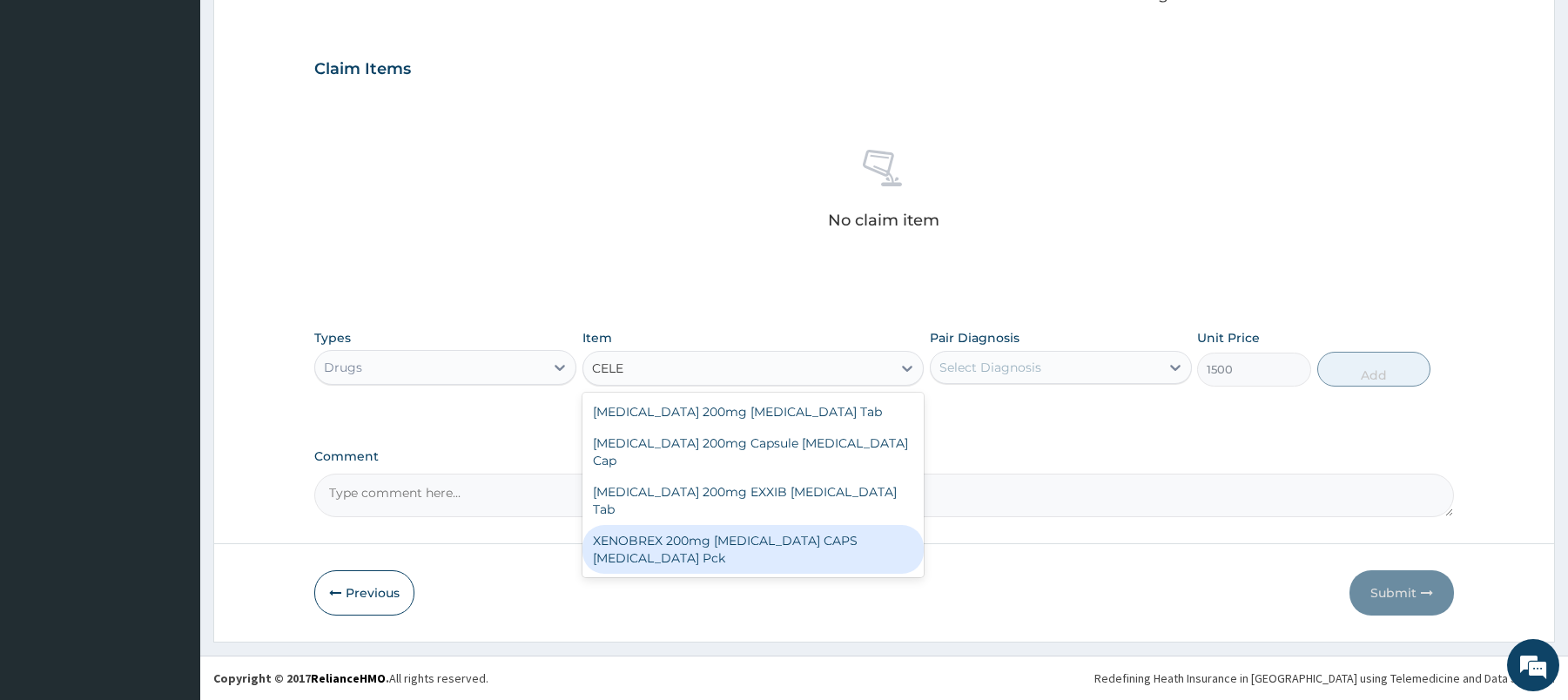
click at [787, 525] on div "XENOBREX 200mg [MEDICAL_DATA] CAPS [MEDICAL_DATA] Pck" at bounding box center [753, 549] width 342 height 49
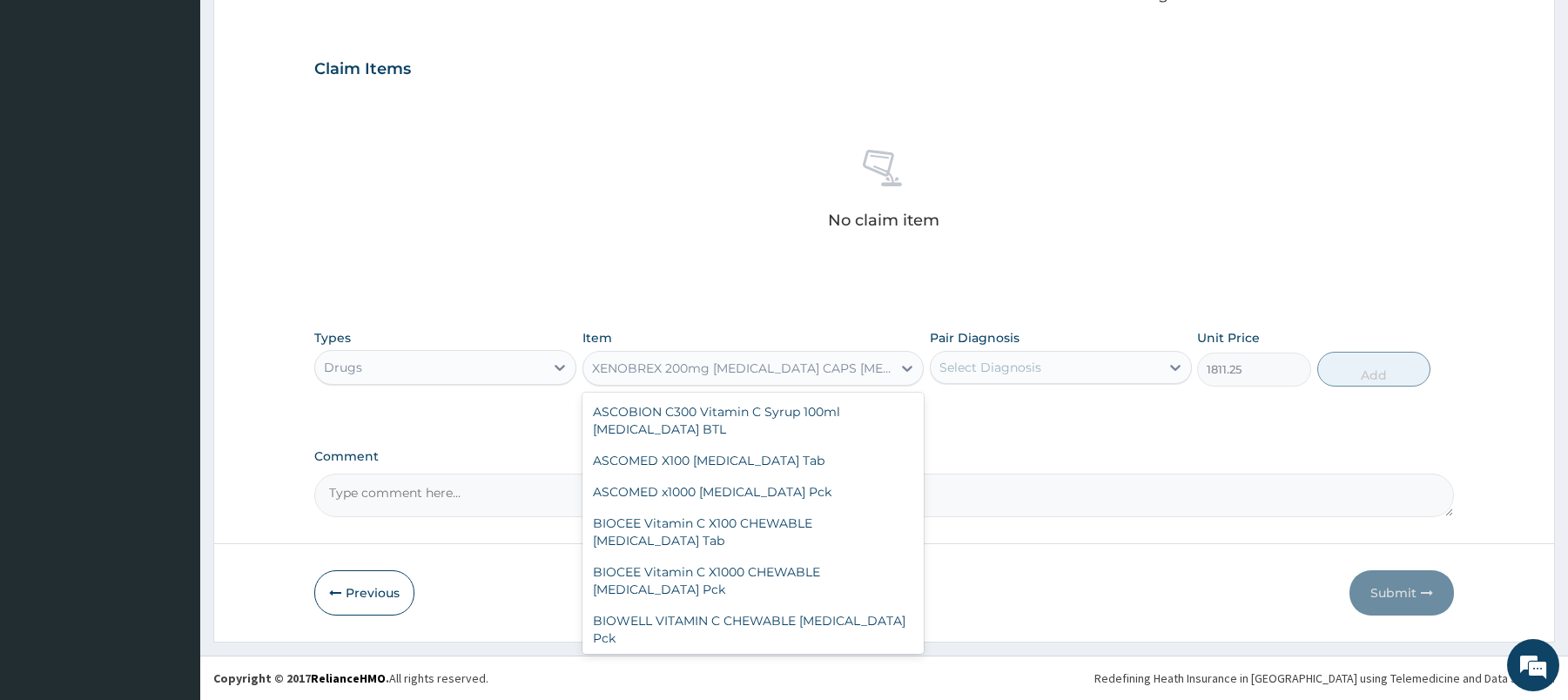
click at [779, 365] on div "XENOBREX 200mg [MEDICAL_DATA] CAPS [MEDICAL_DATA] Pck" at bounding box center [742, 368] width 301 height 17
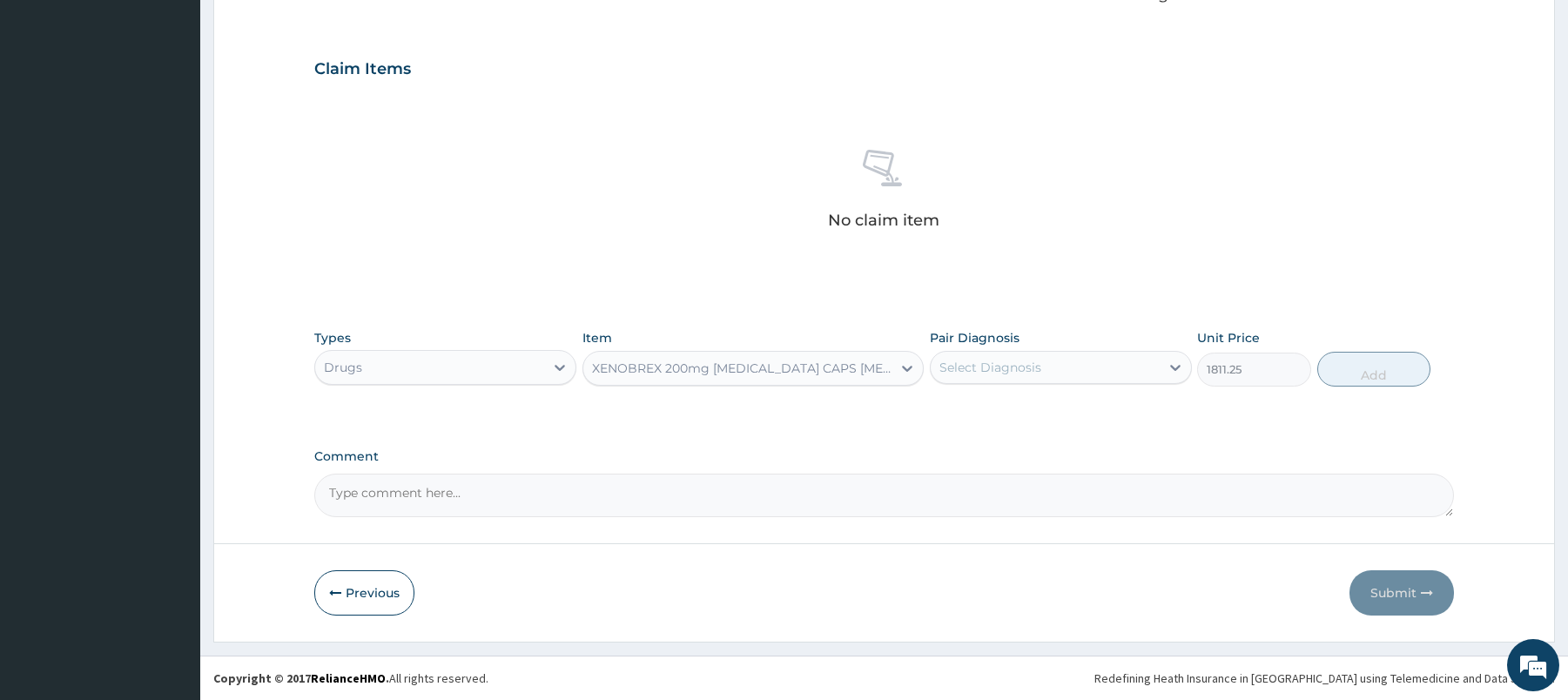
click at [779, 365] on div "XENOBREX 200mg [MEDICAL_DATA] CAPS [MEDICAL_DATA] Pck" at bounding box center [742, 368] width 301 height 17
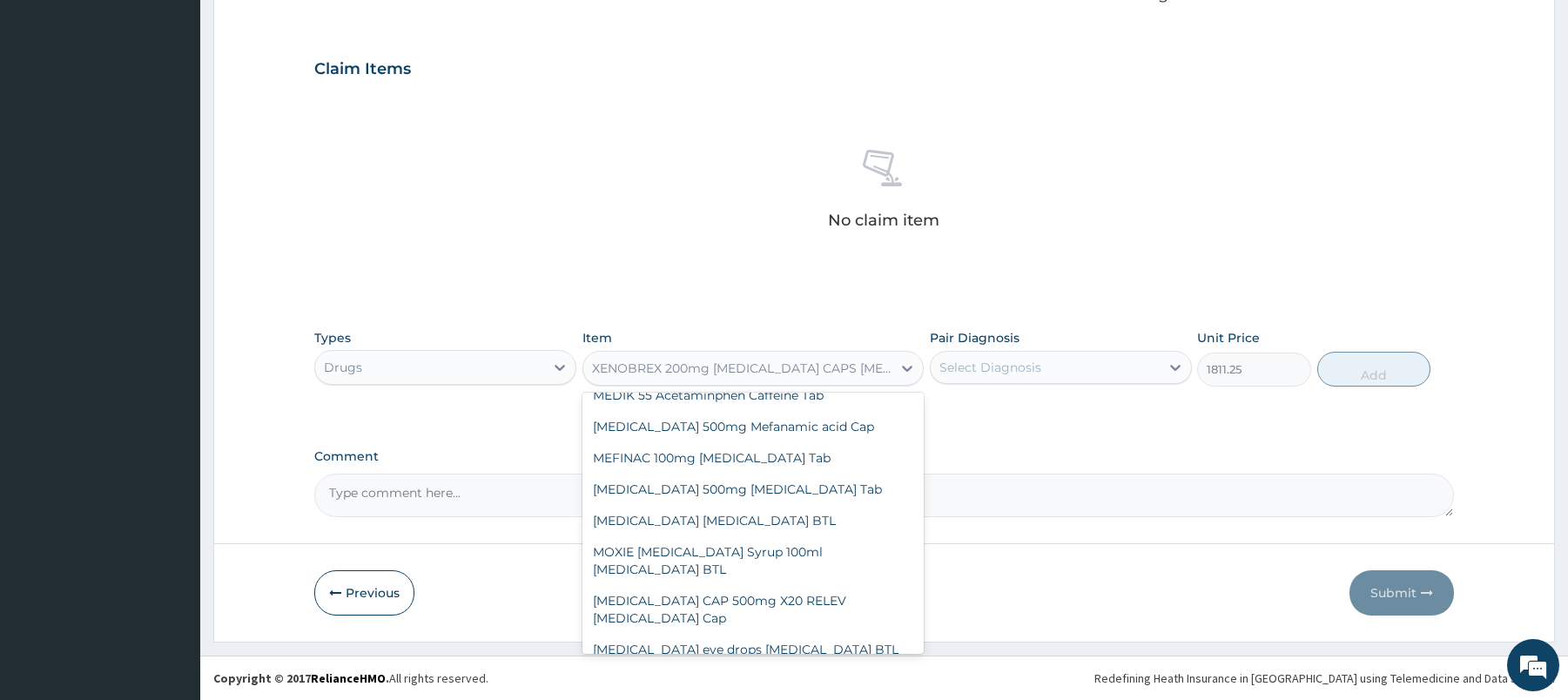
type input "301.875"
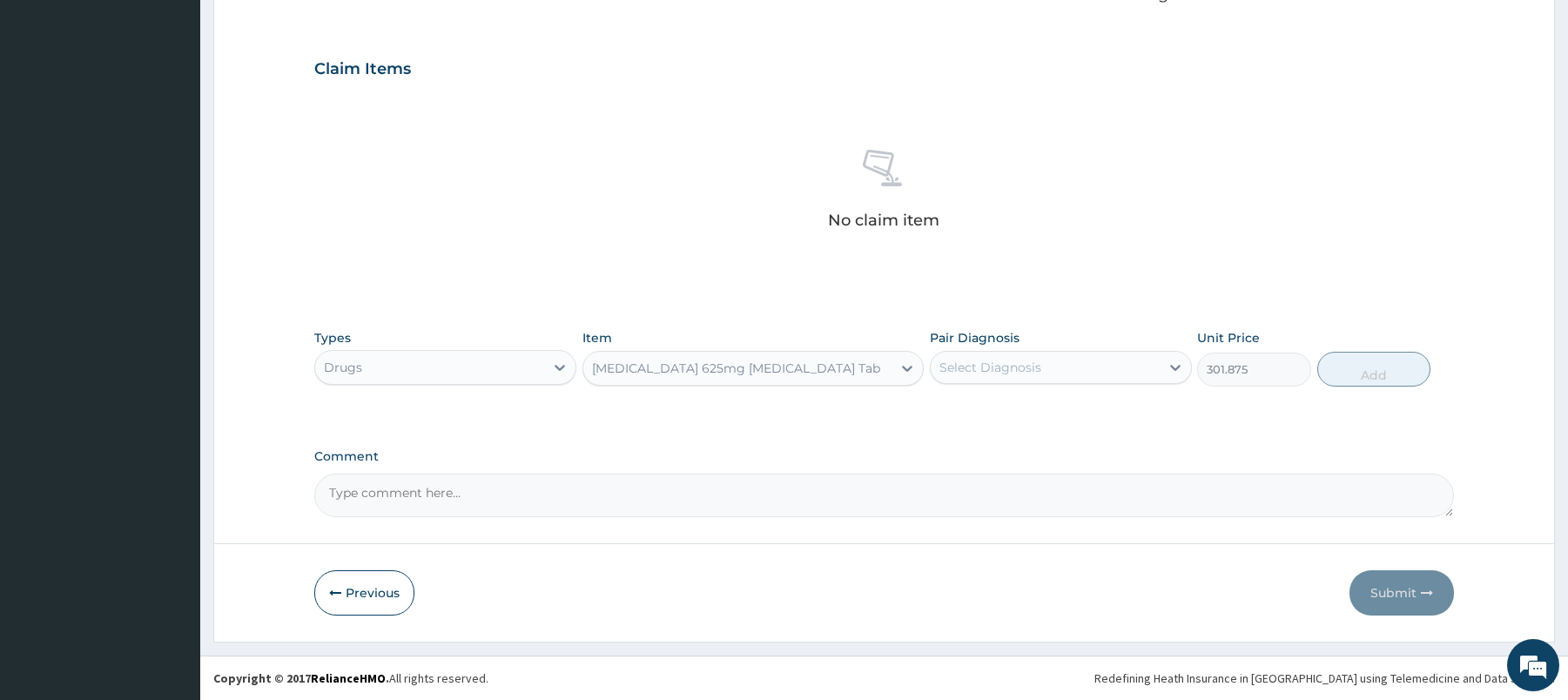
click at [725, 382] on div "[MEDICAL_DATA] 625mg [MEDICAL_DATA] Tab" at bounding box center [738, 368] width 308 height 28
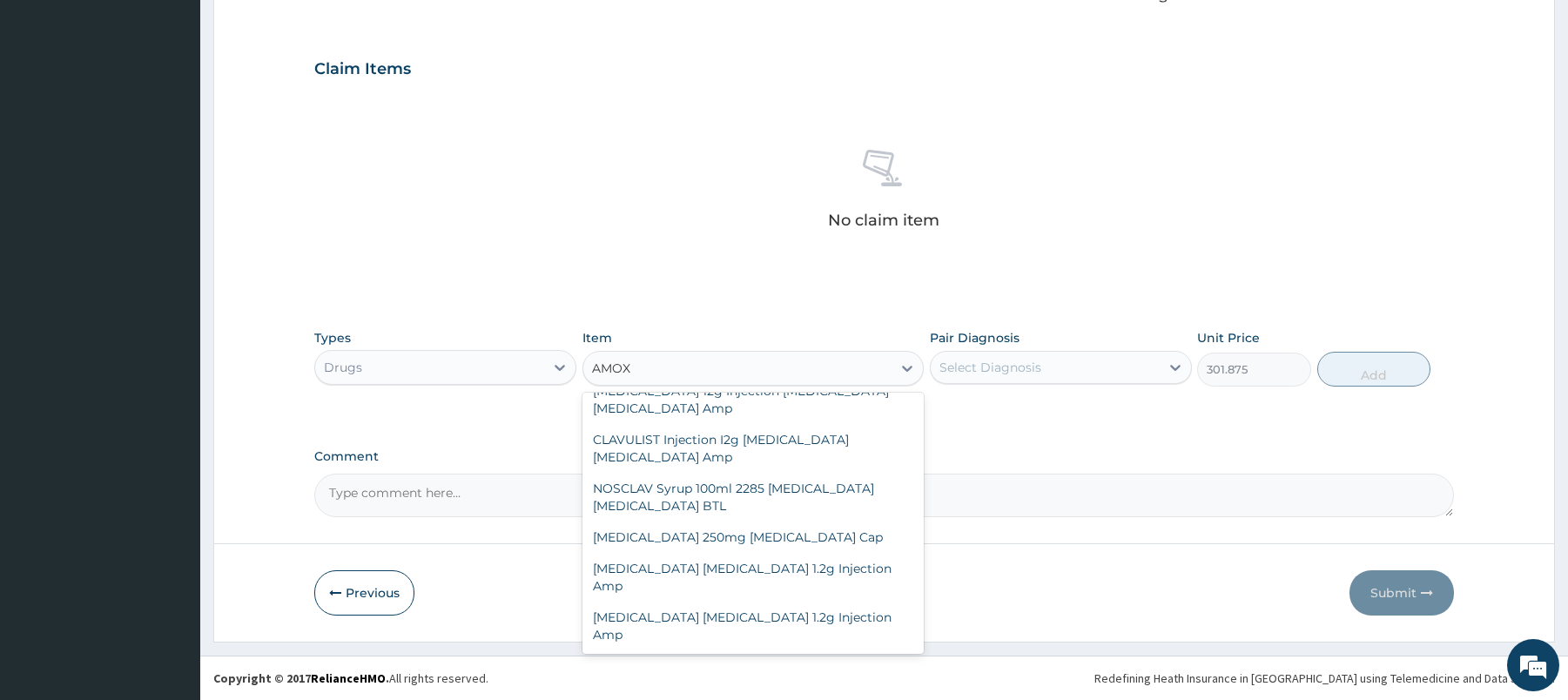
scroll to position [1930, 0]
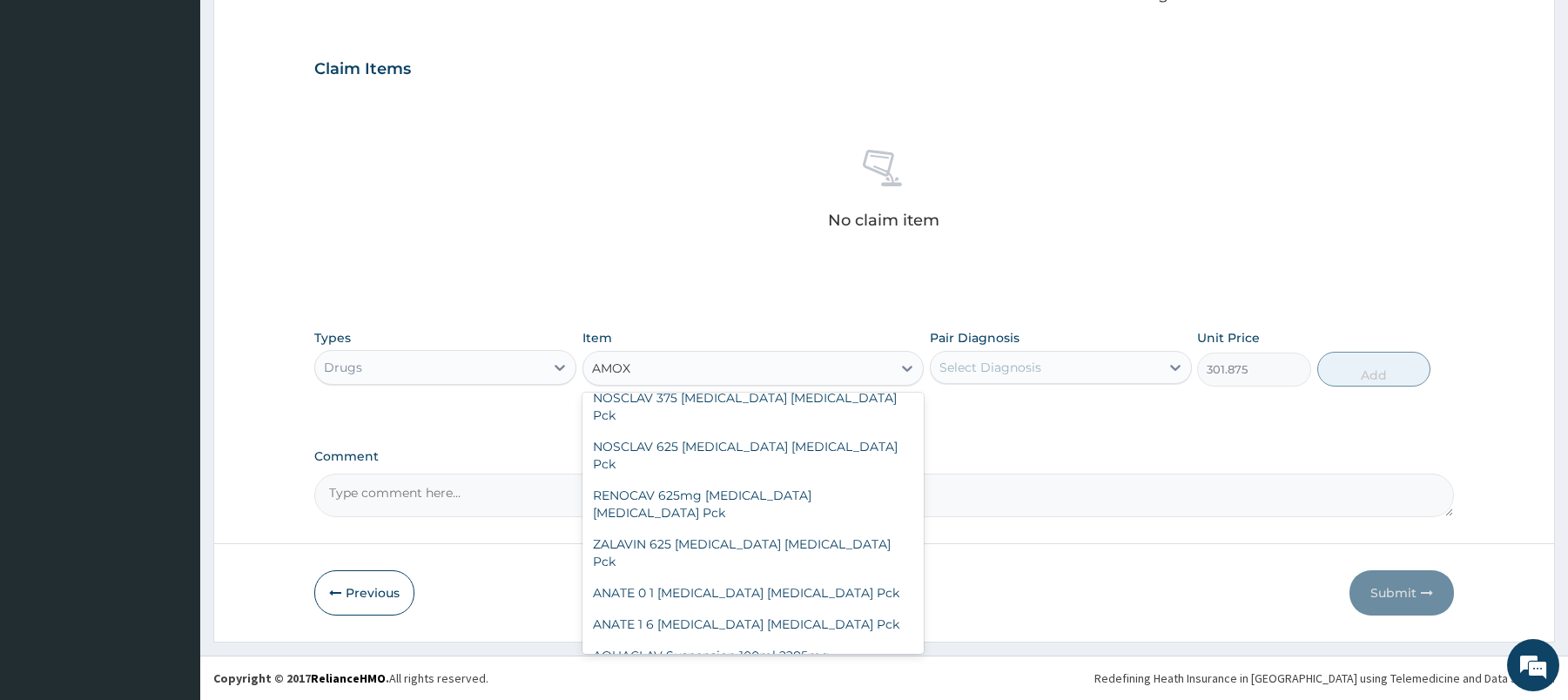
type input "AMOXI"
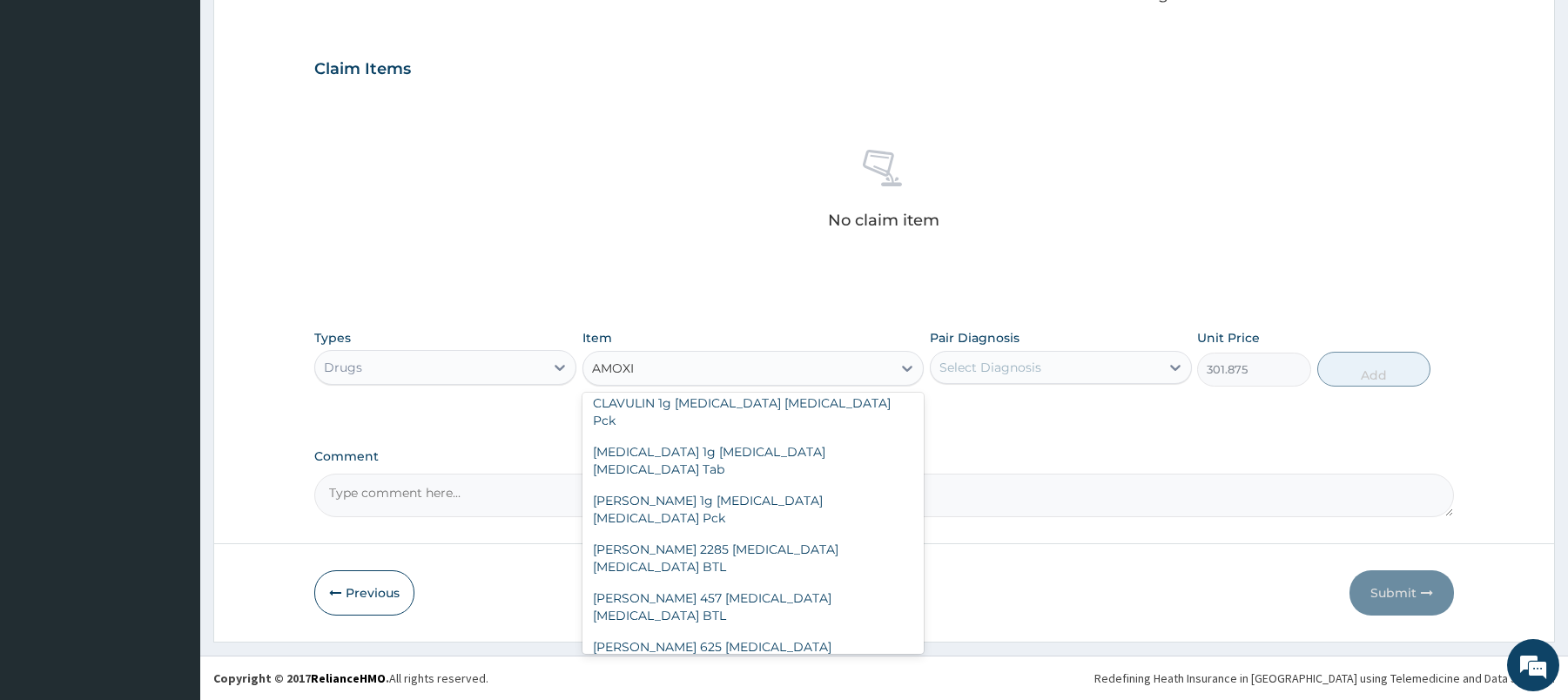
scroll to position [1535, 0]
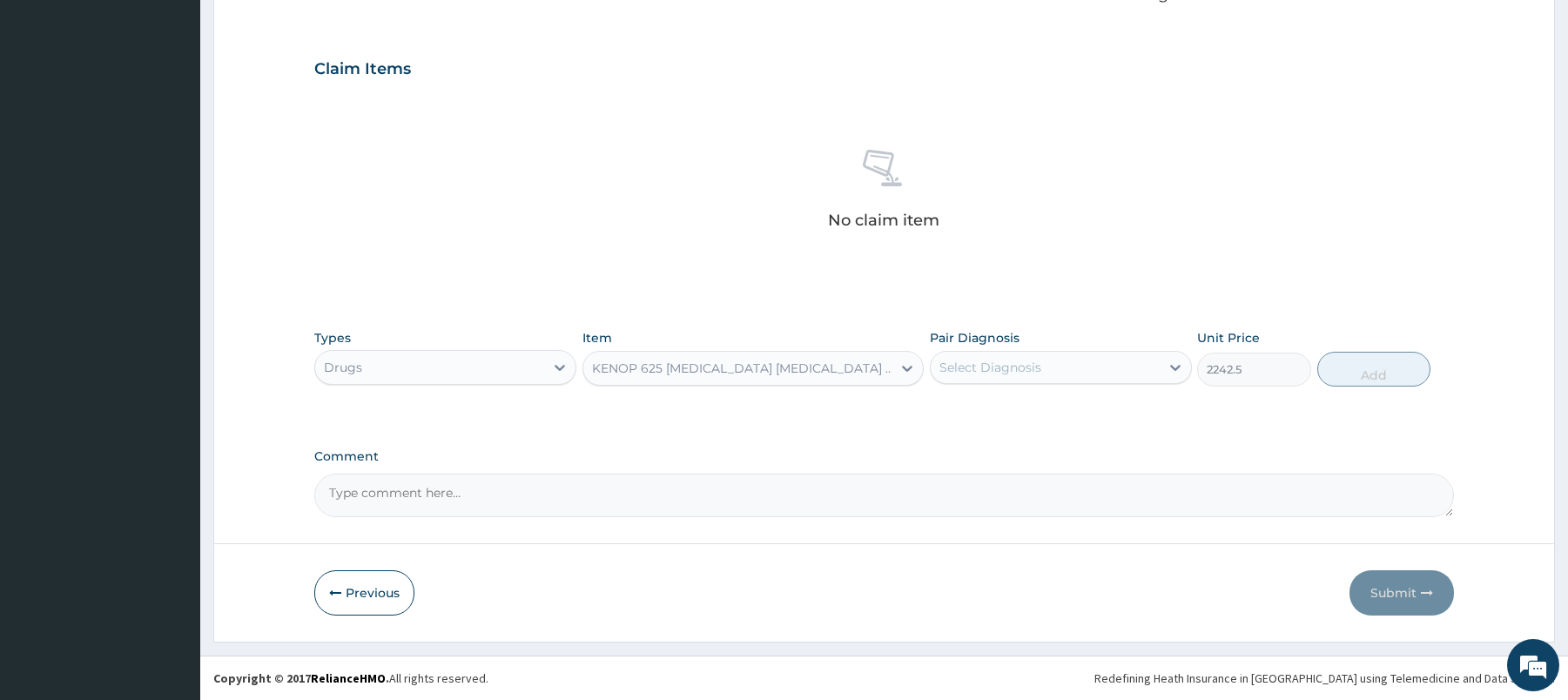
click at [806, 369] on div "KENOP 625 [MEDICAL_DATA] [MEDICAL_DATA] Pck" at bounding box center [742, 368] width 301 height 17
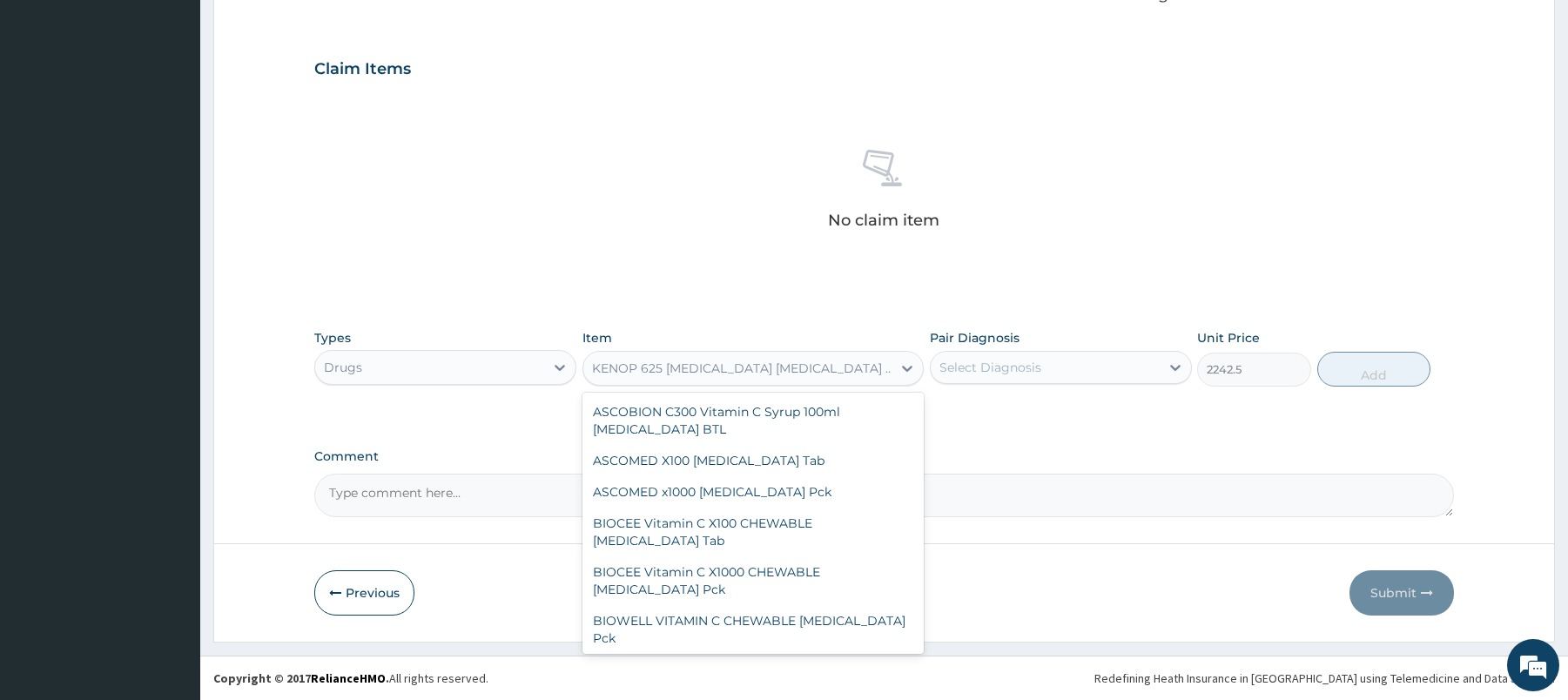
scroll to position [40224, 0]
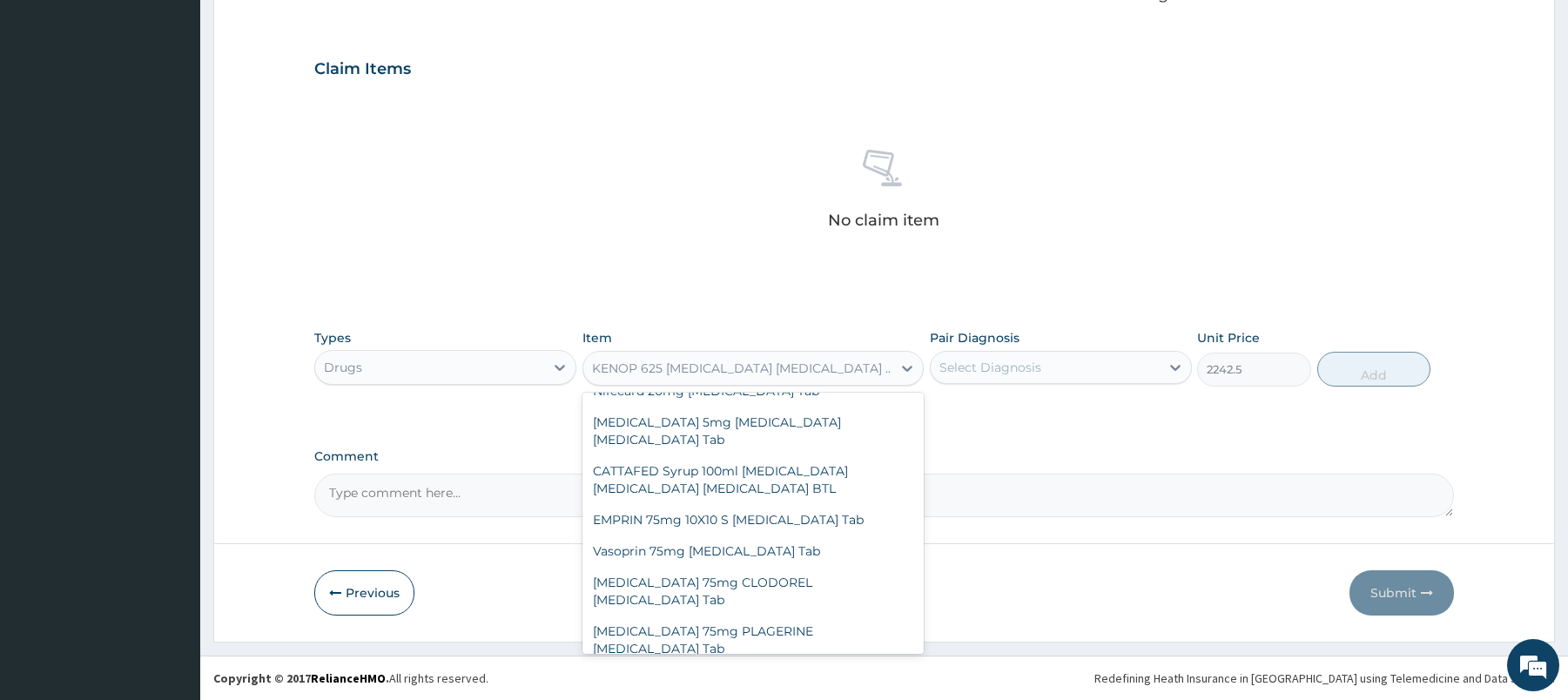
type input "3950"
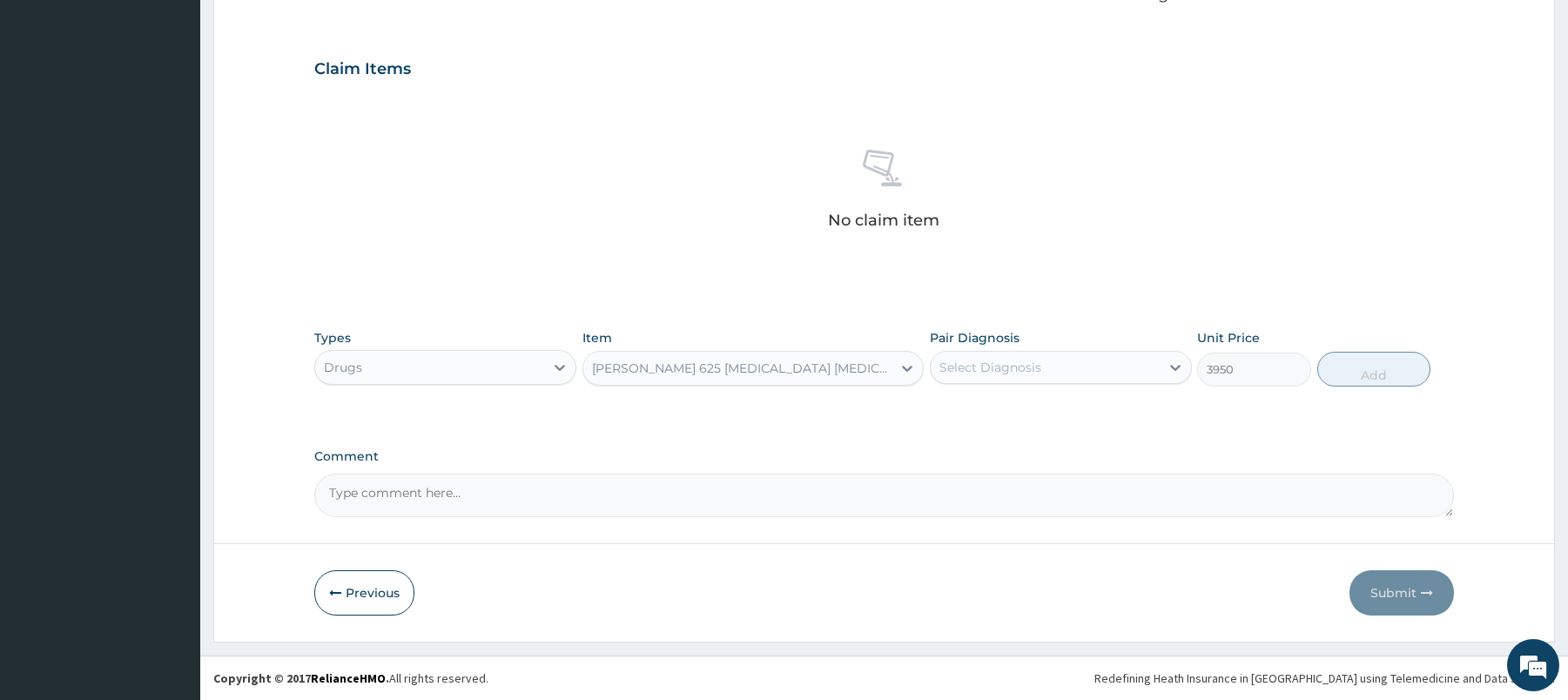
click at [737, 382] on div "[PERSON_NAME] 625 [MEDICAL_DATA] [MEDICAL_DATA] Pck" at bounding box center [738, 368] width 308 height 28
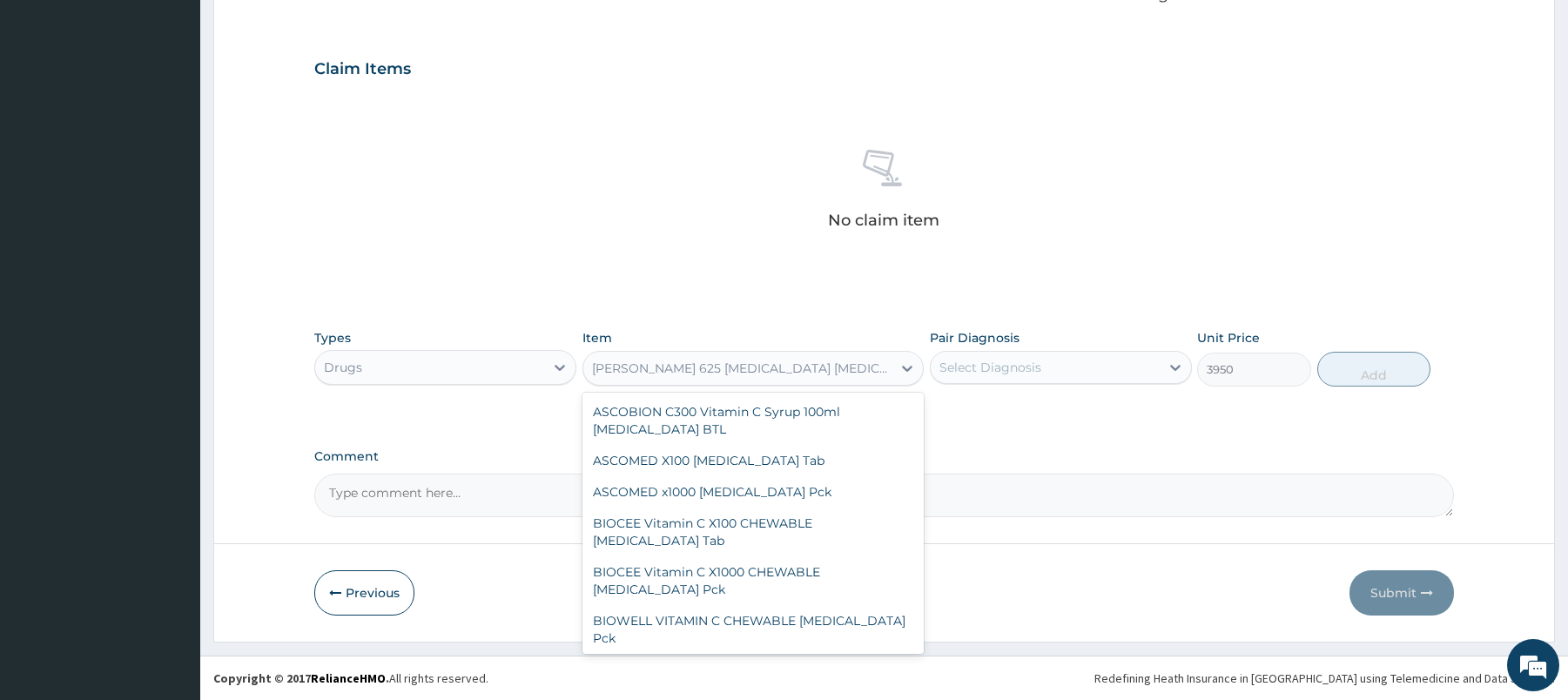
scroll to position [40144, 0]
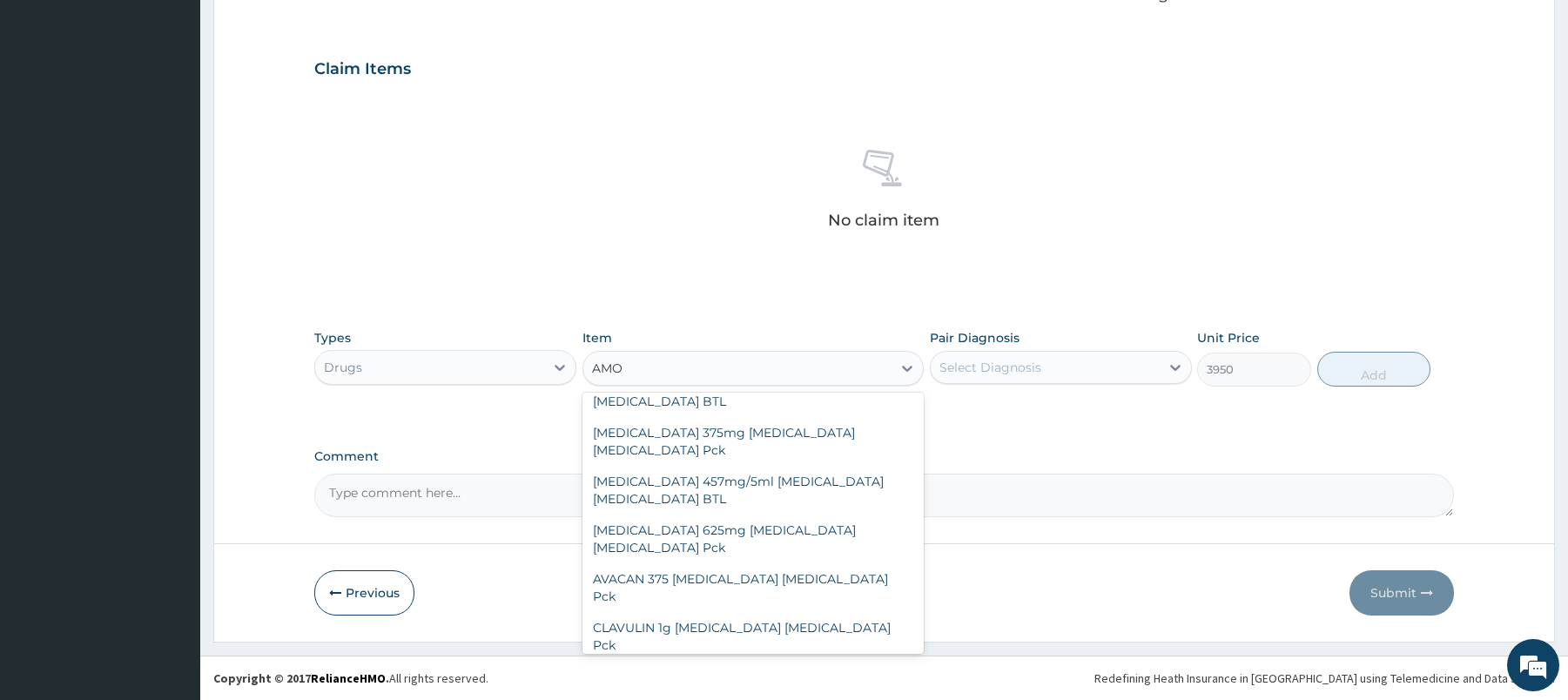
type input "AMOX"
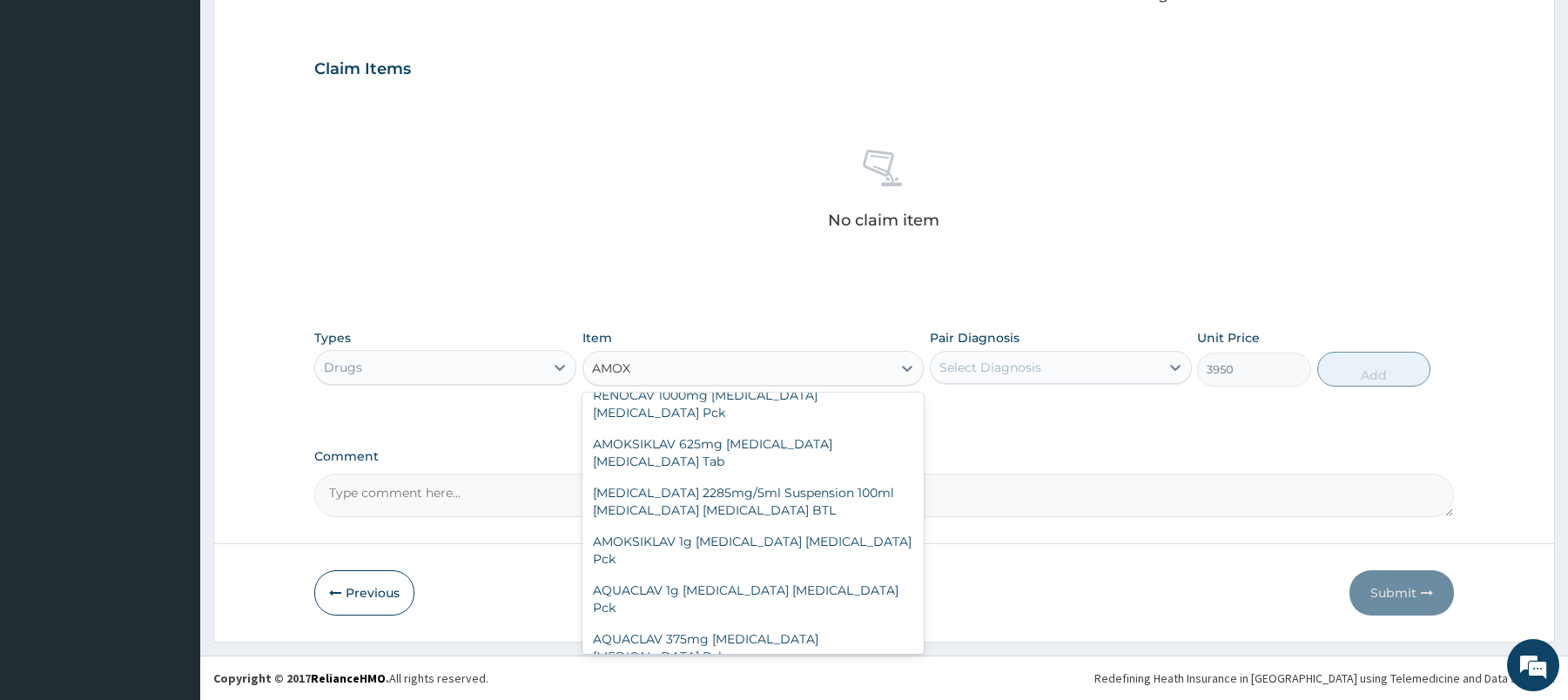
scroll to position [820, 0]
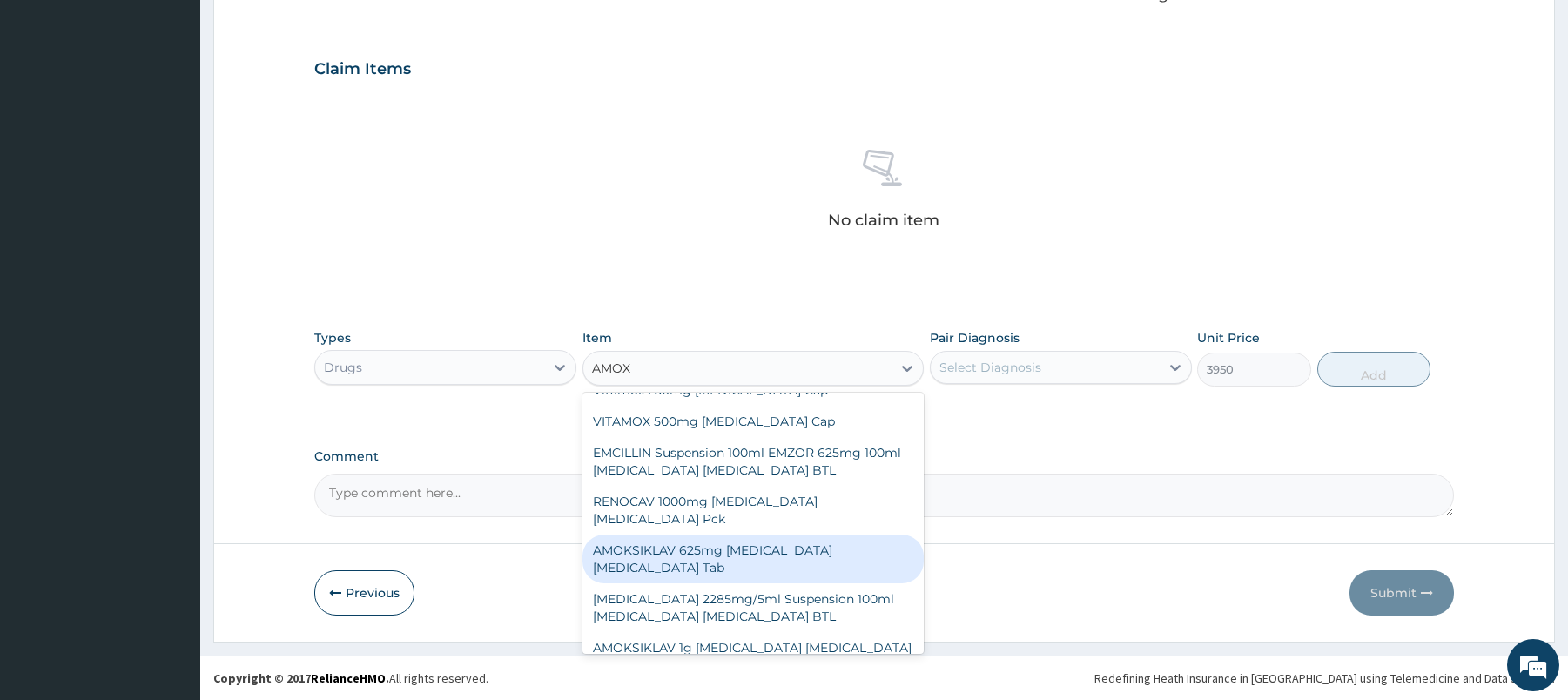
click at [847, 535] on div "AMOKSIKLAV 625mg [MEDICAL_DATA] [MEDICAL_DATA] Tab" at bounding box center [753, 559] width 342 height 49
type input "207"
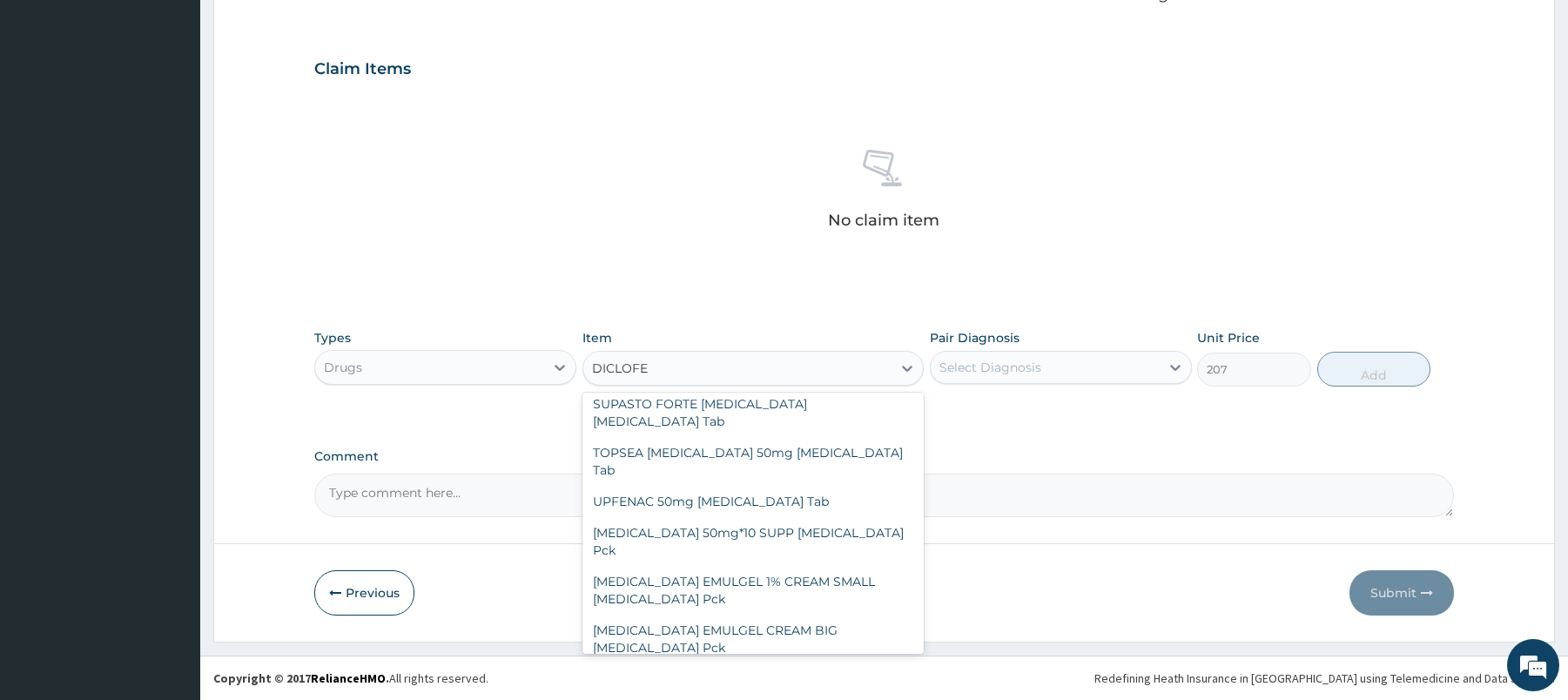
scroll to position [1791, 0]
type input "D"
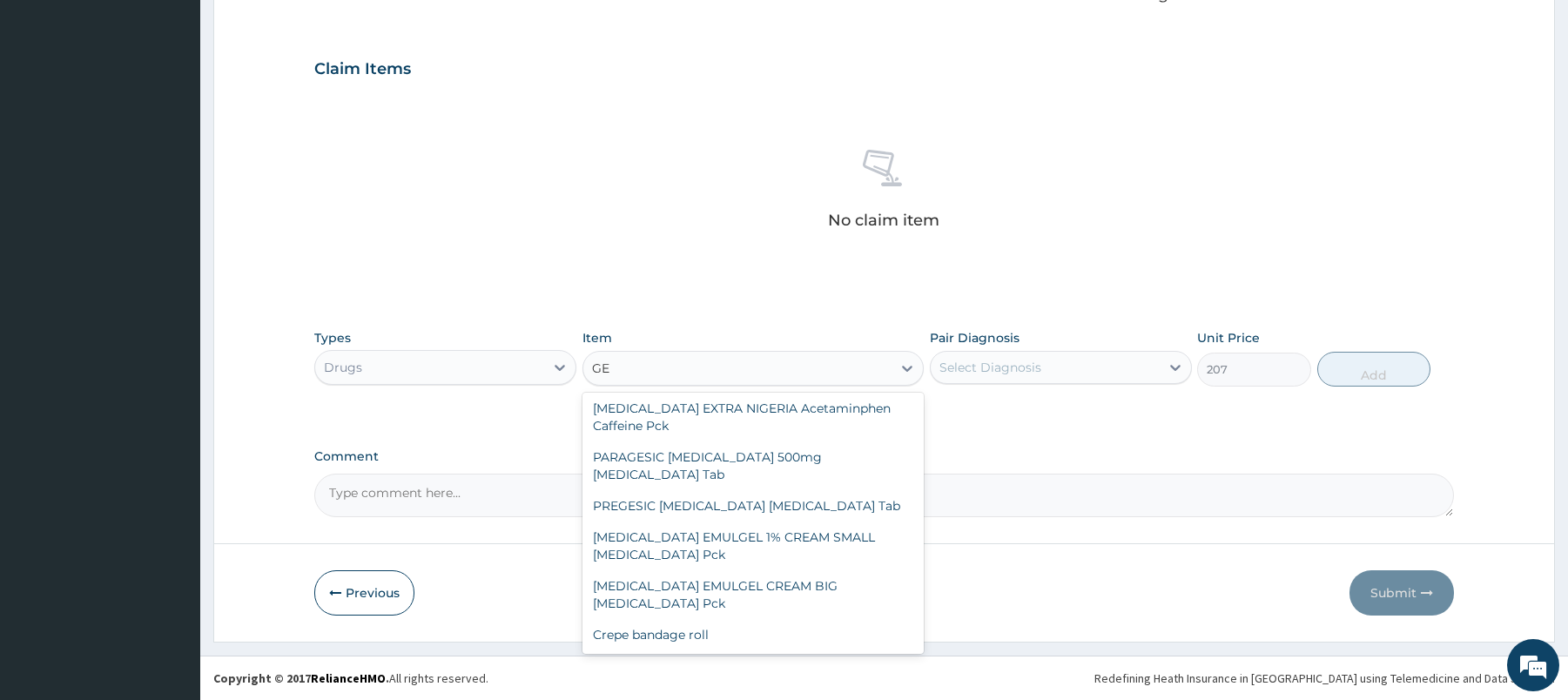
scroll to position [3871, 0]
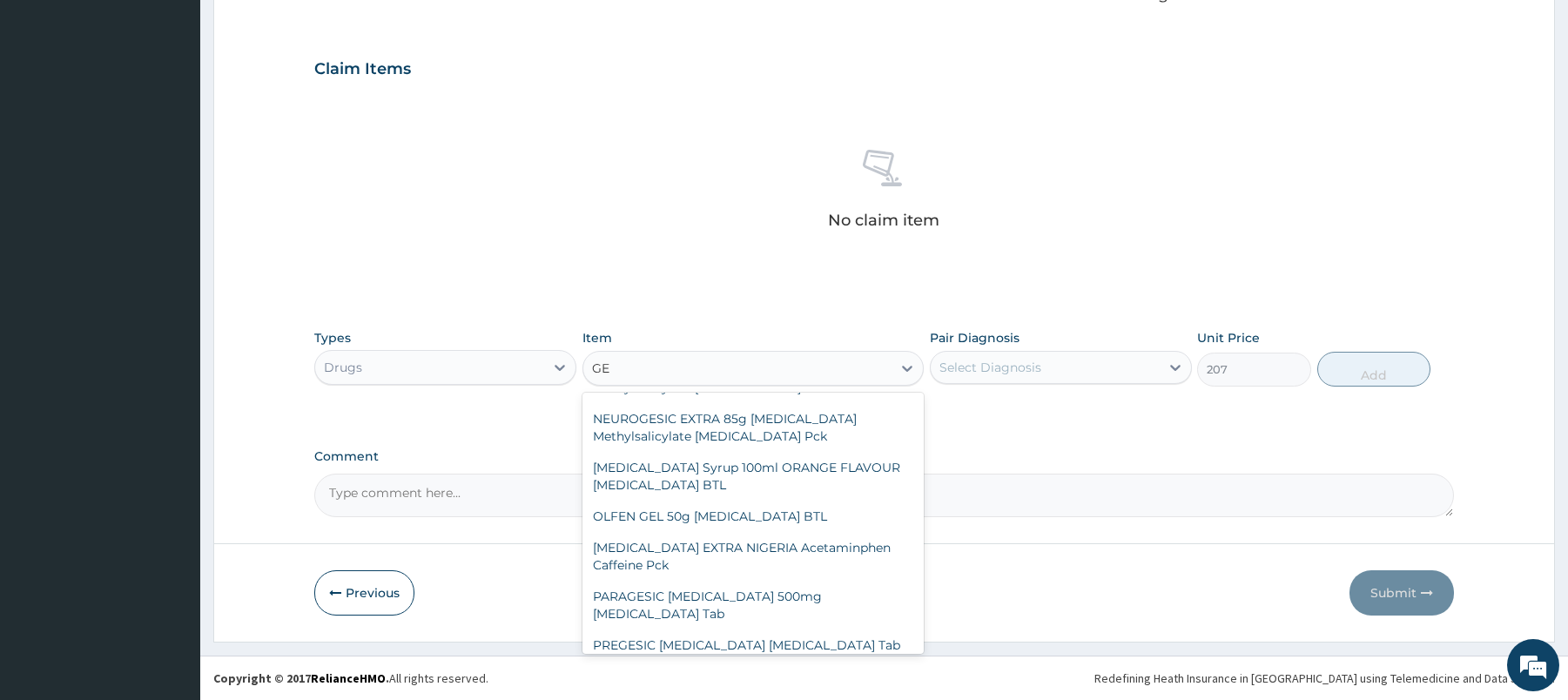
type input "GEL"
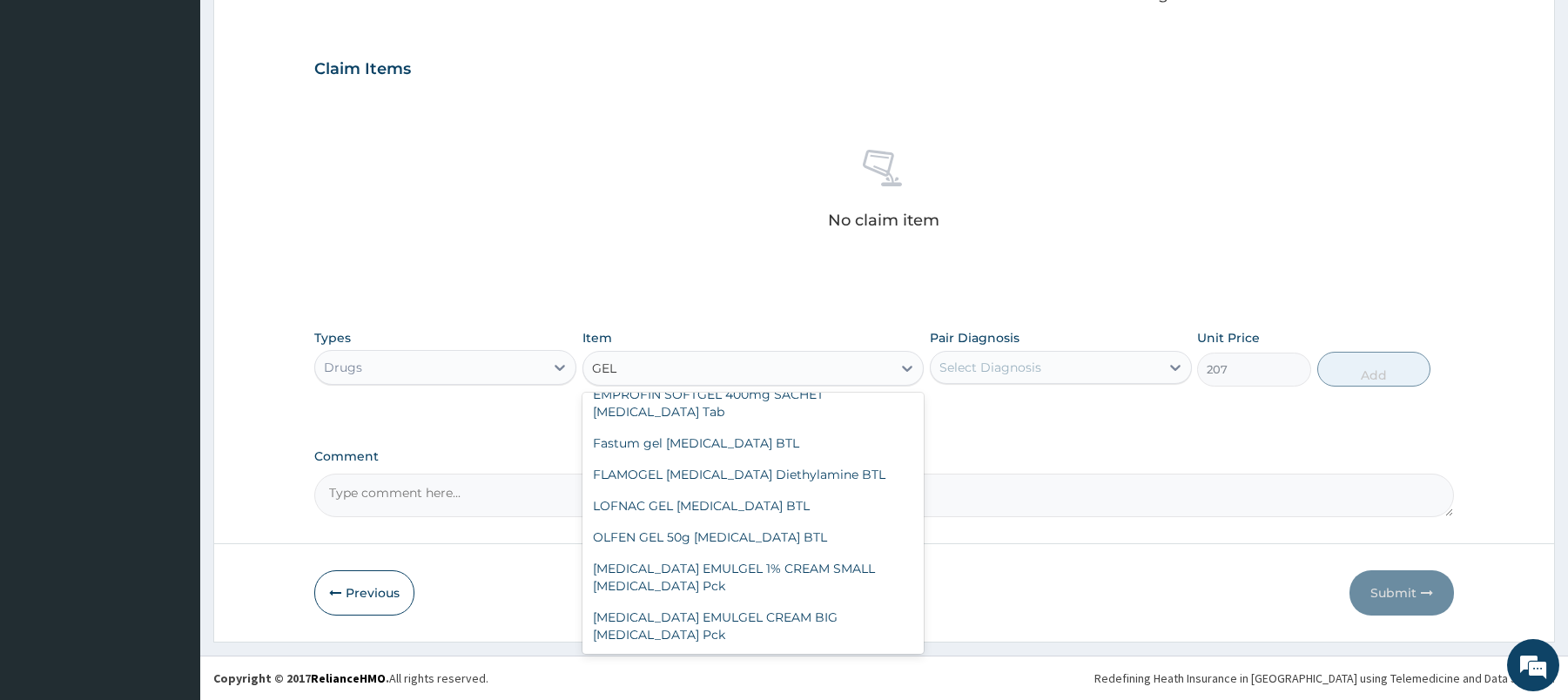
scroll to position [822, 0]
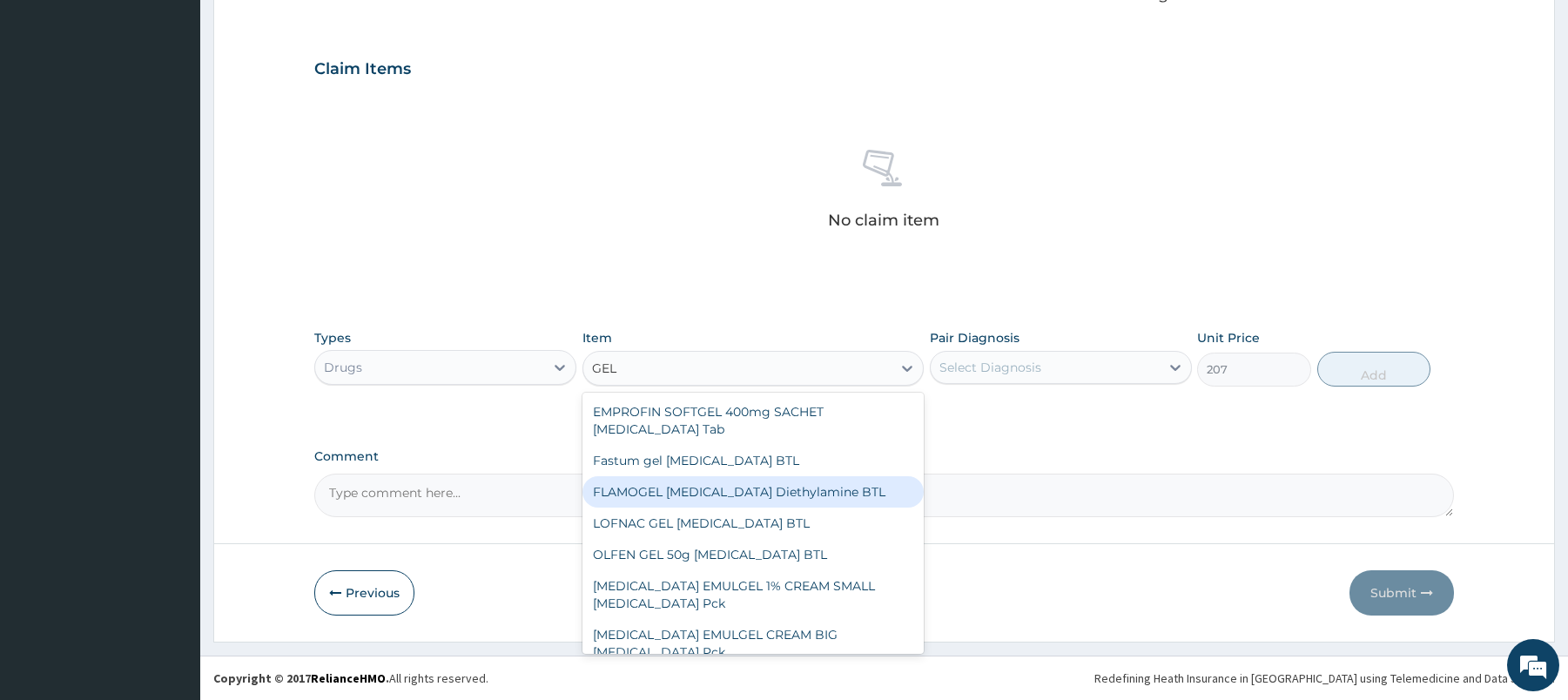
click at [808, 498] on div "FLAMOGEL [MEDICAL_DATA] Diethylamine BTL" at bounding box center [753, 492] width 342 height 32
type input "3450"
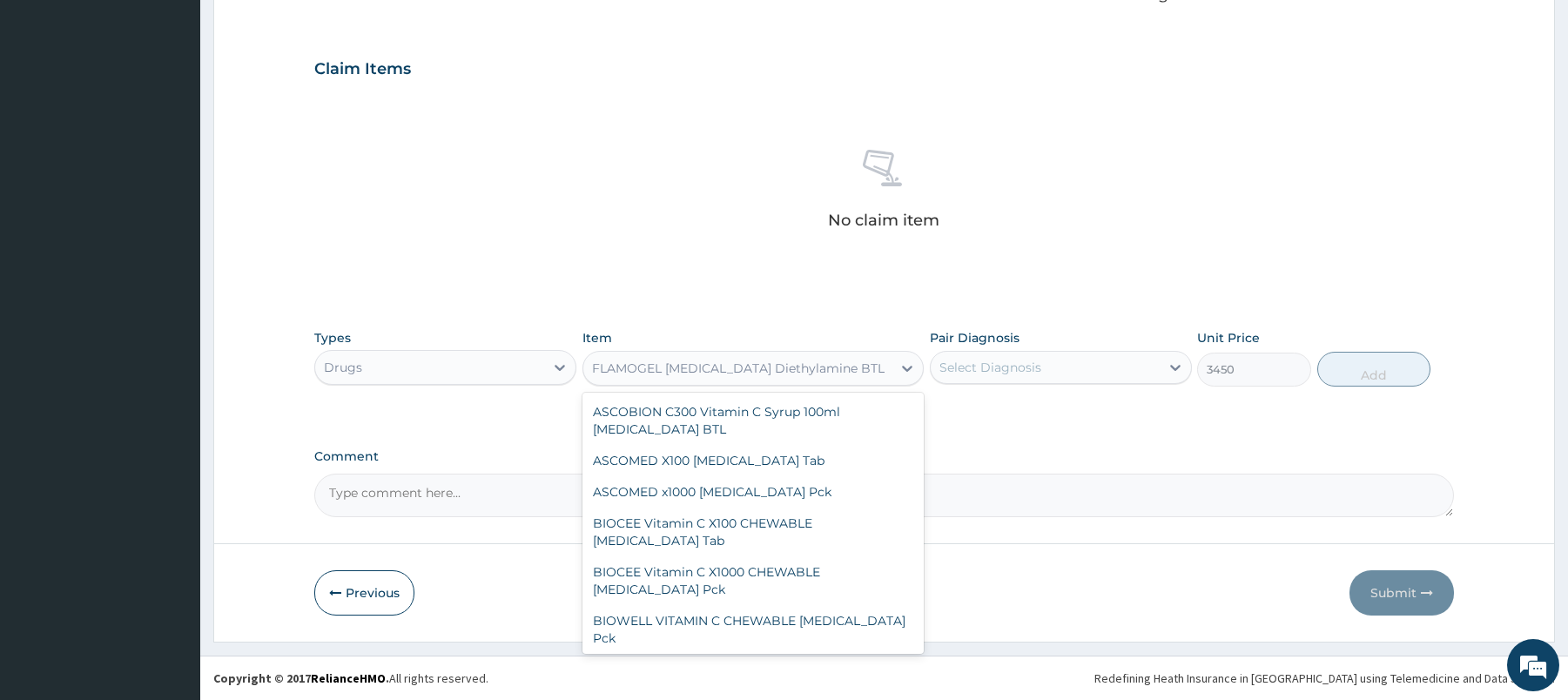
click at [786, 365] on div "FLAMOGEL [MEDICAL_DATA] Diethylamine BTL" at bounding box center [738, 368] width 293 height 17
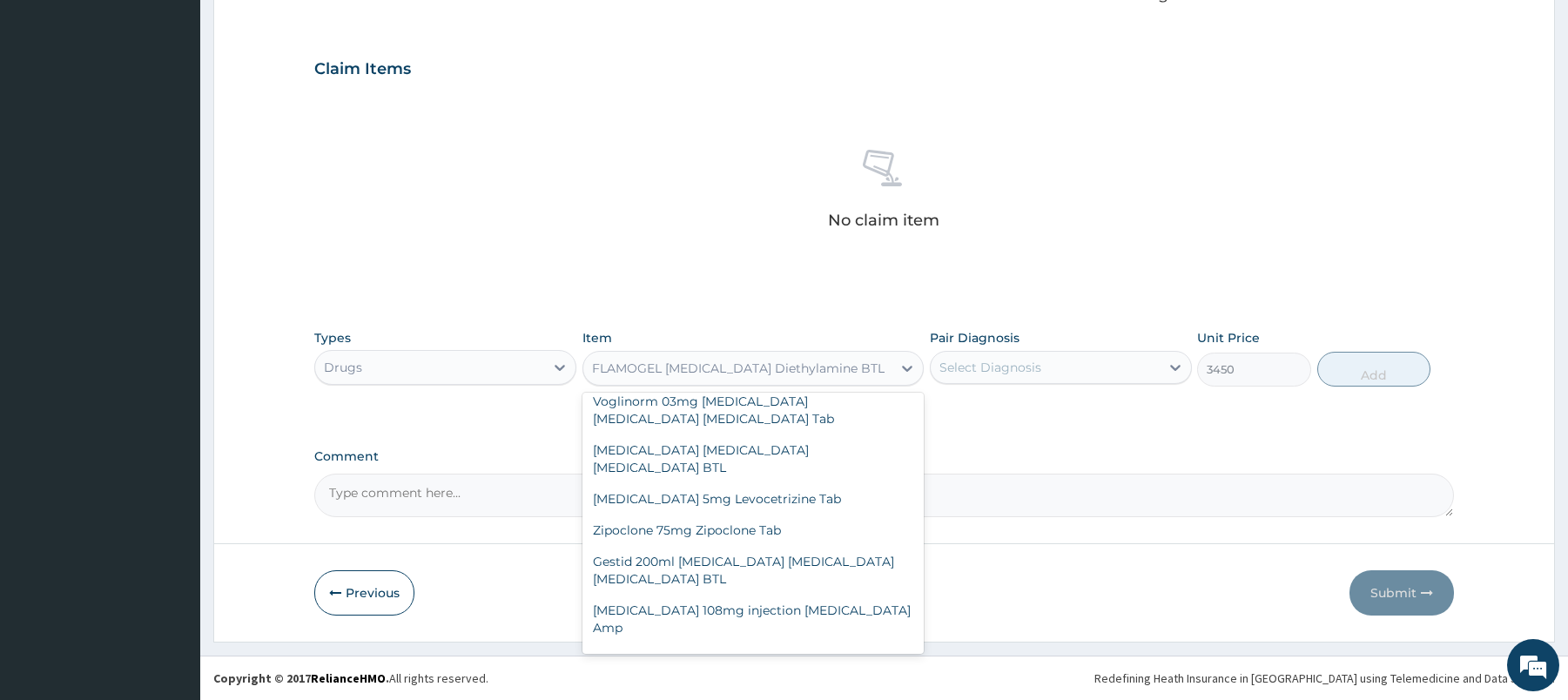
type input "D"
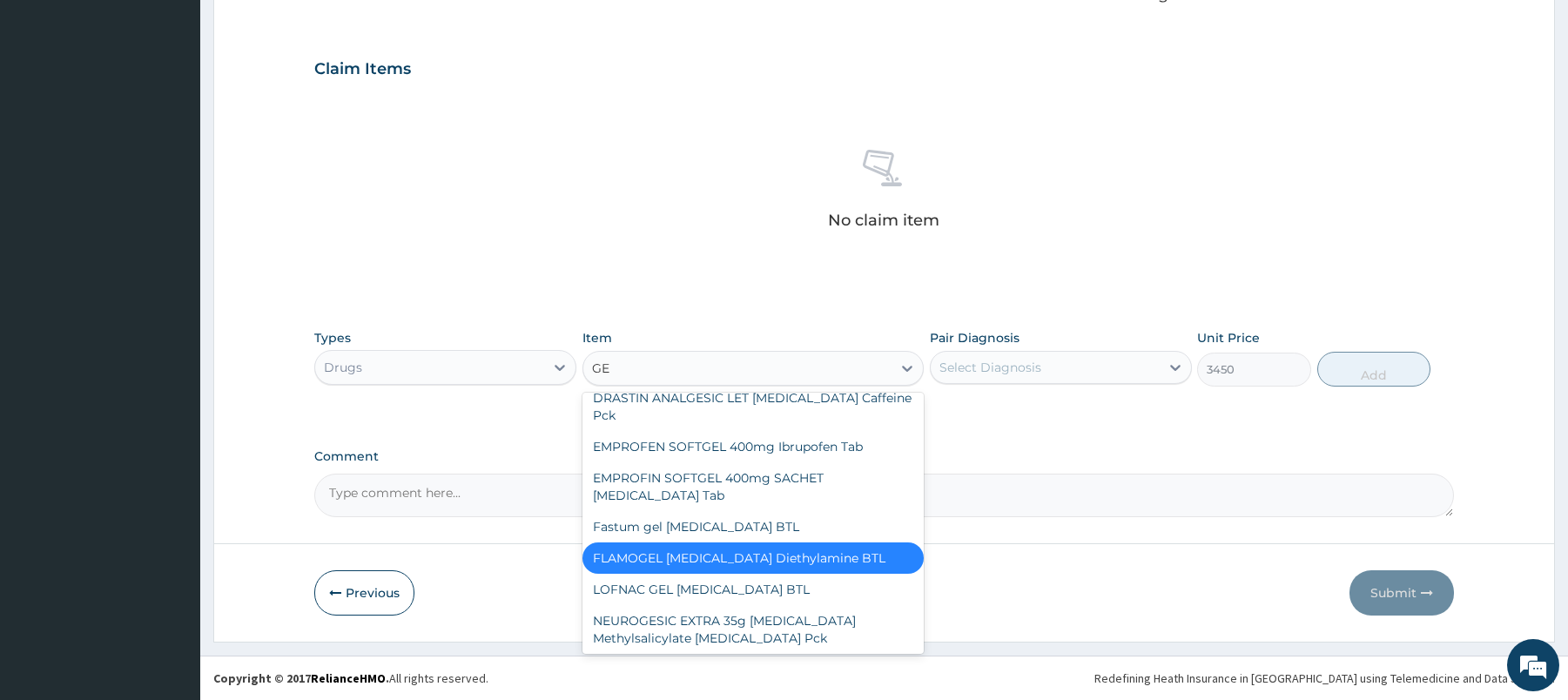
type input "GEL"
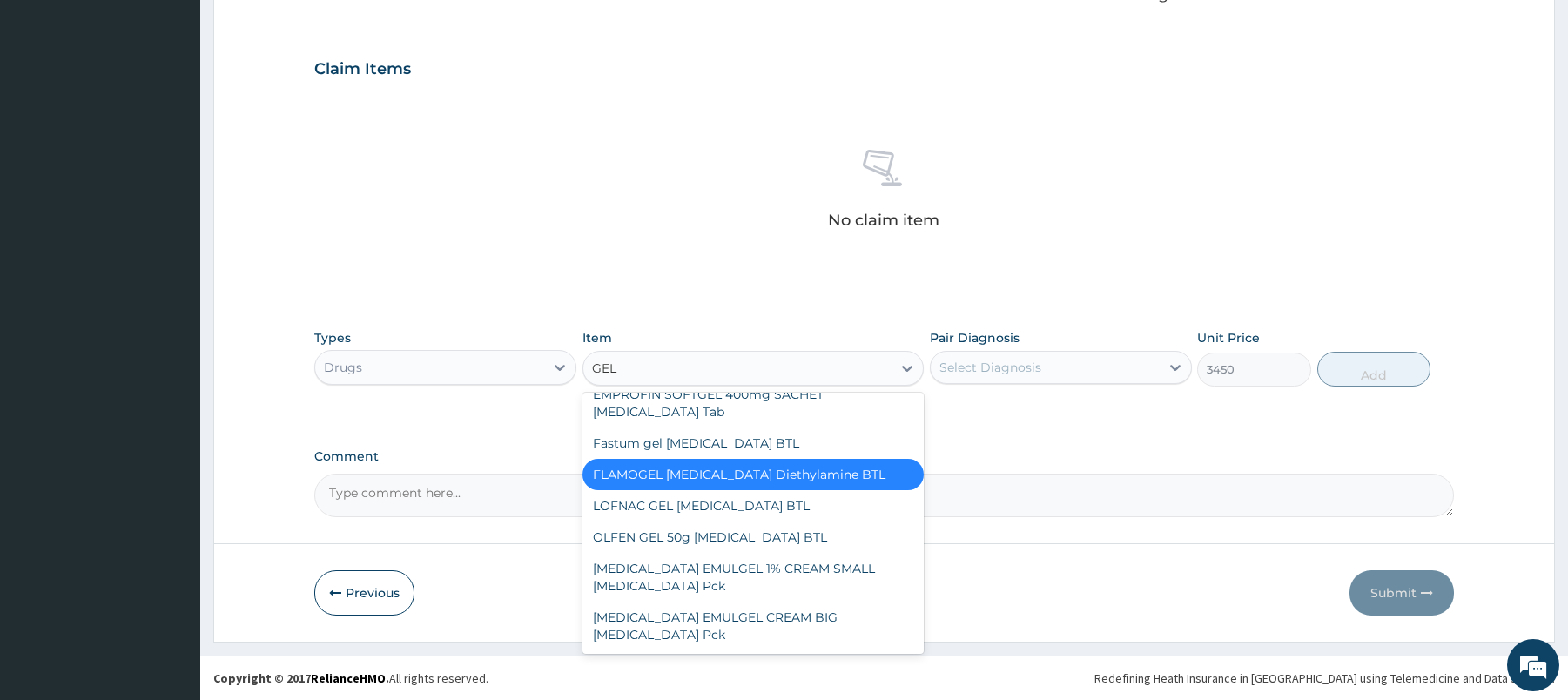
scroll to position [822, 0]
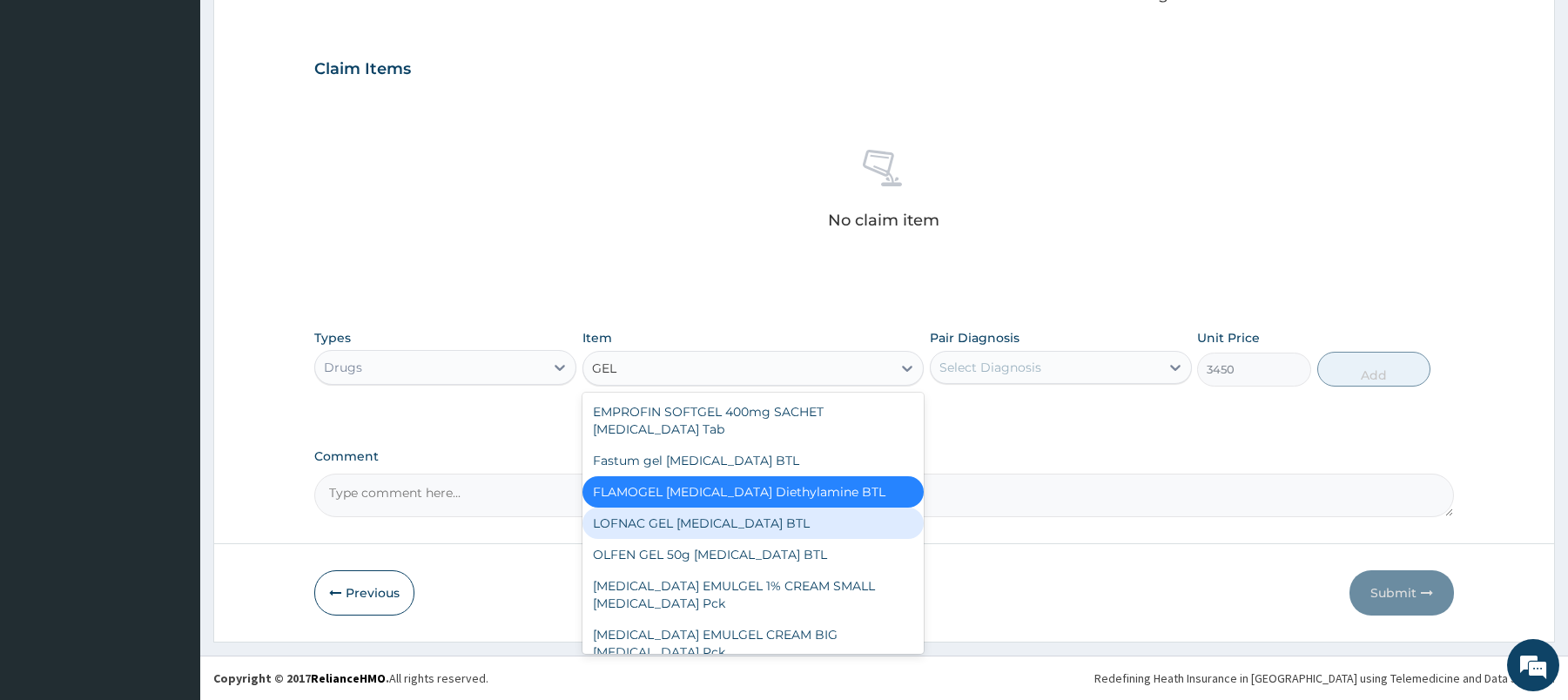
click at [683, 529] on div "LOFNAC GEL [MEDICAL_DATA] BTL" at bounding box center [753, 523] width 342 height 32
type input "776.25"
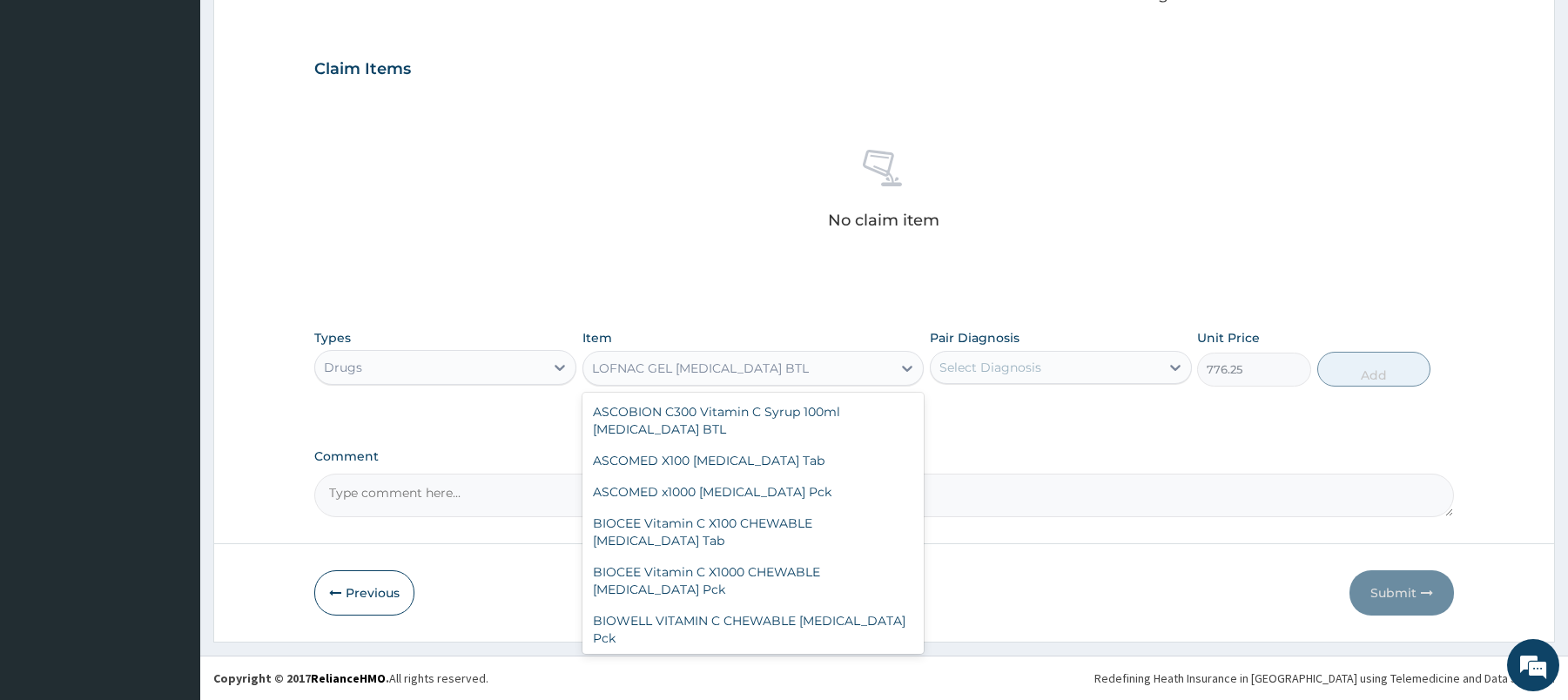
click at [673, 369] on div "LOFNAC GEL [MEDICAL_DATA] BTL" at bounding box center [700, 368] width 217 height 17
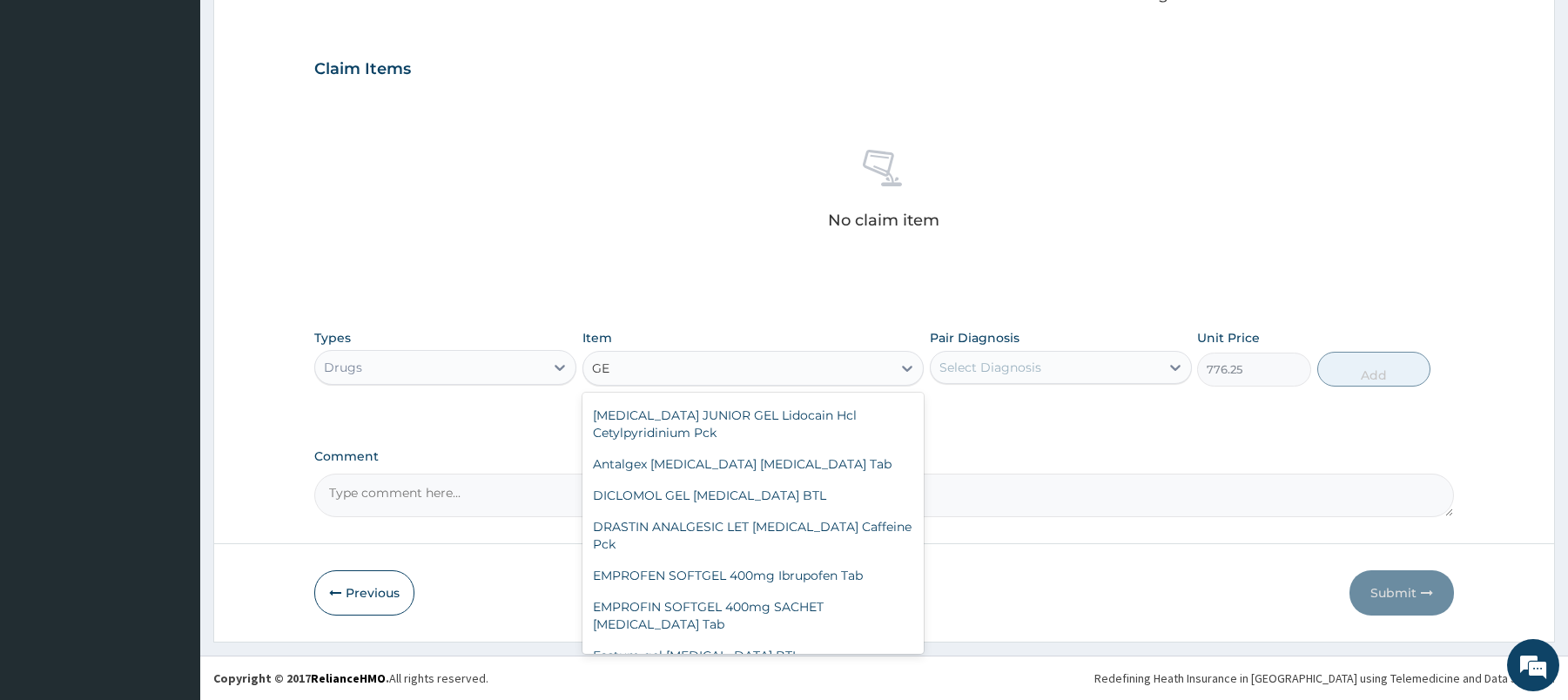
type input "GEL"
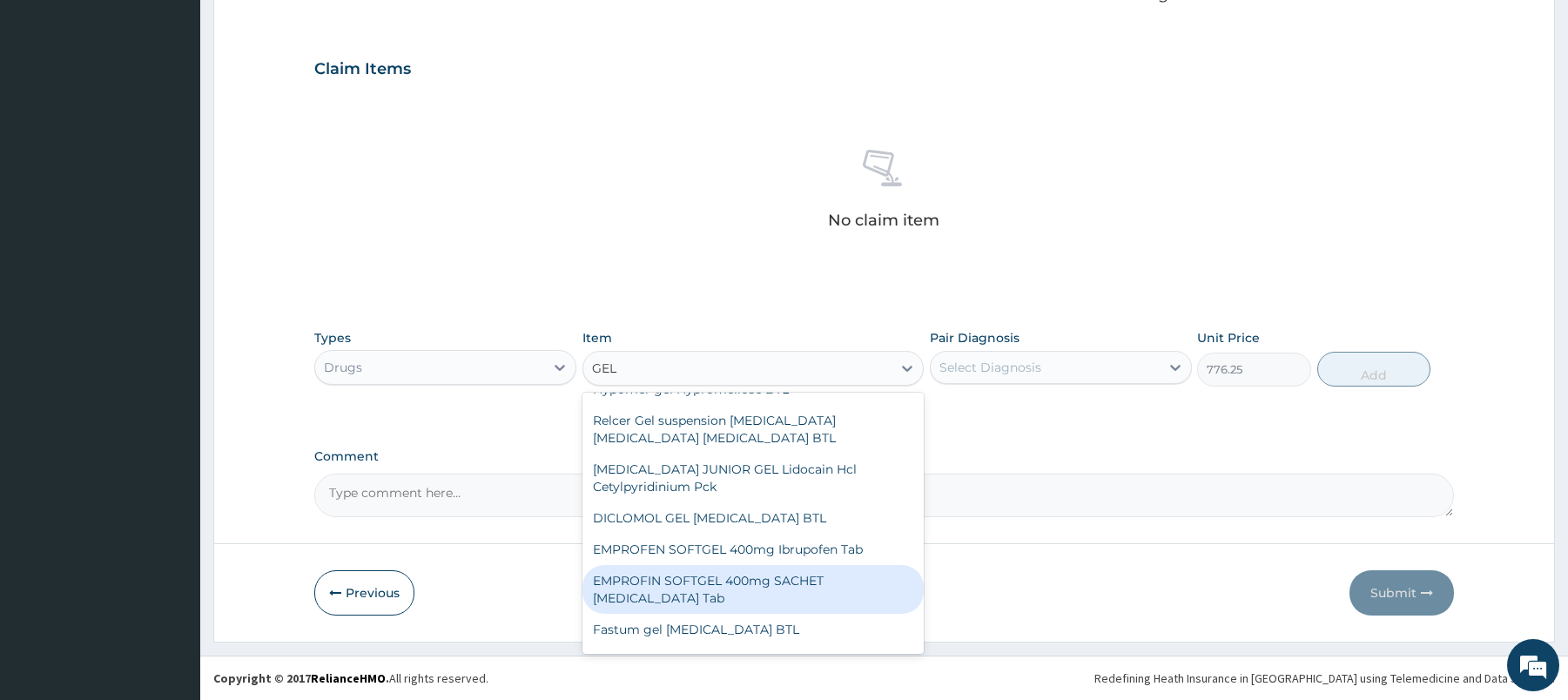
scroll to position [649, 0]
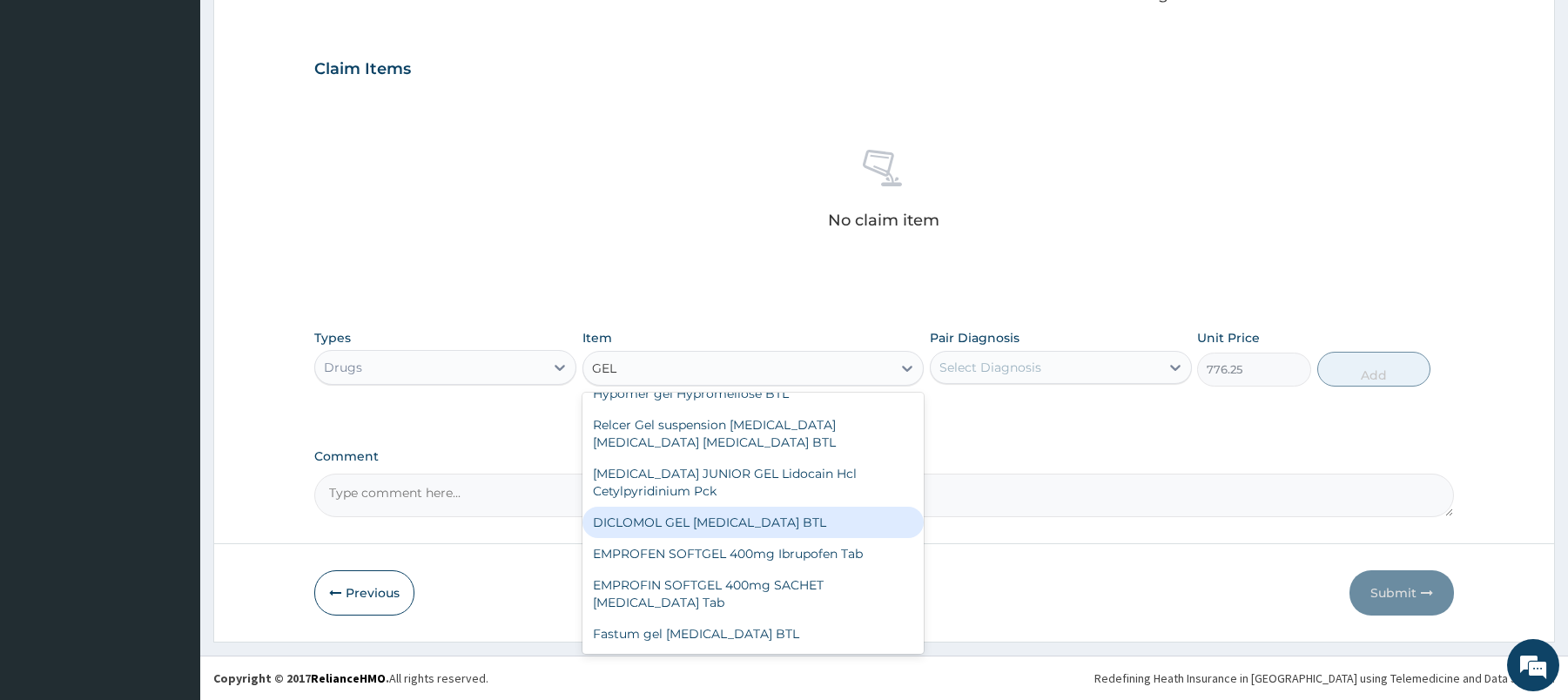
click at [746, 527] on div "DICLOMOL GEL [MEDICAL_DATA] BTL" at bounding box center [753, 522] width 342 height 32
type input "3450"
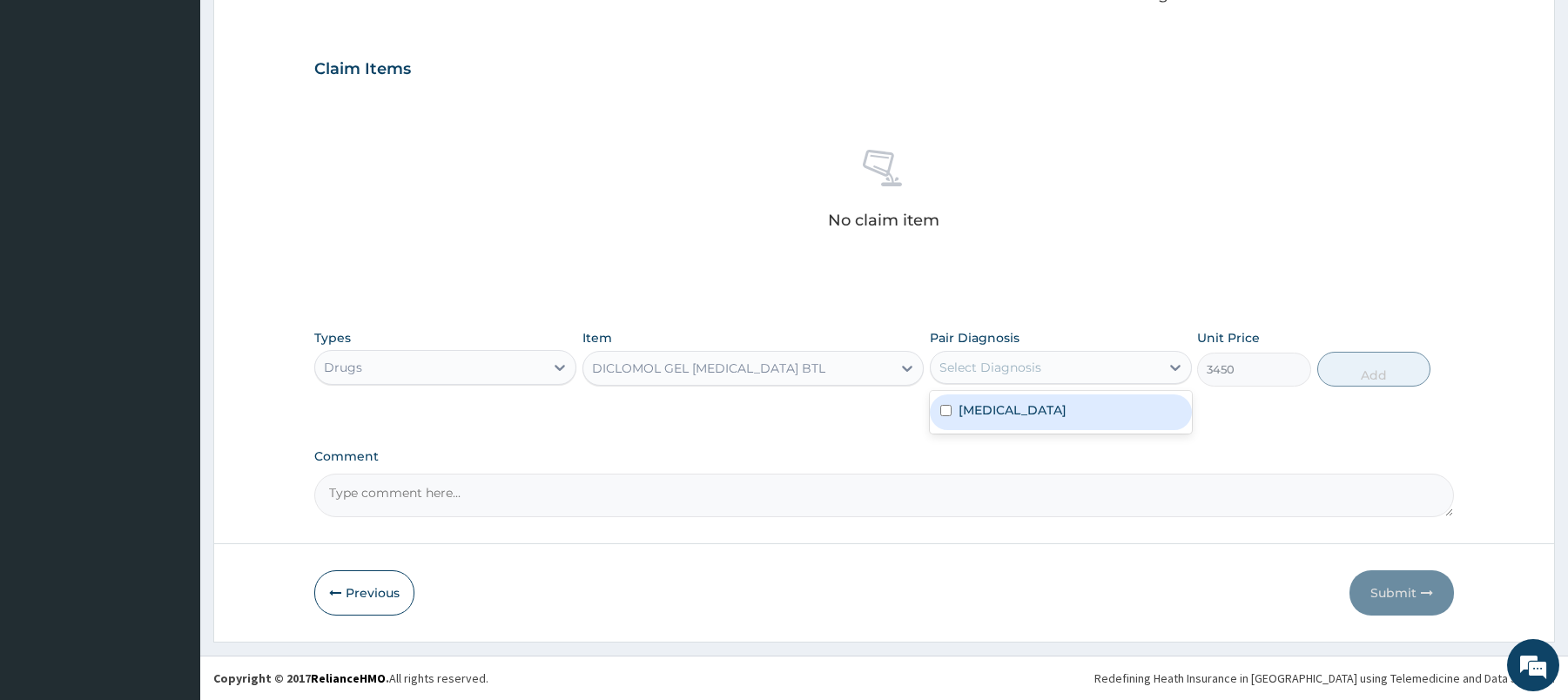
click at [1108, 380] on div "Select Diagnosis" at bounding box center [1045, 367] width 229 height 28
click at [1375, 372] on div "Types Drugs Item DICLOMOL GEL [MEDICAL_DATA] BTL Pair Diagnosis option [MEDICAL…" at bounding box center [884, 358] width 1139 height 75
click at [1124, 388] on div "Types Drugs Item DICLOMOL GEL [MEDICAL_DATA] BTL Pair Diagnosis Select Diagnosi…" at bounding box center [884, 358] width 1139 height 75
click at [1055, 366] on div "Select Diagnosis" at bounding box center [1045, 367] width 229 height 28
click at [1055, 414] on label "[MEDICAL_DATA]" at bounding box center [1012, 410] width 108 height 17
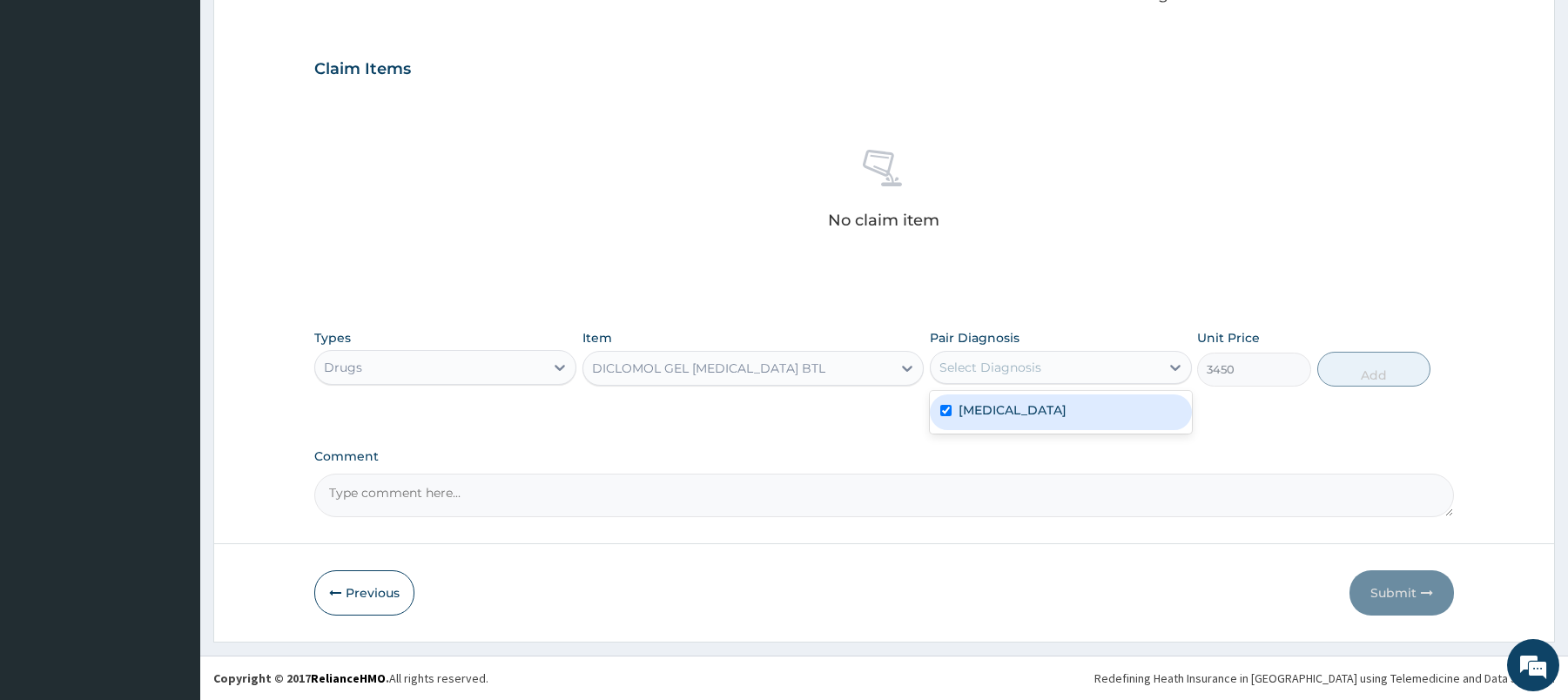
checkbox input "true"
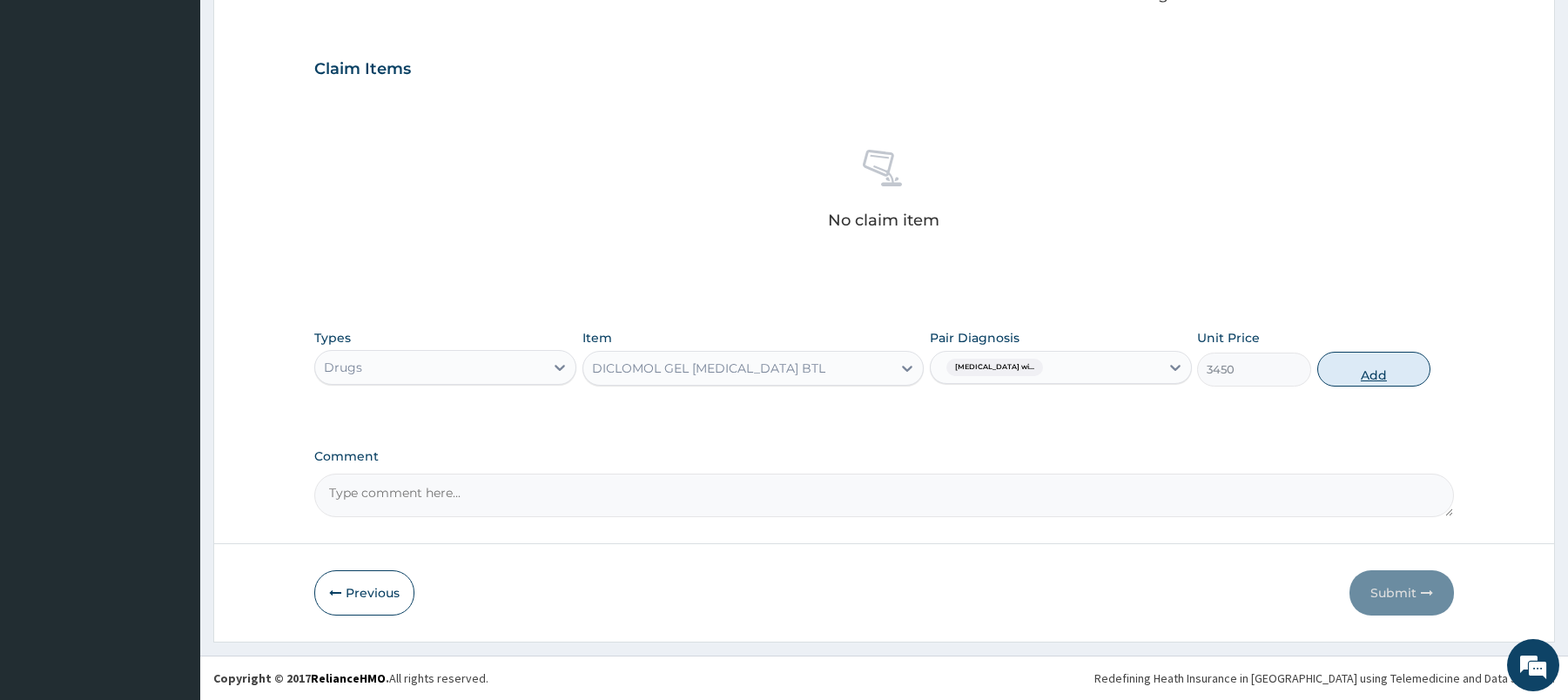
click at [1386, 358] on button "Add" at bounding box center [1375, 369] width 114 height 34
type input "0"
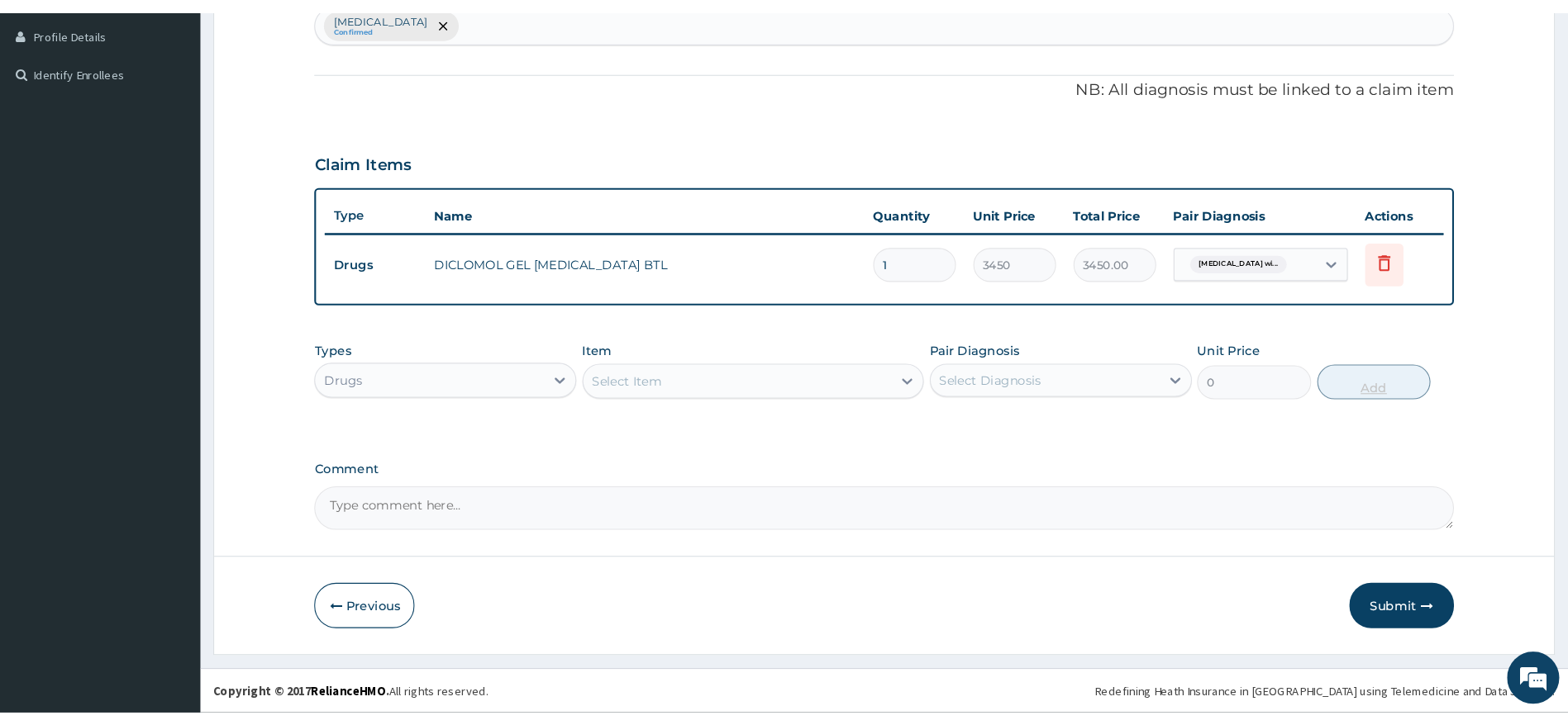
scroll to position [449, 0]
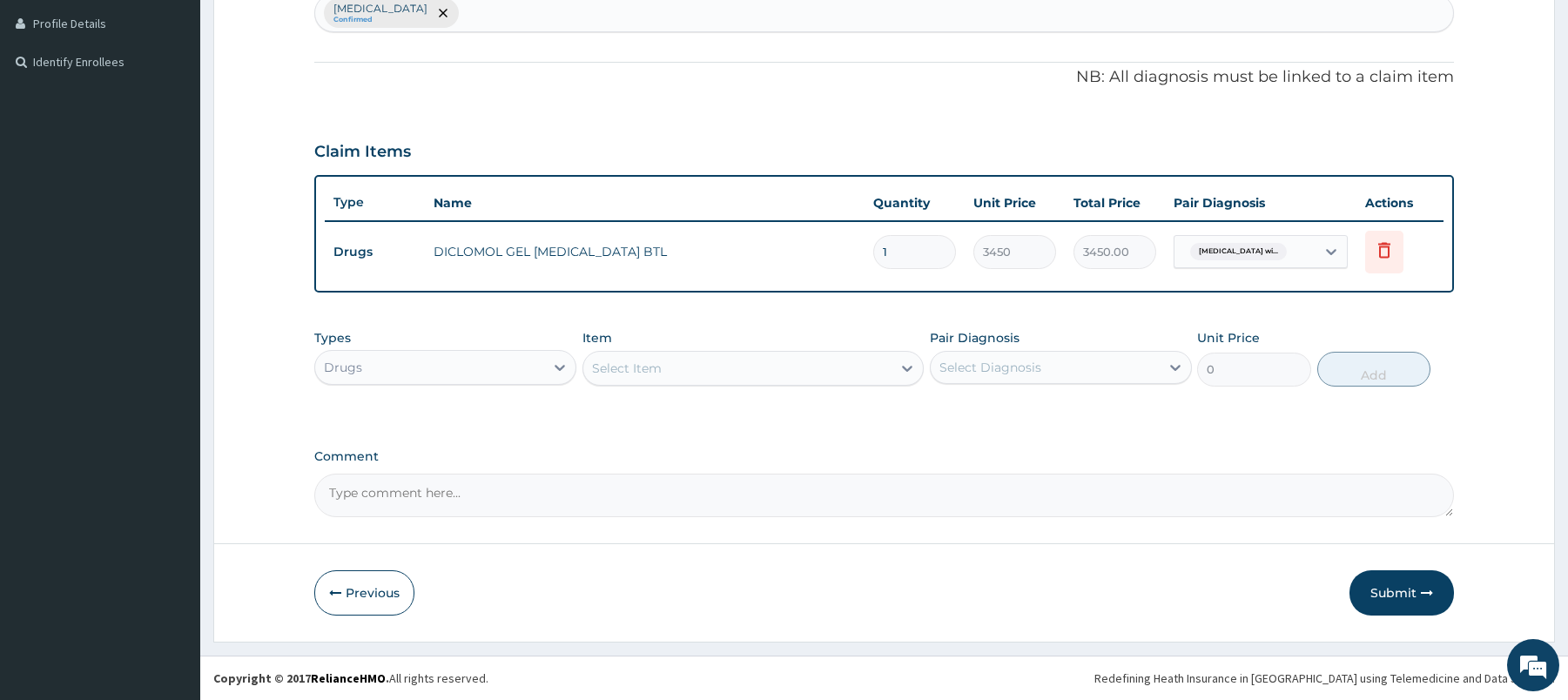
click at [440, 254] on td "DICLOMOL GEL [MEDICAL_DATA] BTL" at bounding box center [644, 251] width 439 height 34
drag, startPoint x: 439, startPoint y: 254, endPoint x: 580, endPoint y: 247, distance: 141.2
click at [580, 247] on td "DICLOMOL GEL [MEDICAL_DATA] BTL" at bounding box center [644, 251] width 439 height 34
copy td "DICLOMOL GEL [MEDICAL_DATA]"
click at [802, 377] on div "Select Item" at bounding box center [738, 368] width 308 height 28
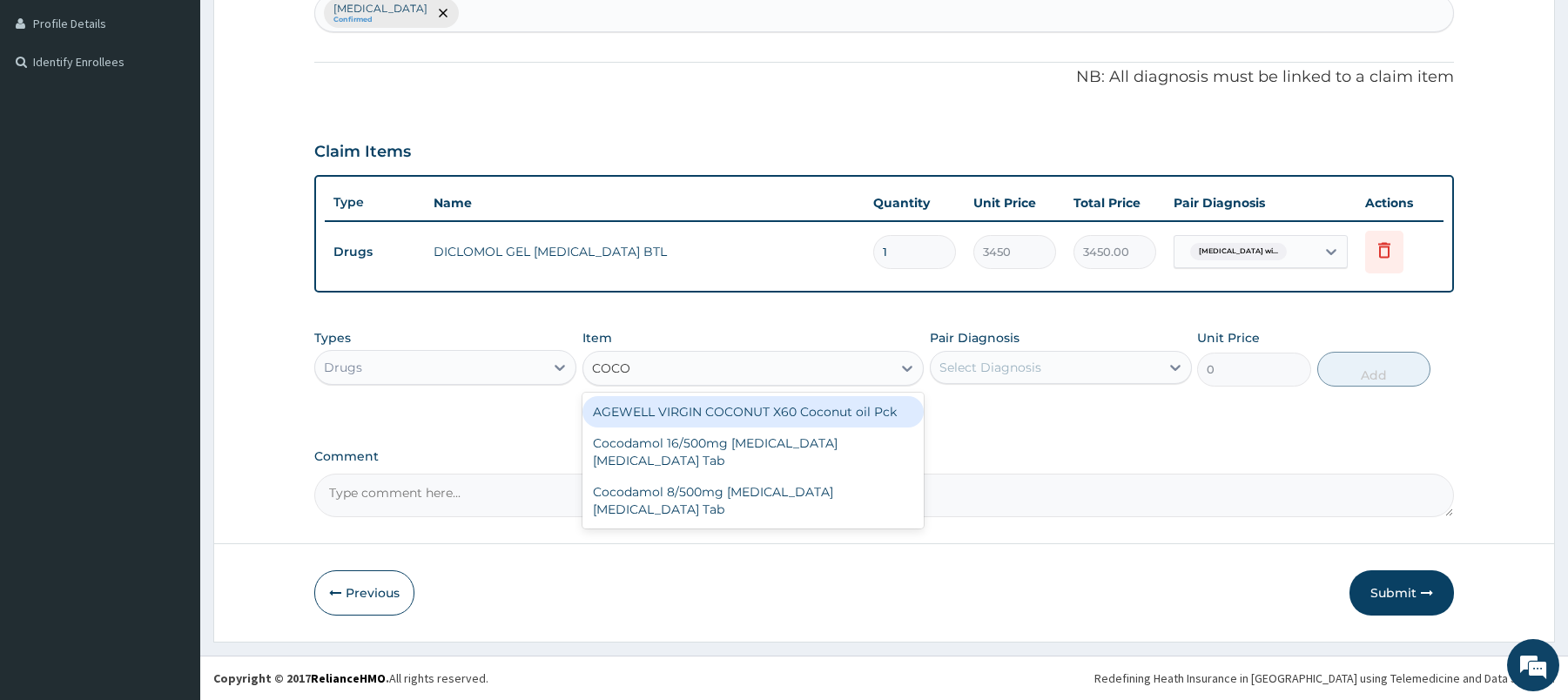
type input "COCOD"
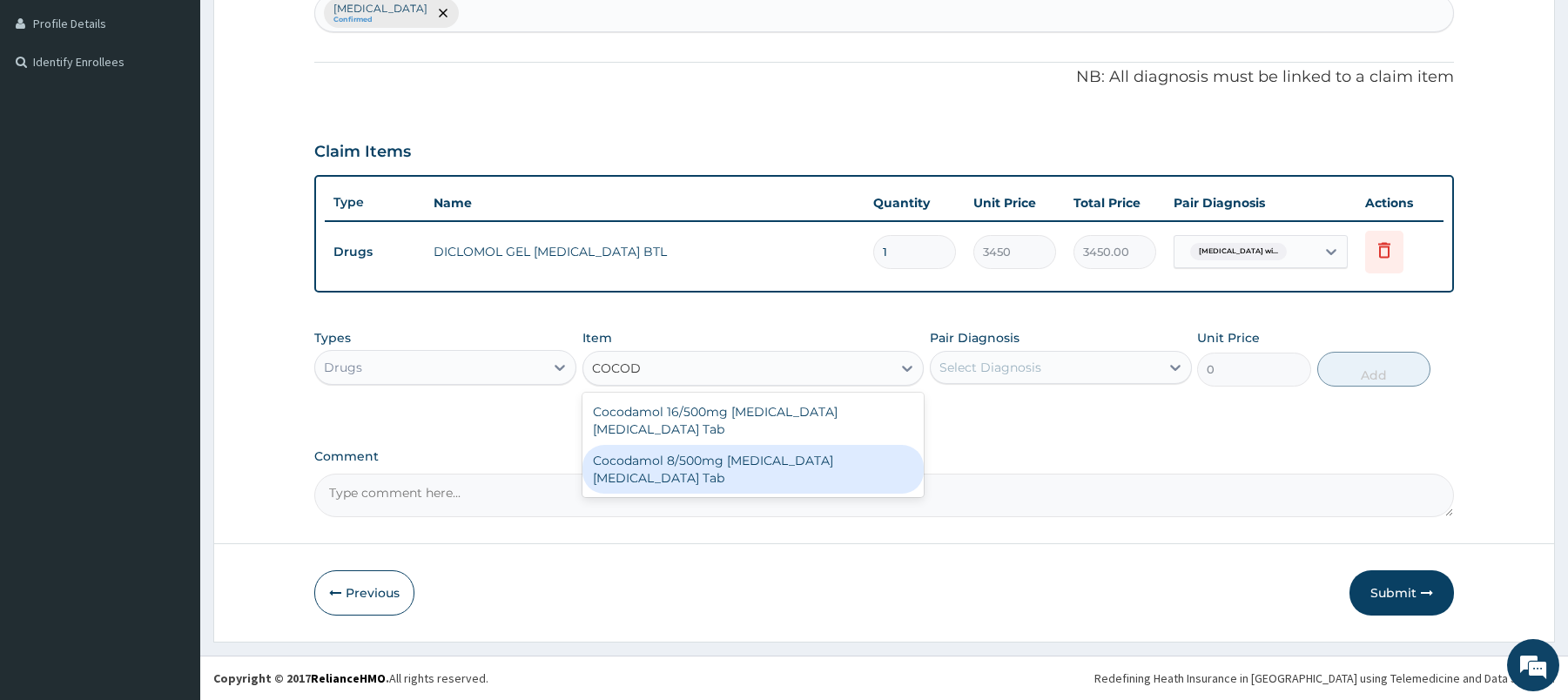
click at [752, 464] on div "Cocodamol 8/500mg [MEDICAL_DATA] [MEDICAL_DATA] Tab" at bounding box center [753, 470] width 342 height 49
type input "220"
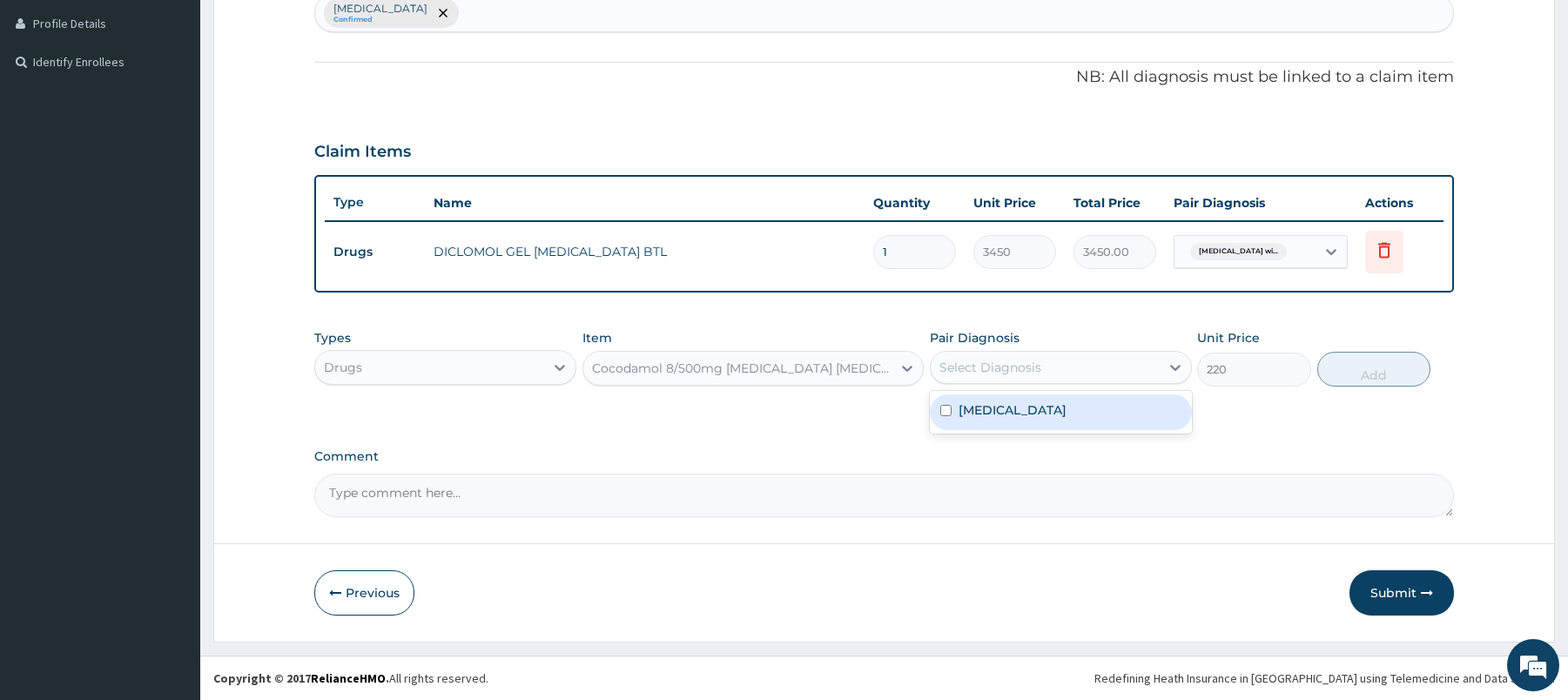
click at [1095, 371] on div "Select Diagnosis" at bounding box center [1045, 367] width 229 height 28
click at [1067, 419] on label "[MEDICAL_DATA]" at bounding box center [1012, 410] width 108 height 17
checkbox input "true"
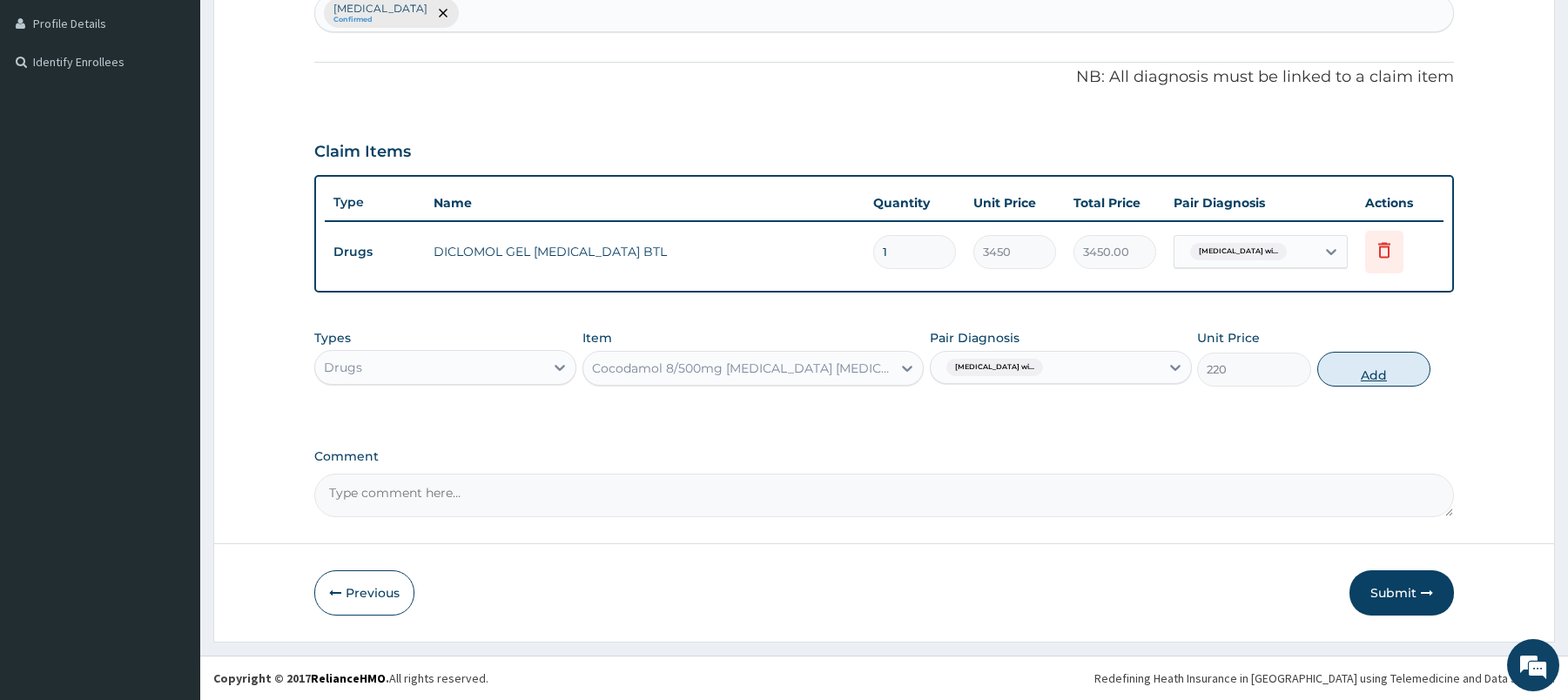
click at [1345, 362] on button "Add" at bounding box center [1375, 369] width 114 height 34
type input "0"
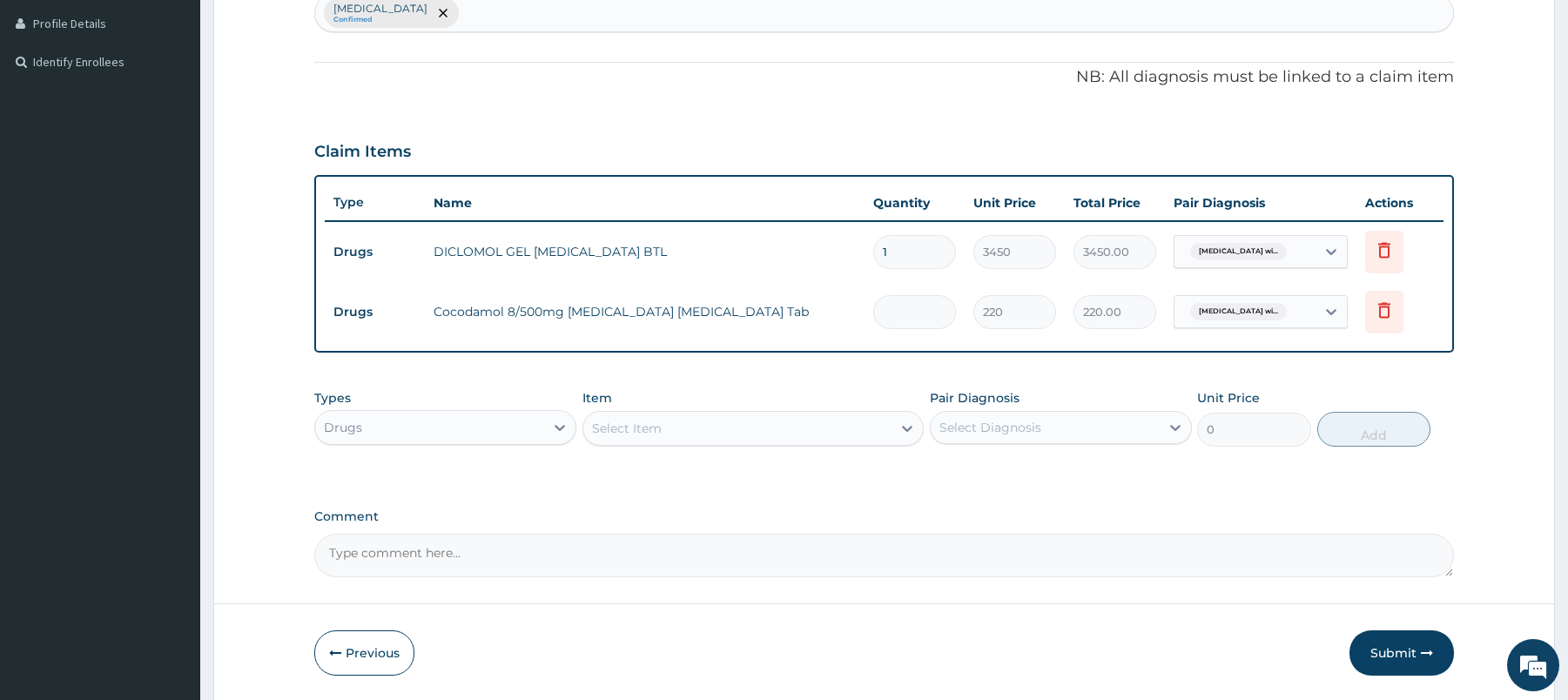
type input "0.00"
type input "2"
type input "440.00"
type input "20"
type input "4400.00"
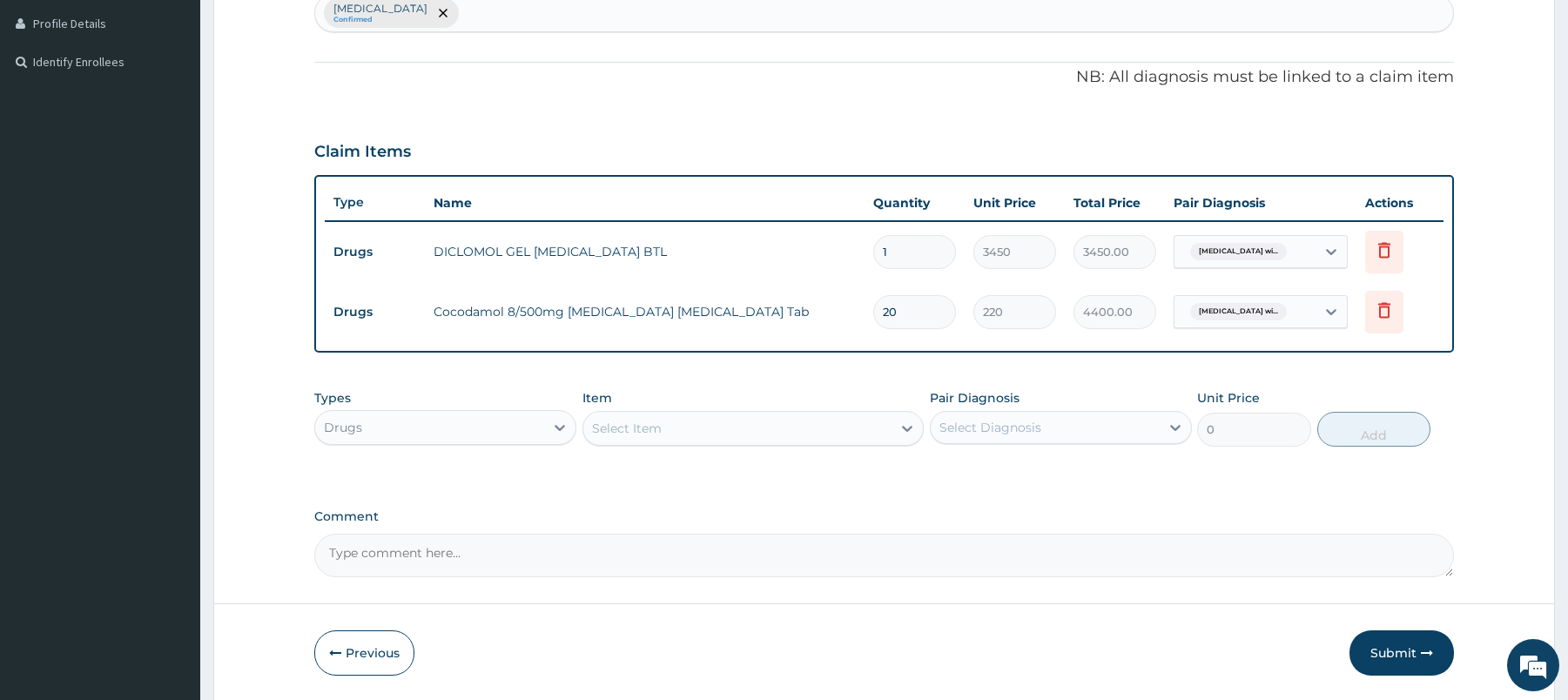
type input "20"
click at [787, 419] on div "Select Item" at bounding box center [738, 428] width 308 height 28
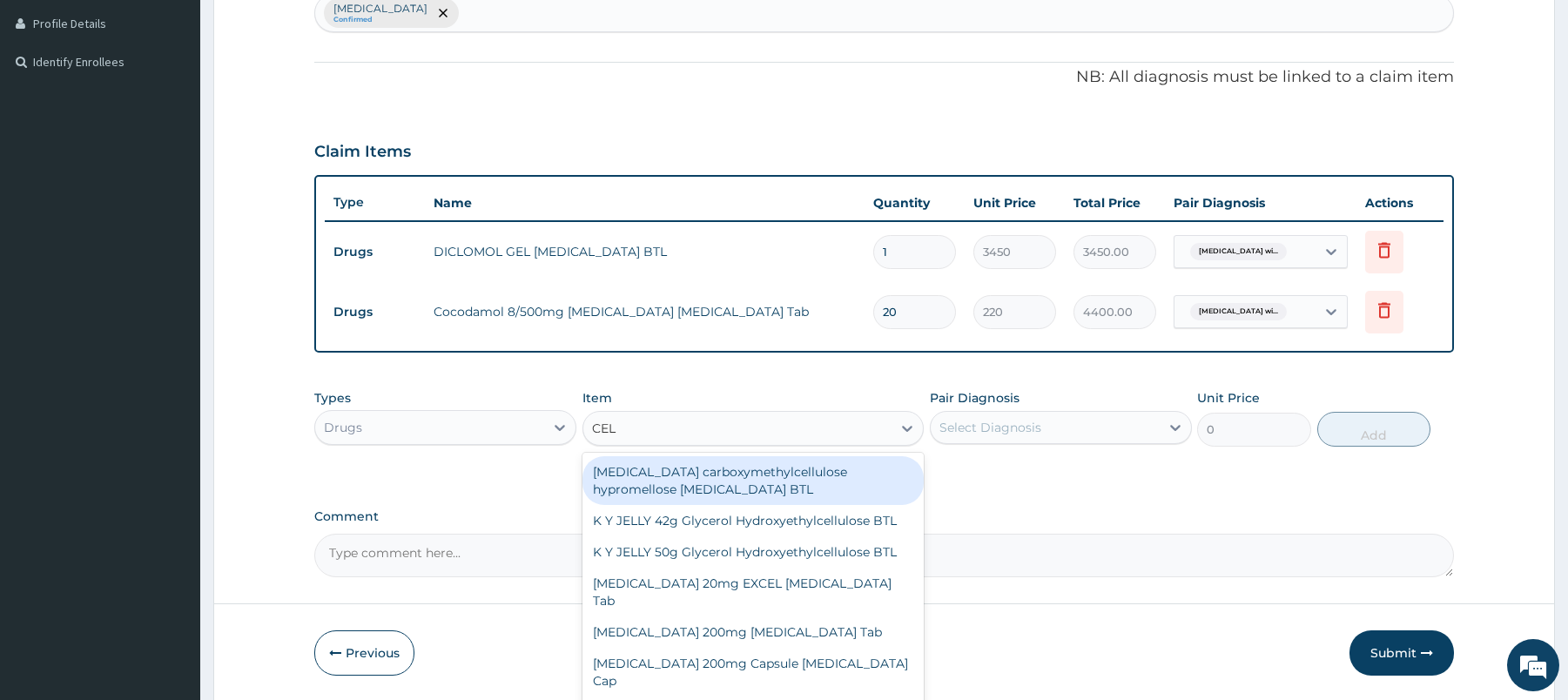
type input "CELE"
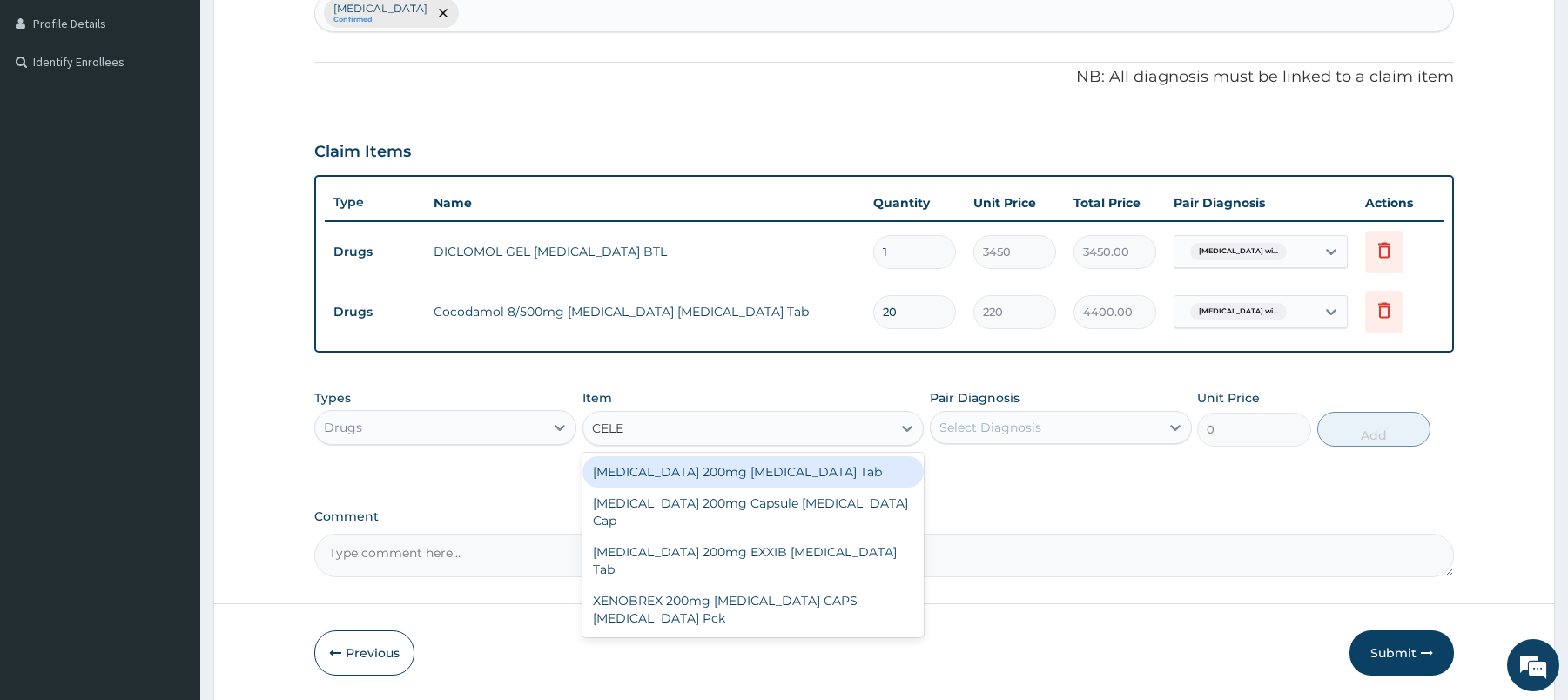
click at [746, 478] on div "[MEDICAL_DATA] 200mg [MEDICAL_DATA] Tab" at bounding box center [753, 472] width 342 height 32
type input "310.5"
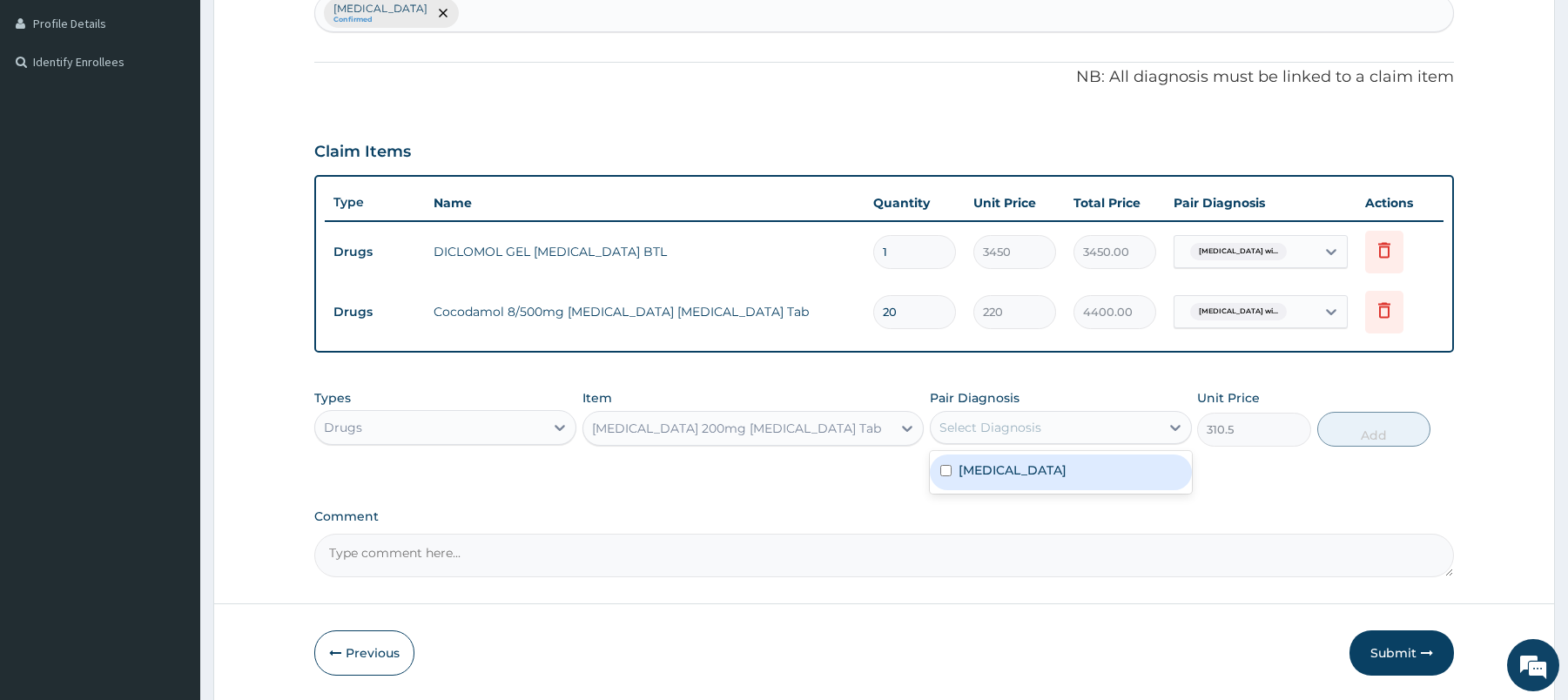
click at [1008, 421] on div "Select Diagnosis" at bounding box center [991, 427] width 102 height 17
click at [1067, 479] on label "[MEDICAL_DATA]" at bounding box center [1012, 470] width 108 height 17
checkbox input "true"
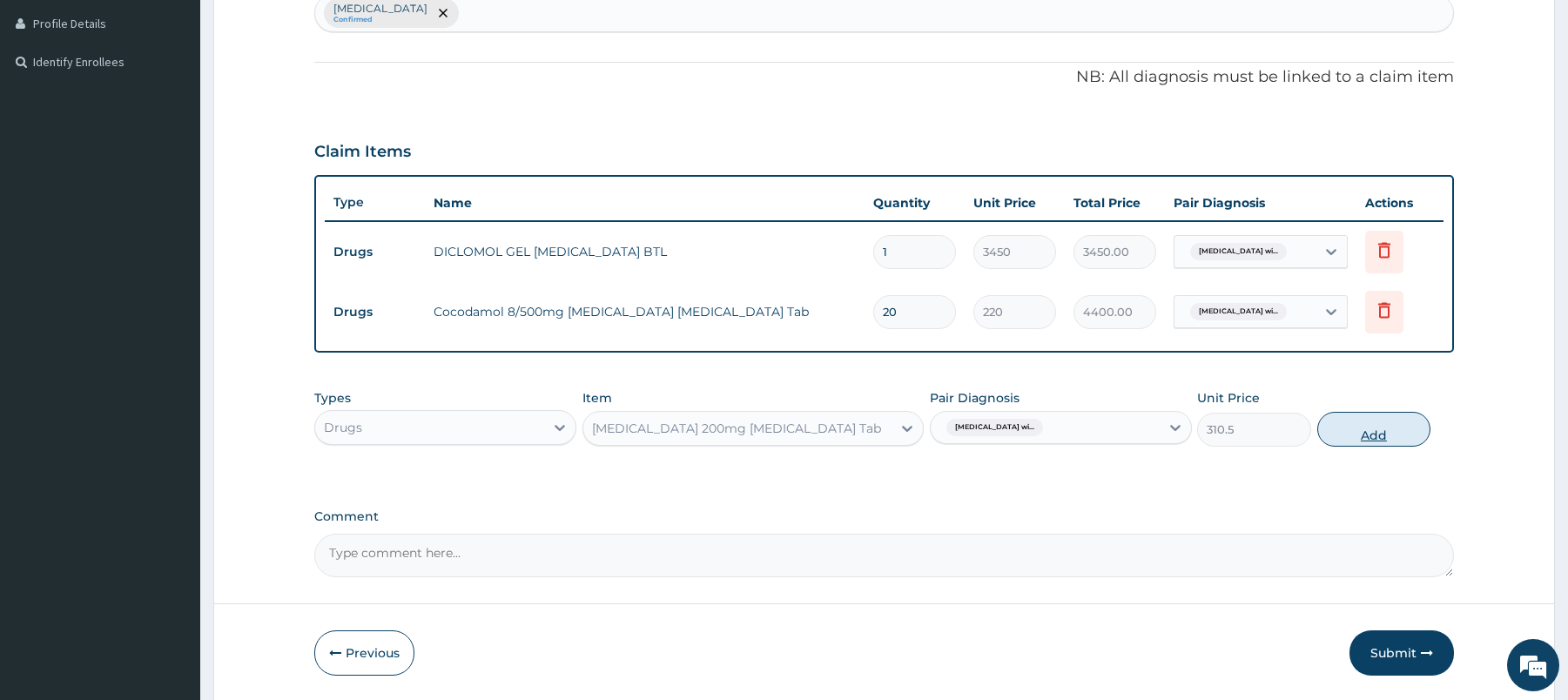
click at [1358, 431] on button "Add" at bounding box center [1375, 429] width 114 height 34
type input "0"
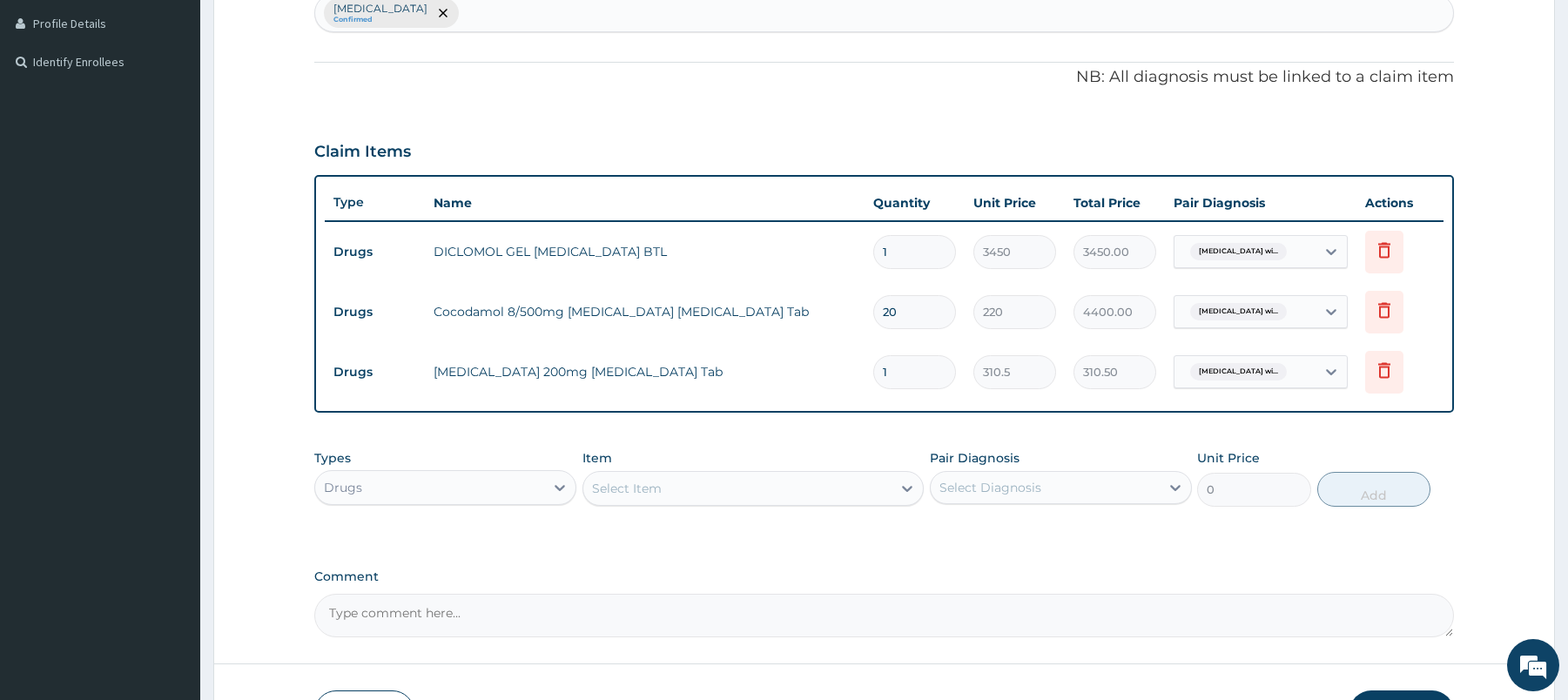
type input "14"
type input "4347.00"
type input "14"
click at [447, 316] on td "Cocodamol 8/500mg [MEDICAL_DATA] [MEDICAL_DATA] Tab" at bounding box center [644, 312] width 439 height 34
drag, startPoint x: 447, startPoint y: 315, endPoint x: 708, endPoint y: 300, distance: 261.4
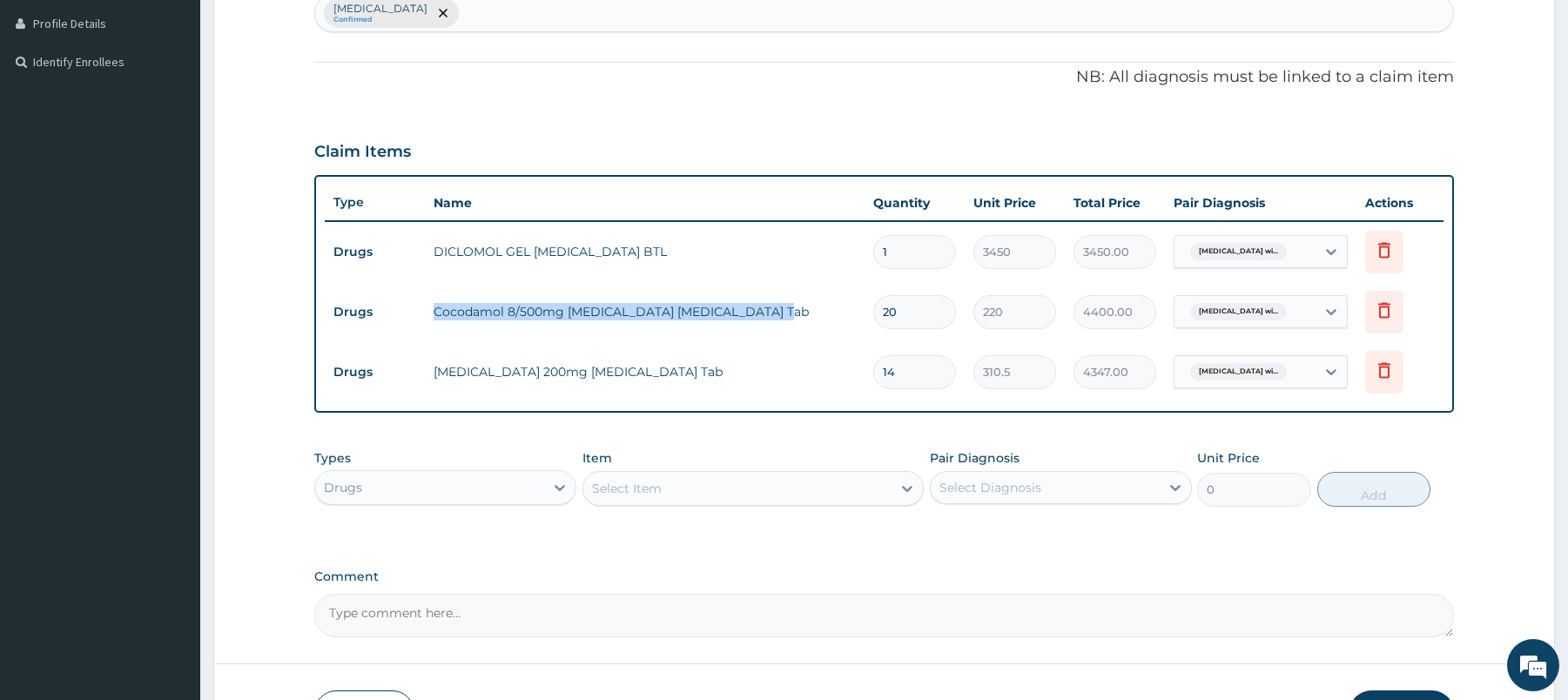
click at [708, 300] on td "Cocodamol 8/500mg [MEDICAL_DATA] [MEDICAL_DATA] Tab" at bounding box center [644, 312] width 439 height 34
copy td "Cocodamol 8/500mg [MEDICAL_DATA] [MEDICAL_DATA]"
